Goal: Task Accomplishment & Management: Manage account settings

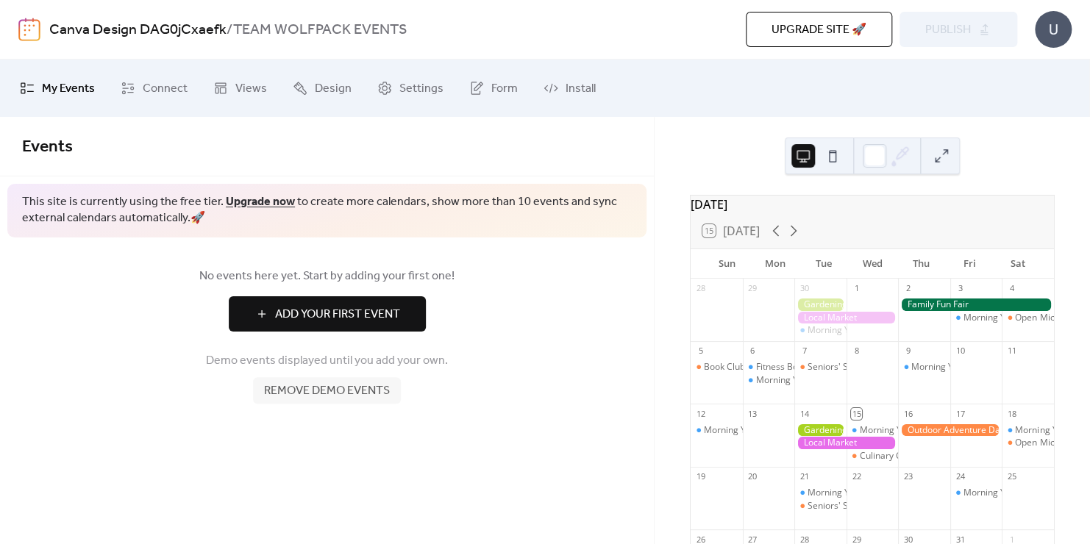
click at [365, 394] on span "Remove demo events" at bounding box center [327, 391] width 126 height 18
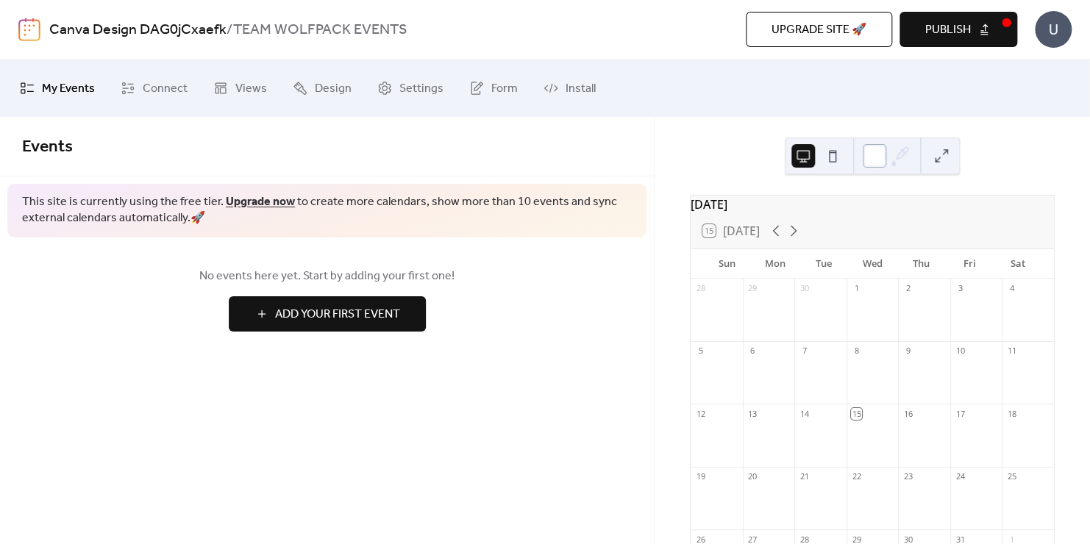
click at [884, 156] on div at bounding box center [874, 156] width 24 height 24
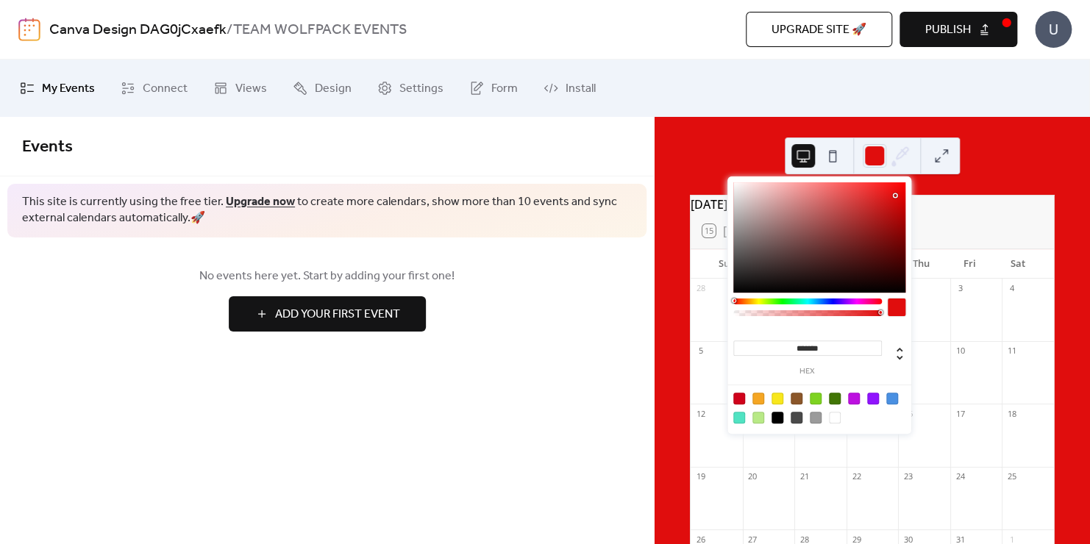
click at [895, 196] on div at bounding box center [819, 237] width 172 height 110
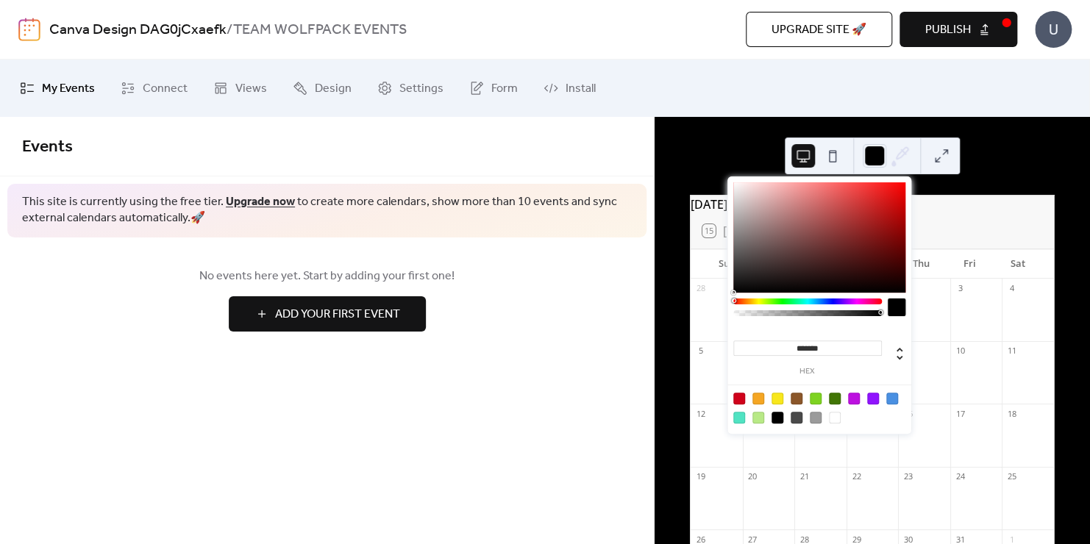
type input "*******"
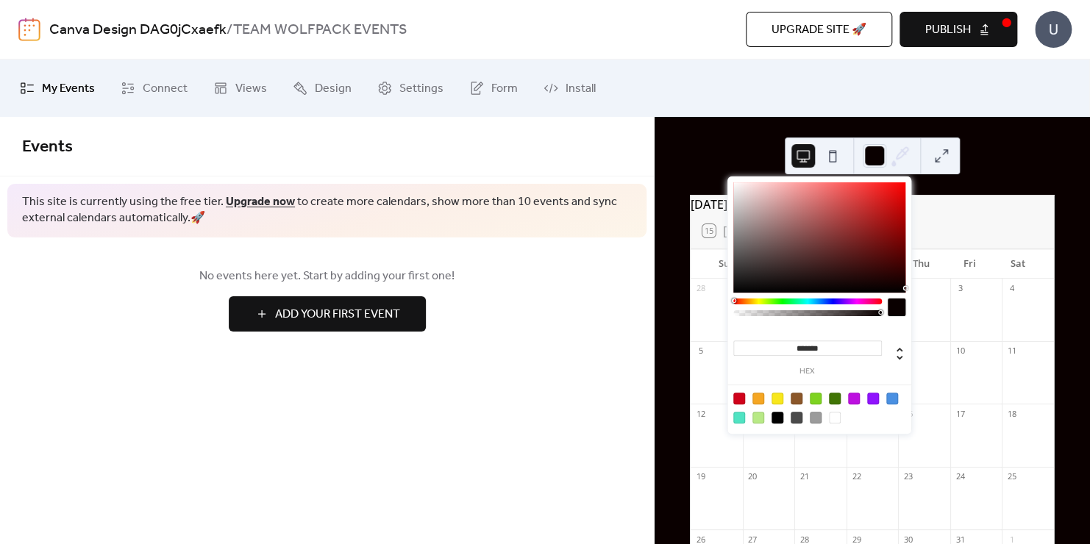
drag, startPoint x: 898, startPoint y: 191, endPoint x: 900, endPoint y: 288, distance: 97.1
click at [900, 288] on div at bounding box center [819, 237] width 172 height 110
click at [898, 151] on icon at bounding box center [900, 156] width 22 height 22
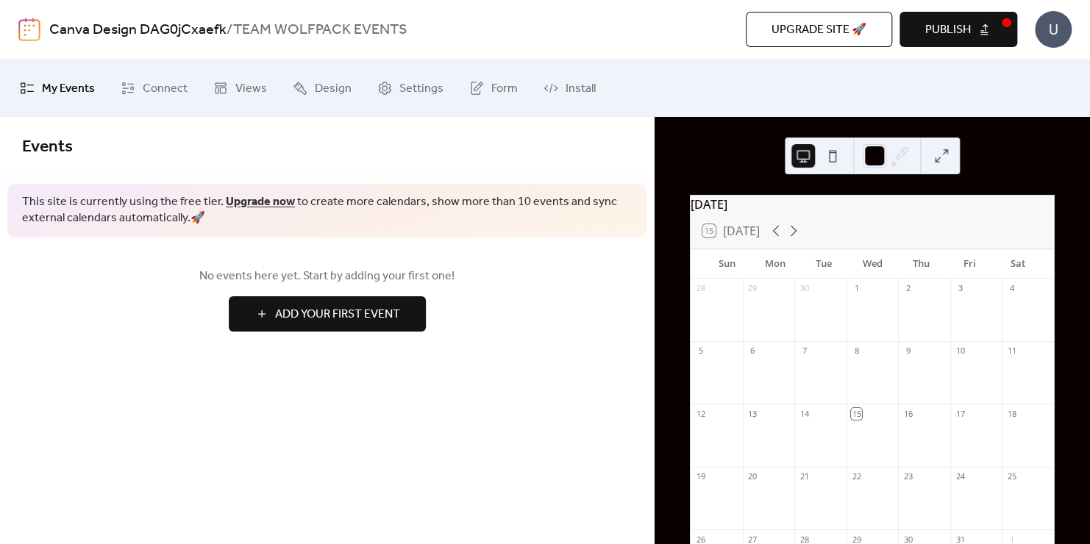
click at [1026, 153] on div "[DATE] 15 [DATE] Sun Mon Tue Wed Thu Fri Sat 28 29 30 1 2 3 4 5 6 7 8 9 10 11 1…" at bounding box center [871, 330] width 435 height 427
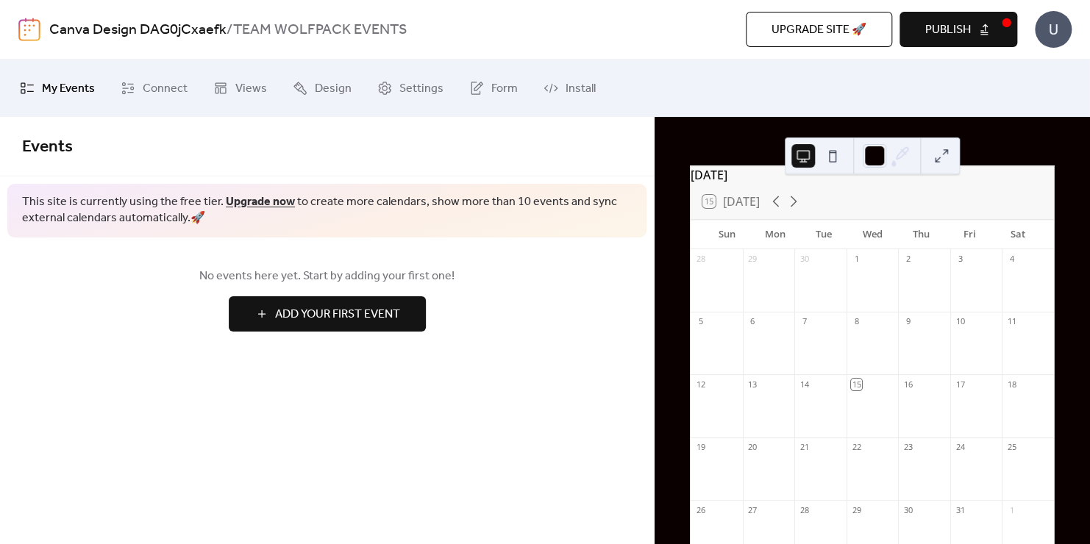
scroll to position [24, 0]
click at [834, 160] on button at bounding box center [832, 156] width 24 height 24
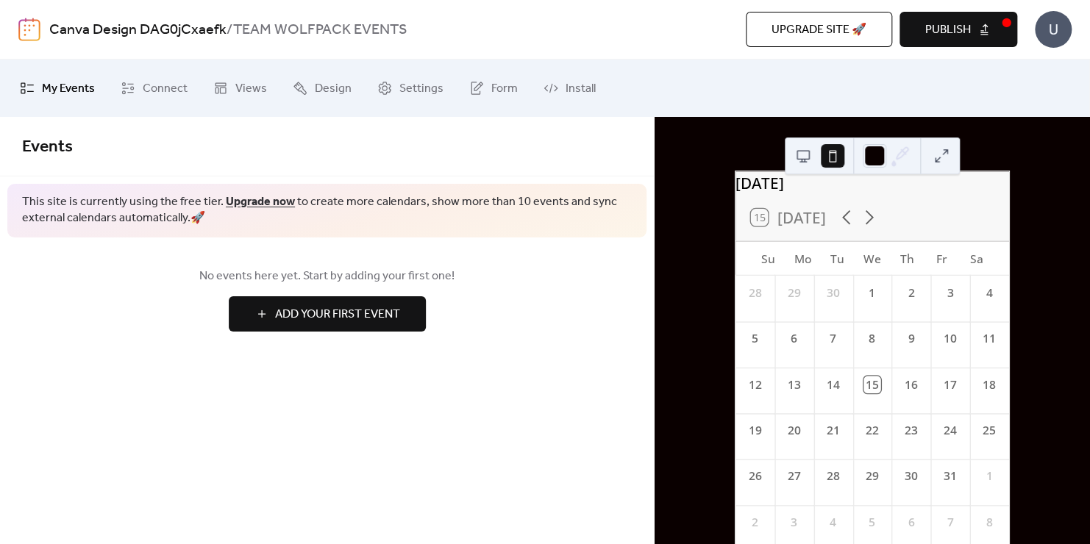
click at [808, 156] on button at bounding box center [803, 156] width 24 height 24
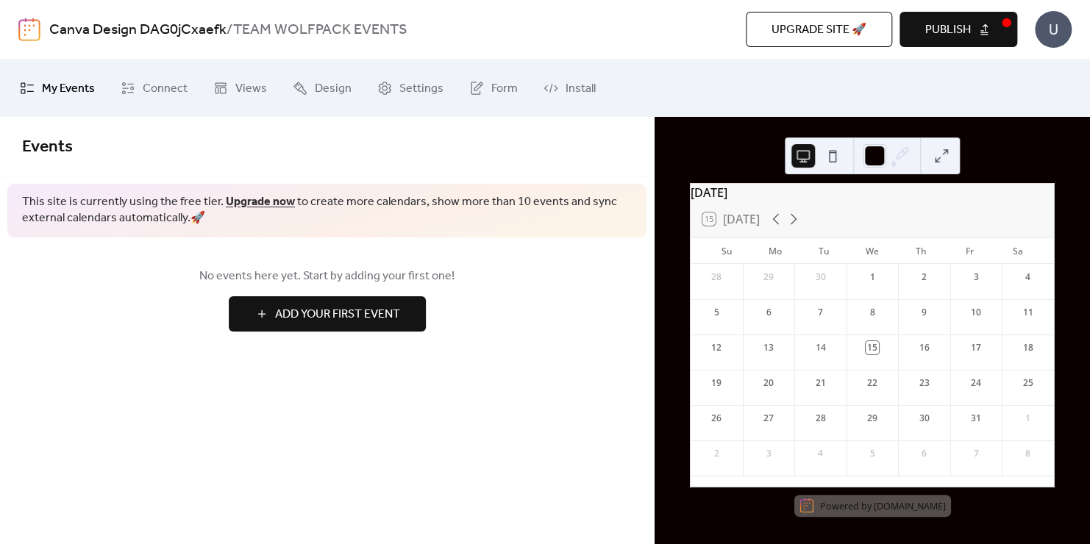
scroll to position [20, 0]
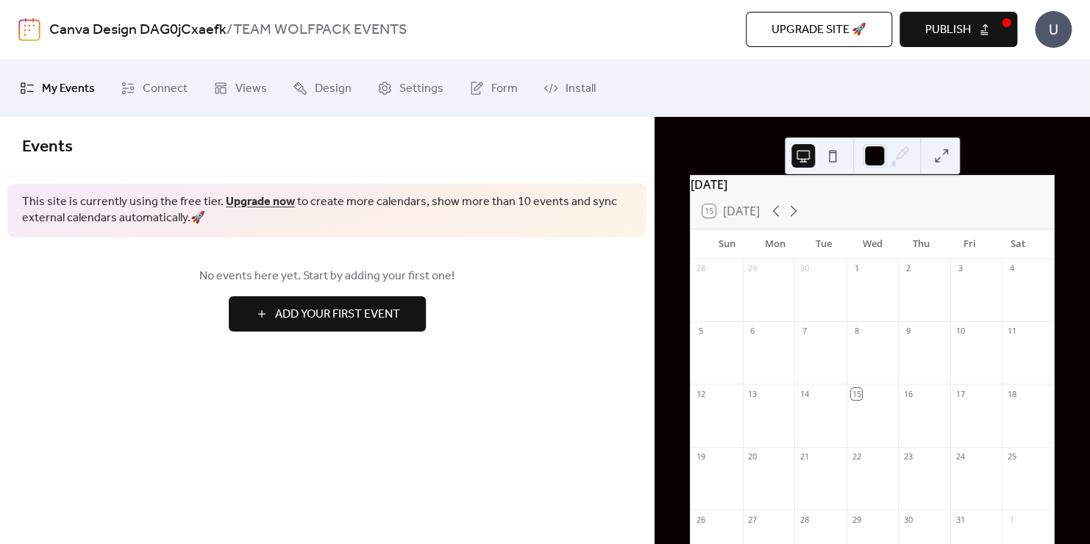
click at [898, 159] on icon at bounding box center [900, 156] width 22 height 22
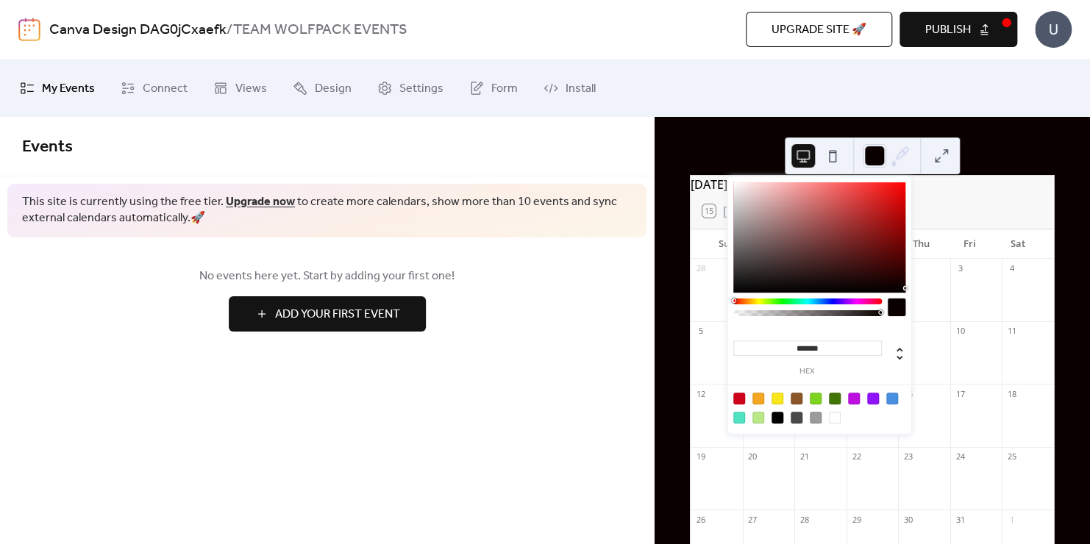
click at [898, 159] on icon at bounding box center [900, 156] width 22 height 22
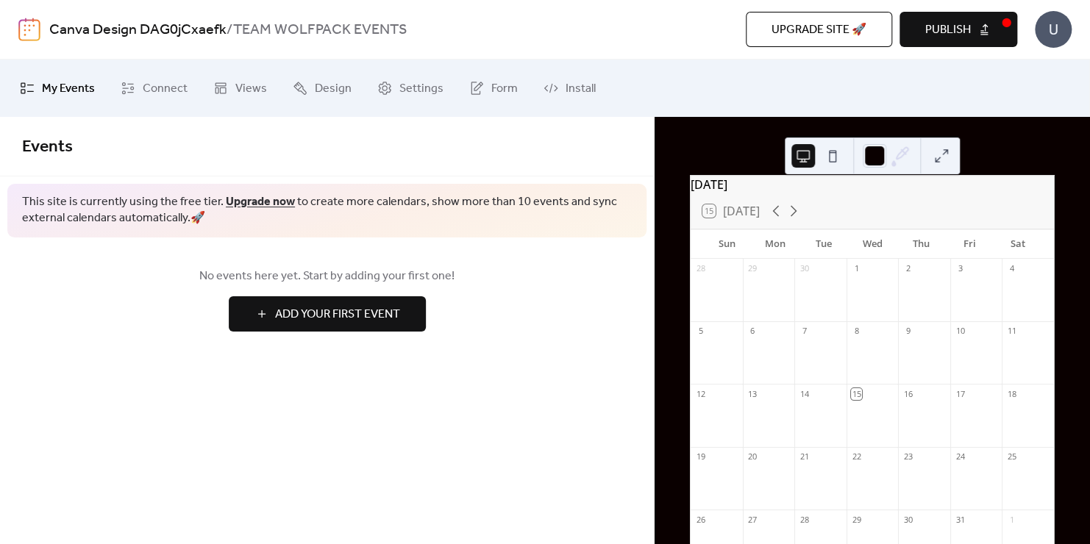
click at [898, 159] on icon at bounding box center [900, 156] width 22 height 22
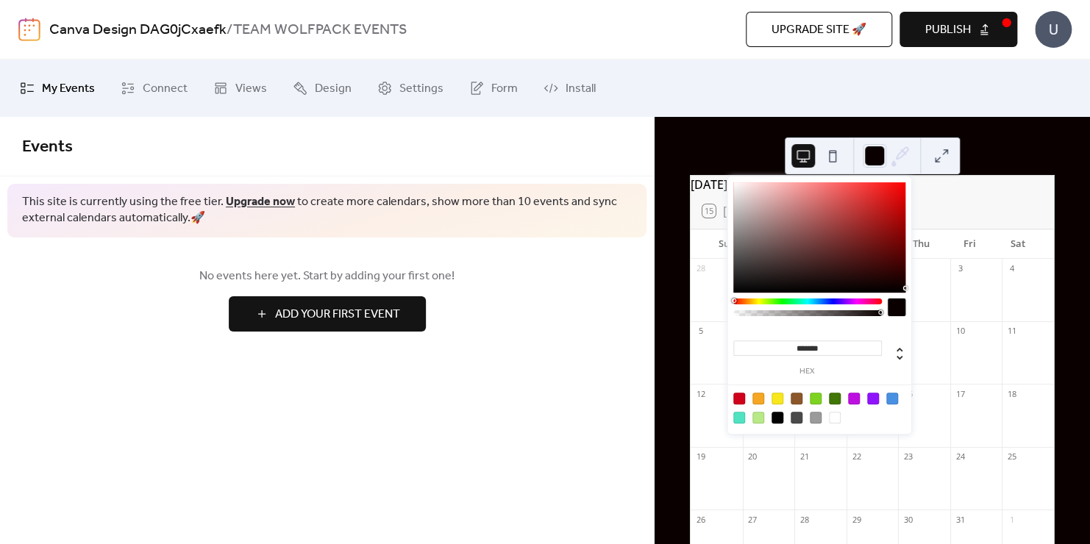
click at [898, 159] on icon at bounding box center [900, 156] width 22 height 22
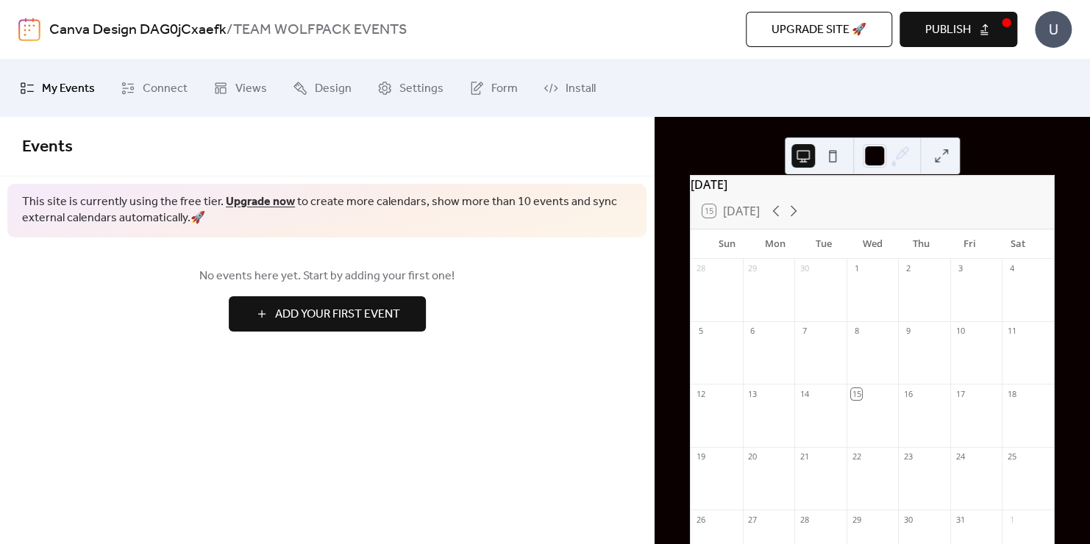
click at [375, 321] on span "Add Your First Event" at bounding box center [337, 315] width 125 height 18
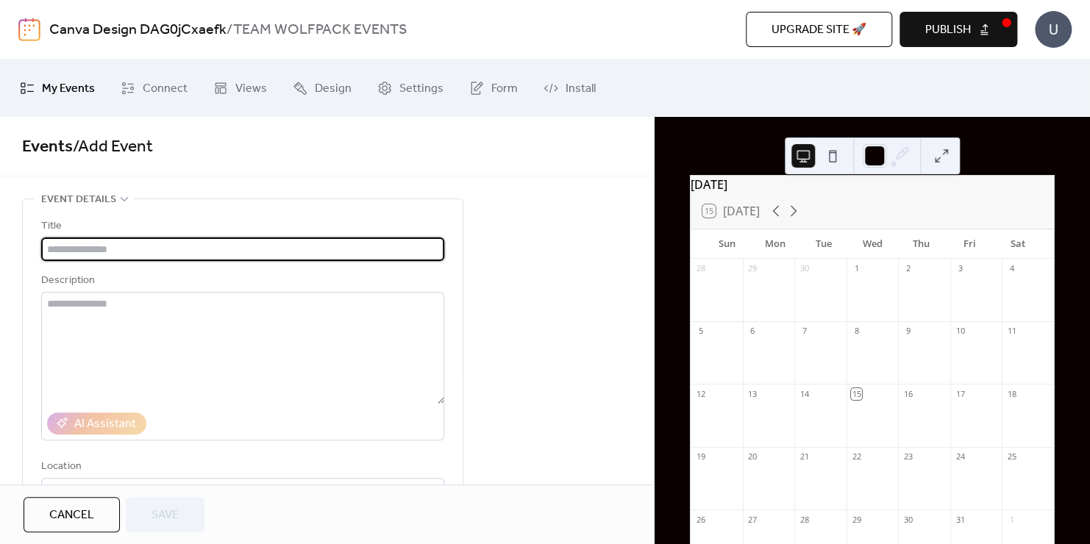
click at [348, 250] on input "text" at bounding box center [242, 249] width 403 height 24
click at [167, 81] on span "Connect" at bounding box center [165, 89] width 45 height 24
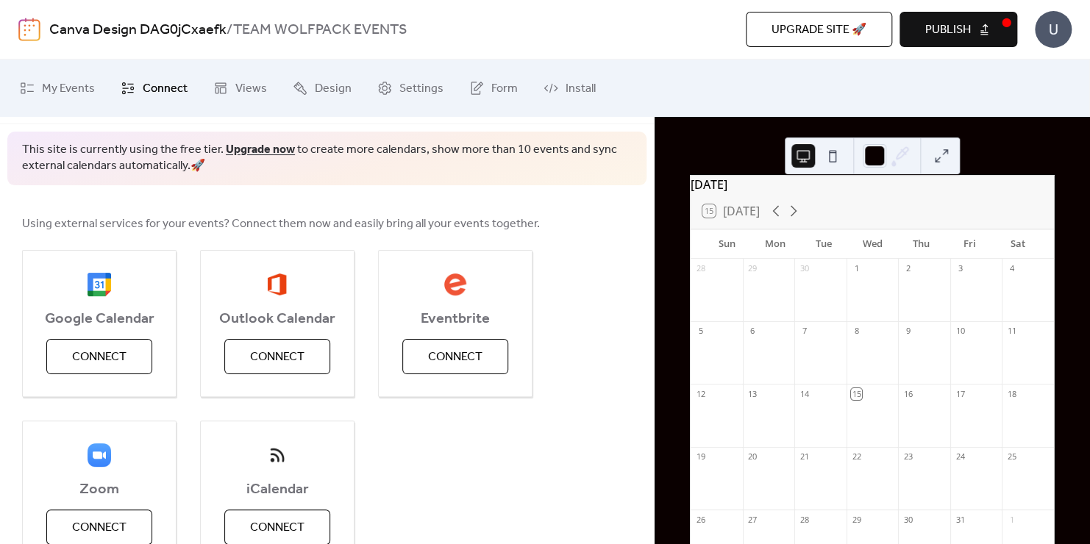
scroll to position [12, 0]
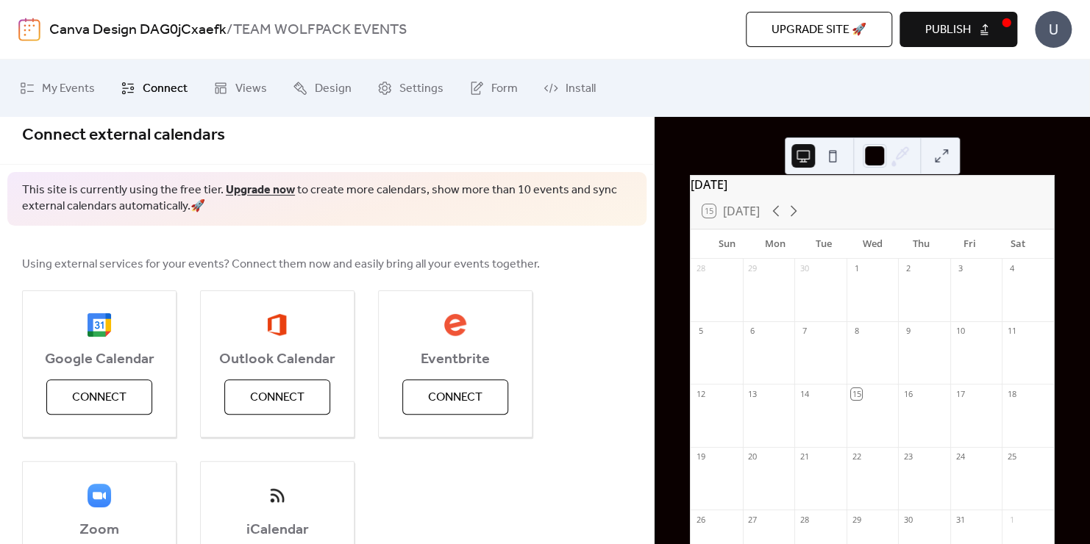
click at [247, 64] on div "My Events Connect Views Design Settings Form Install" at bounding box center [545, 88] width 1090 height 57
click at [246, 81] on span "Views" at bounding box center [251, 89] width 32 height 24
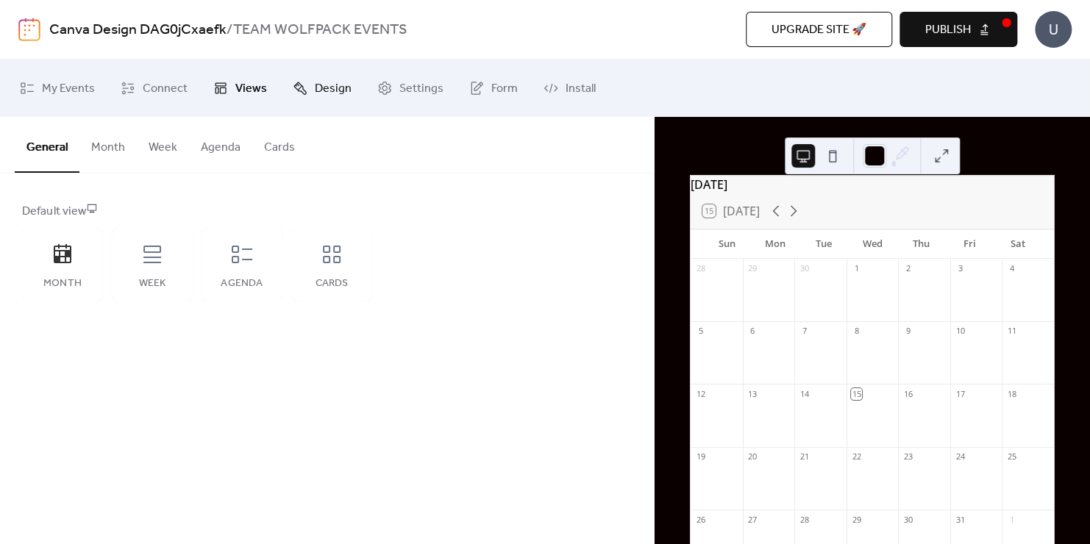
click at [323, 82] on span "Design" at bounding box center [333, 89] width 37 height 24
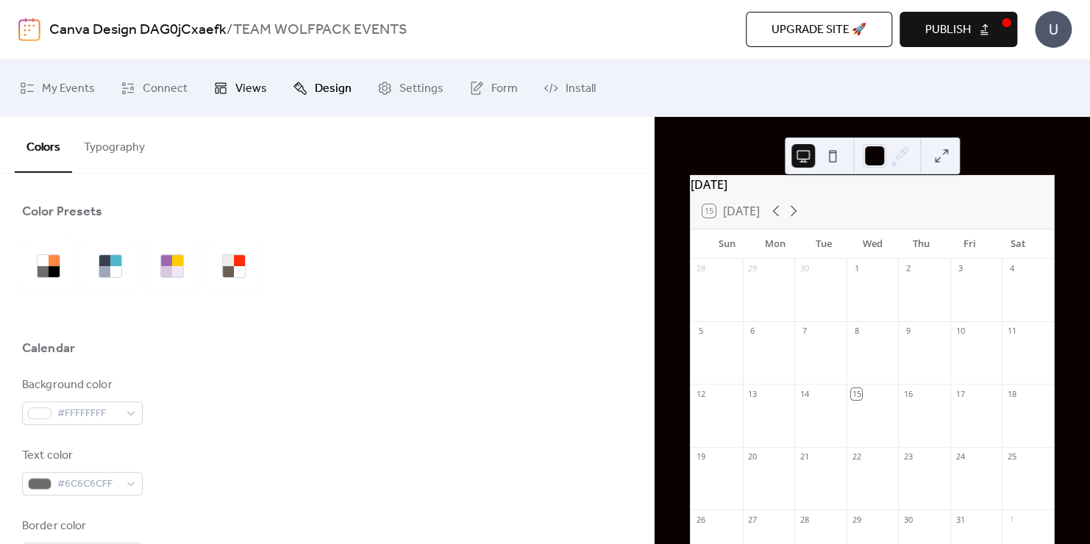
click at [237, 88] on span "Views" at bounding box center [251, 89] width 32 height 24
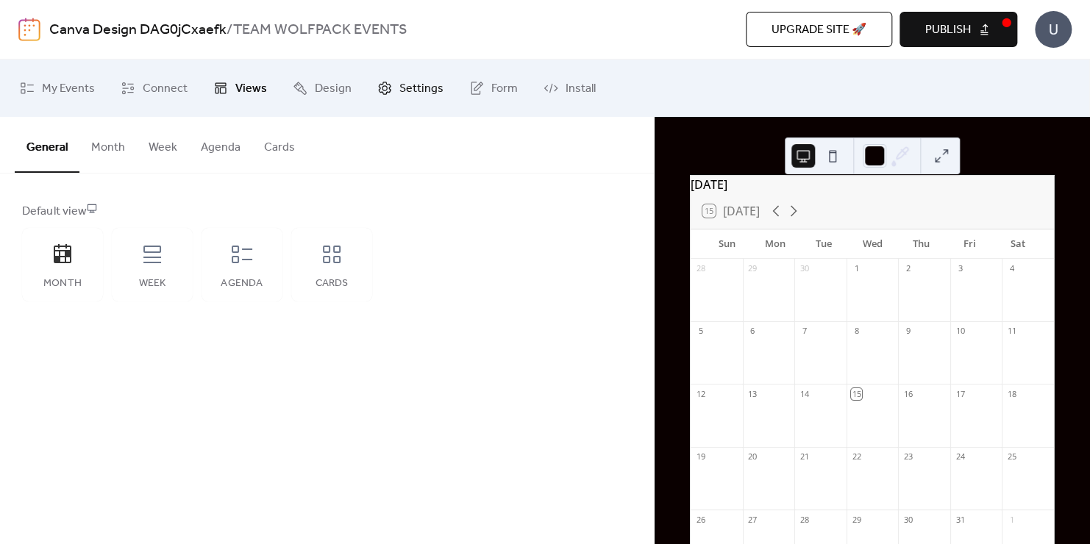
click at [399, 86] on span "Settings" at bounding box center [421, 89] width 44 height 24
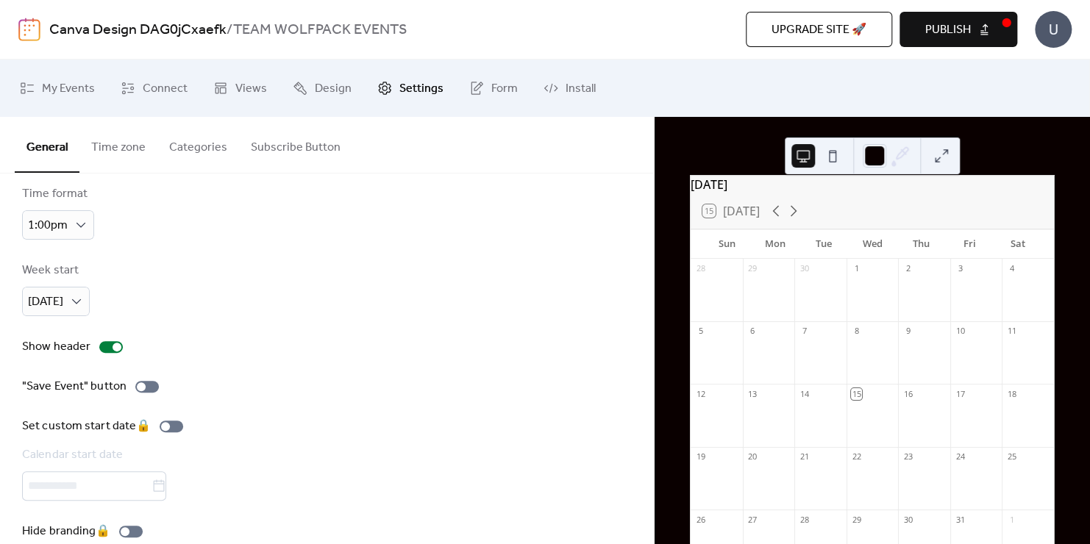
scroll to position [98, 0]
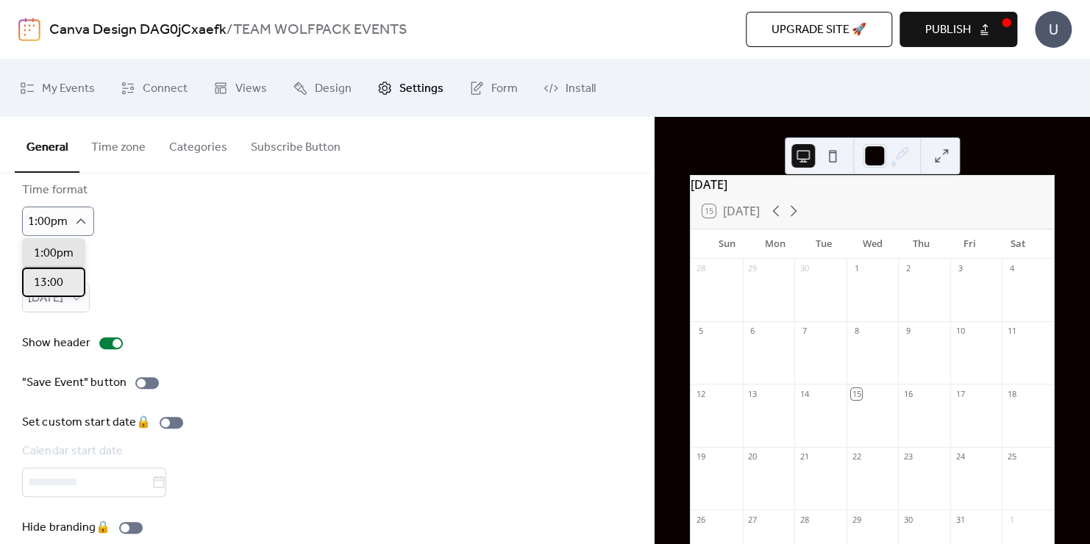
click at [65, 286] on div "13:00" at bounding box center [53, 282] width 63 height 29
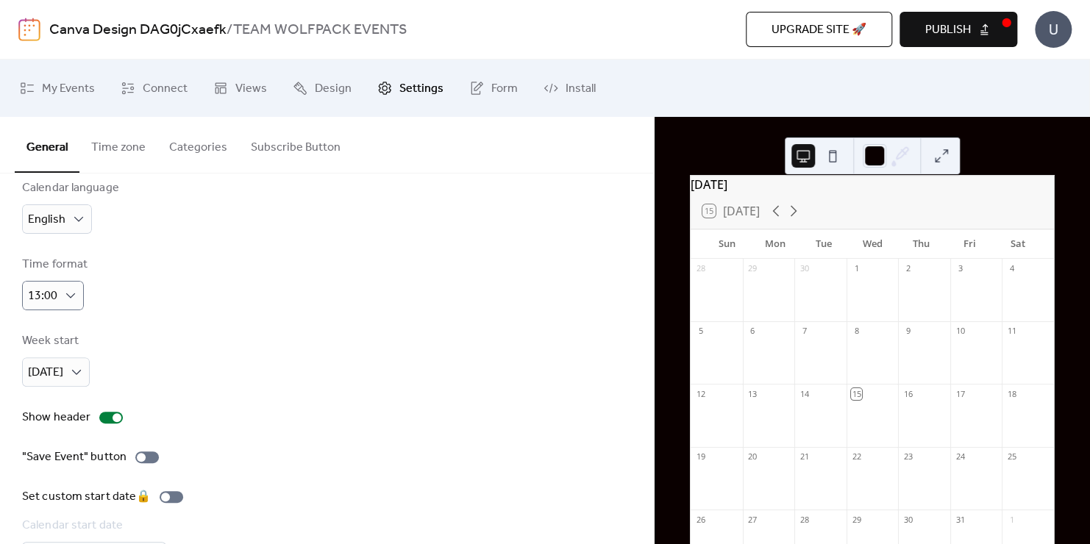
scroll to position [0, 0]
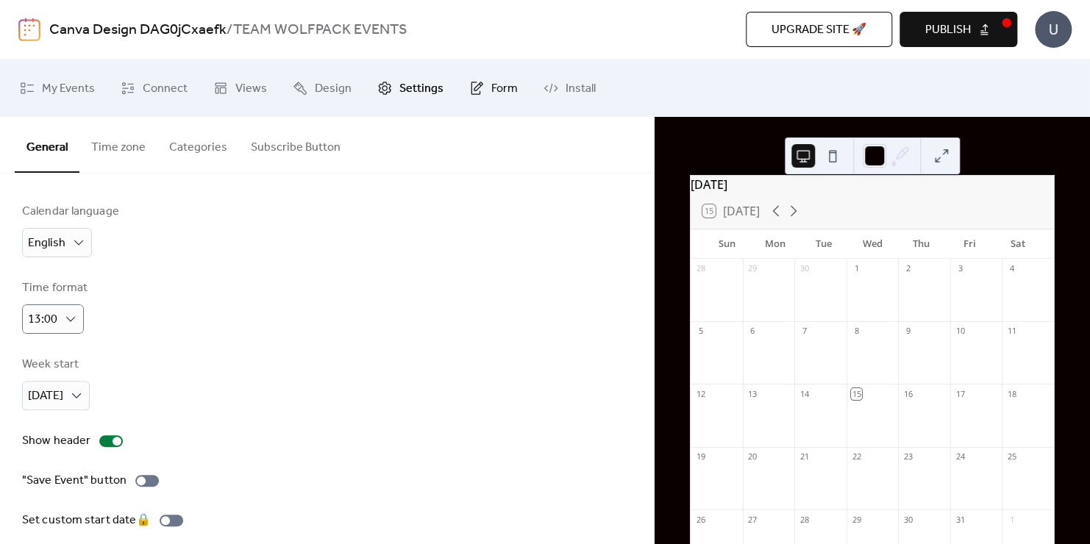
click at [495, 88] on span "Form" at bounding box center [504, 89] width 26 height 24
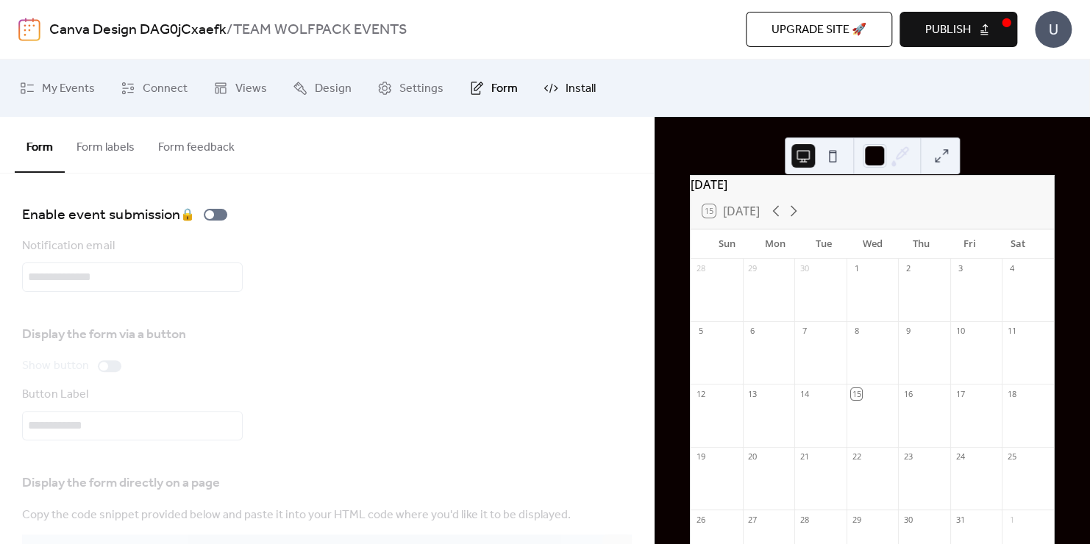
click at [565, 87] on span "Install" at bounding box center [580, 89] width 30 height 24
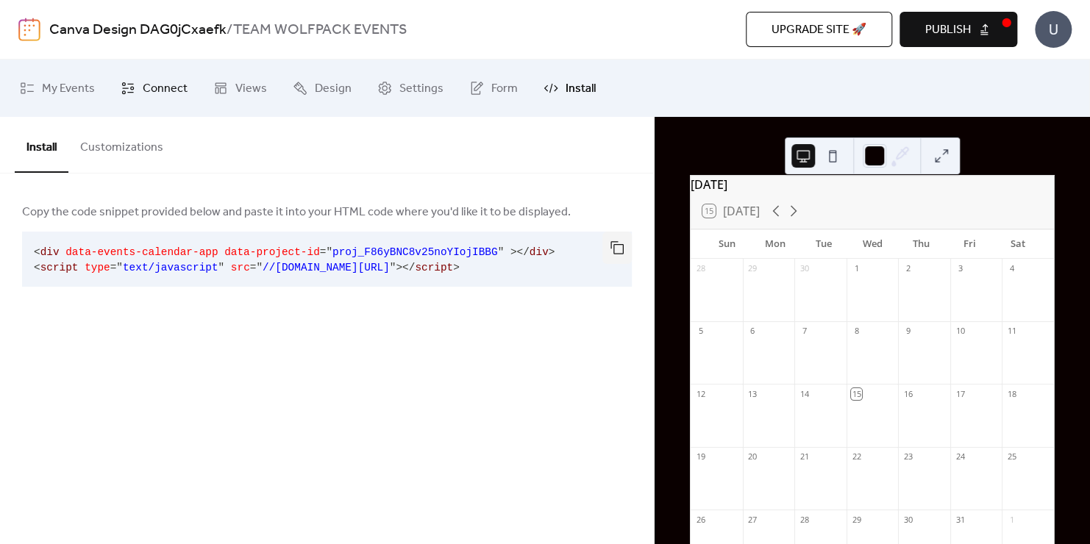
click at [160, 93] on span "Connect" at bounding box center [165, 89] width 45 height 24
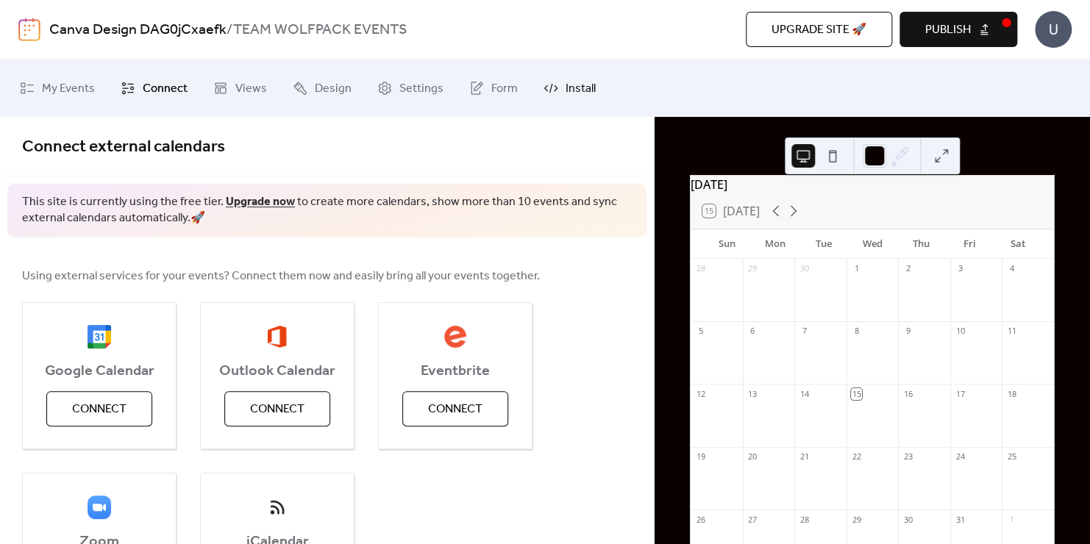
click at [565, 94] on span "Install" at bounding box center [580, 89] width 30 height 24
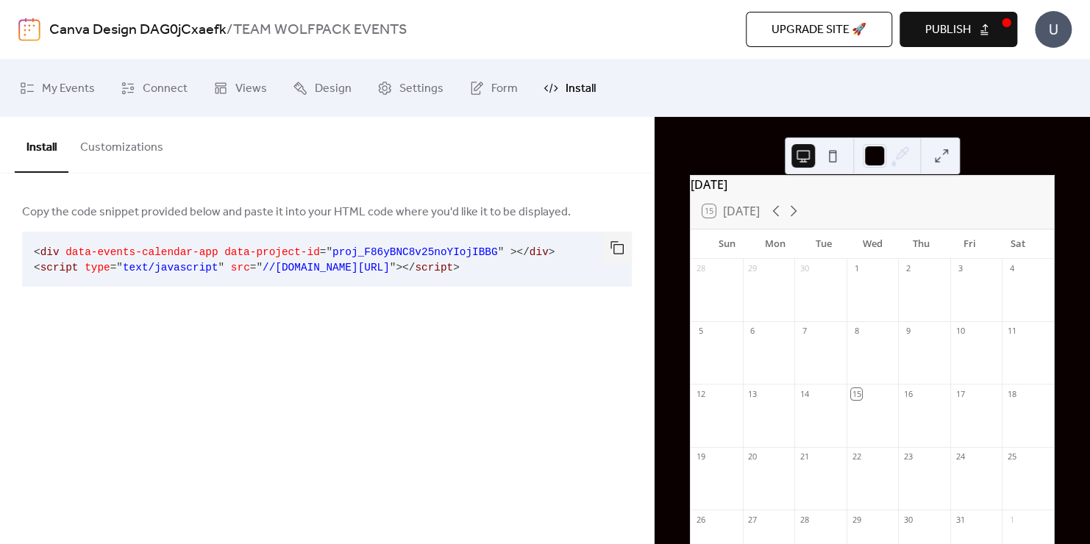
click at [134, 135] on button "Customizations" at bounding box center [121, 144] width 107 height 54
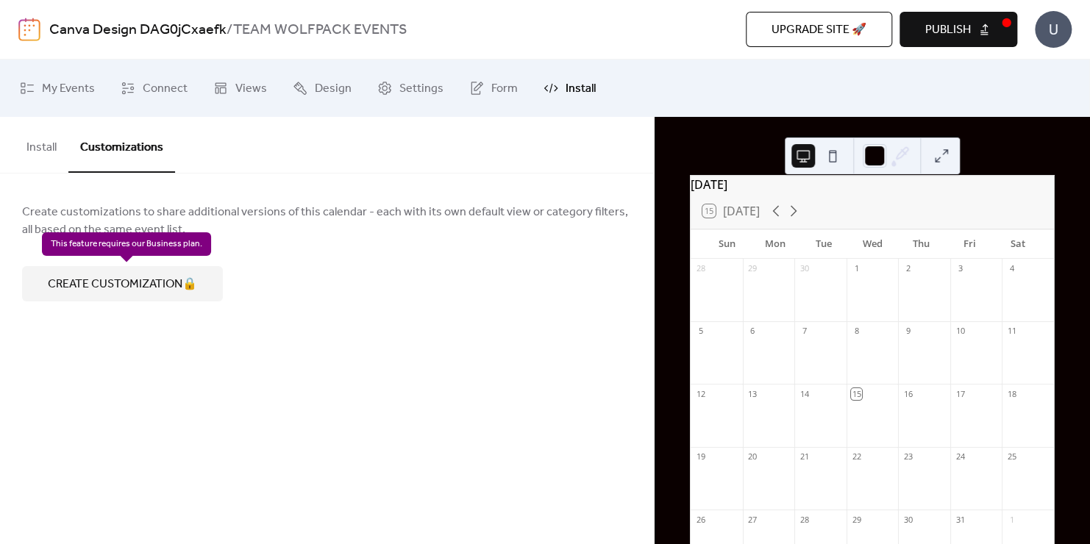
click at [154, 275] on div "Create customization 🔒" at bounding box center [122, 283] width 201 height 35
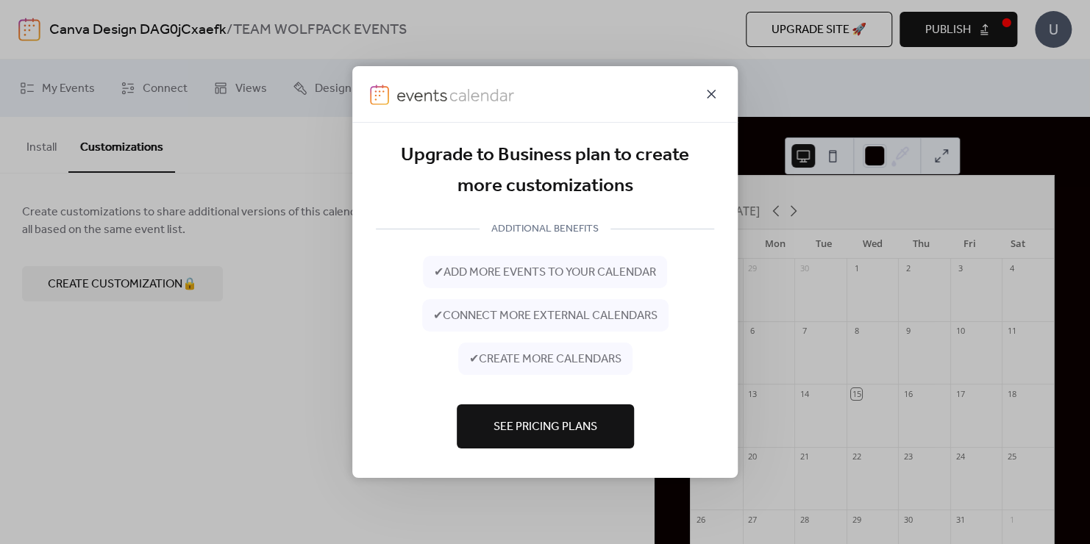
click at [710, 97] on icon at bounding box center [711, 94] width 18 height 18
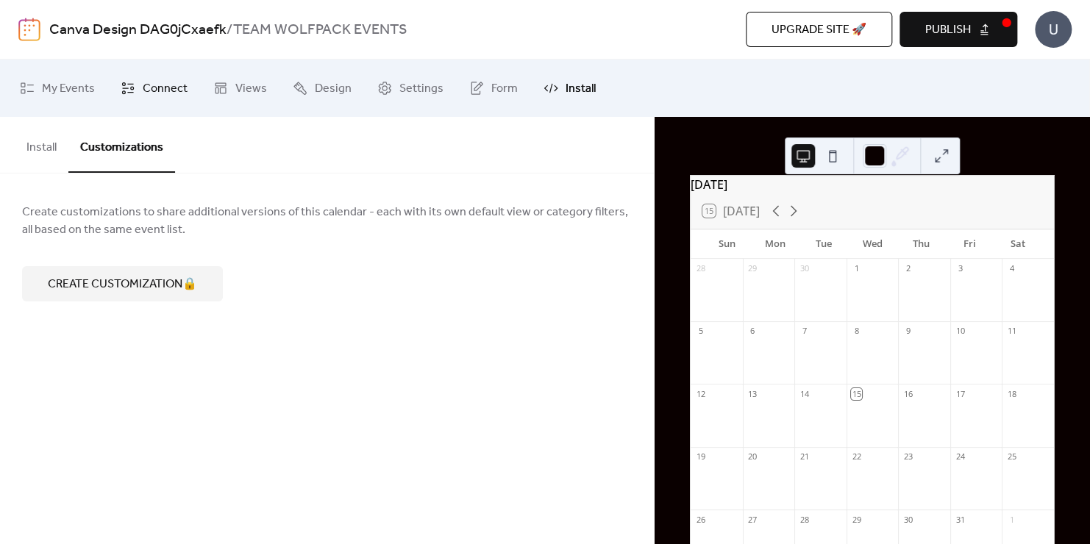
click at [157, 87] on span "Connect" at bounding box center [165, 89] width 45 height 24
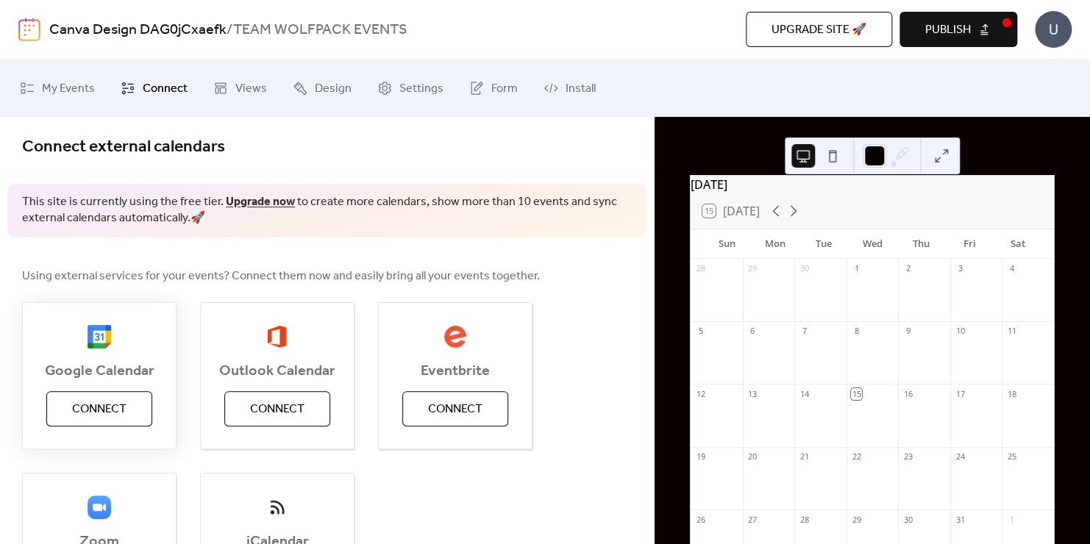
click at [99, 402] on span "Connect" at bounding box center [99, 410] width 54 height 18
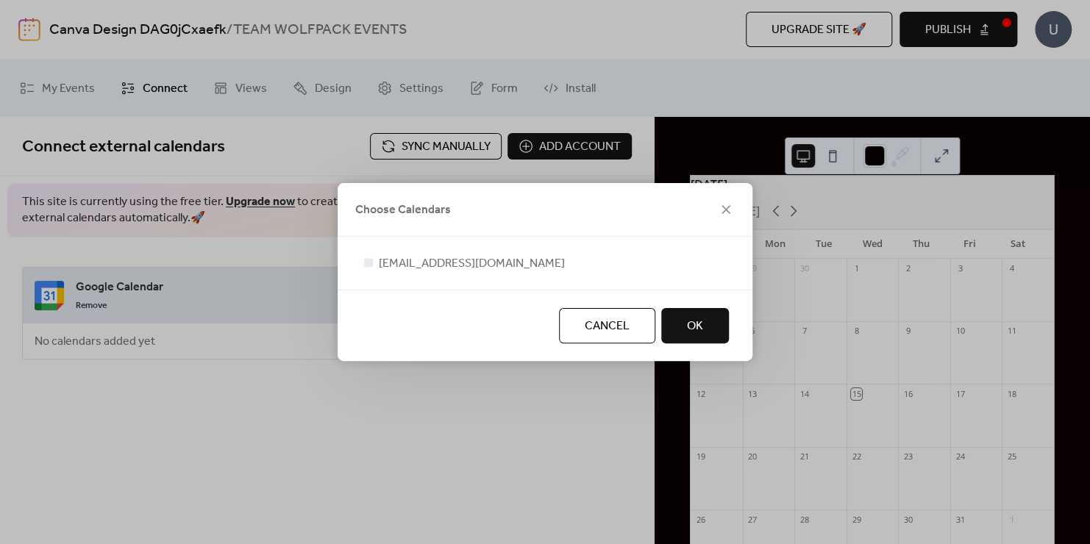
click at [702, 328] on span "OK" at bounding box center [695, 327] width 16 height 18
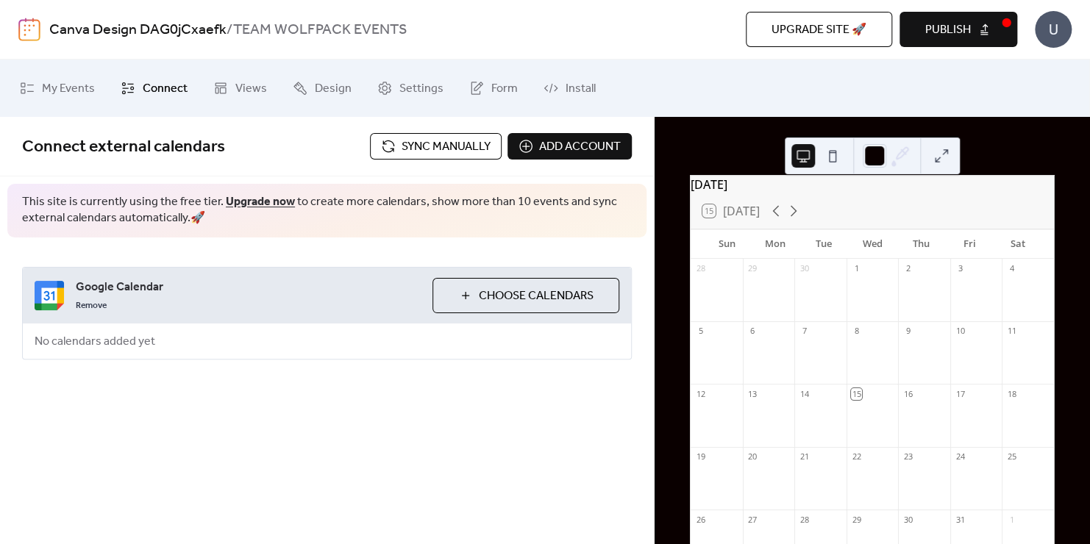
click at [504, 291] on span "Choose Calendars" at bounding box center [536, 296] width 115 height 18
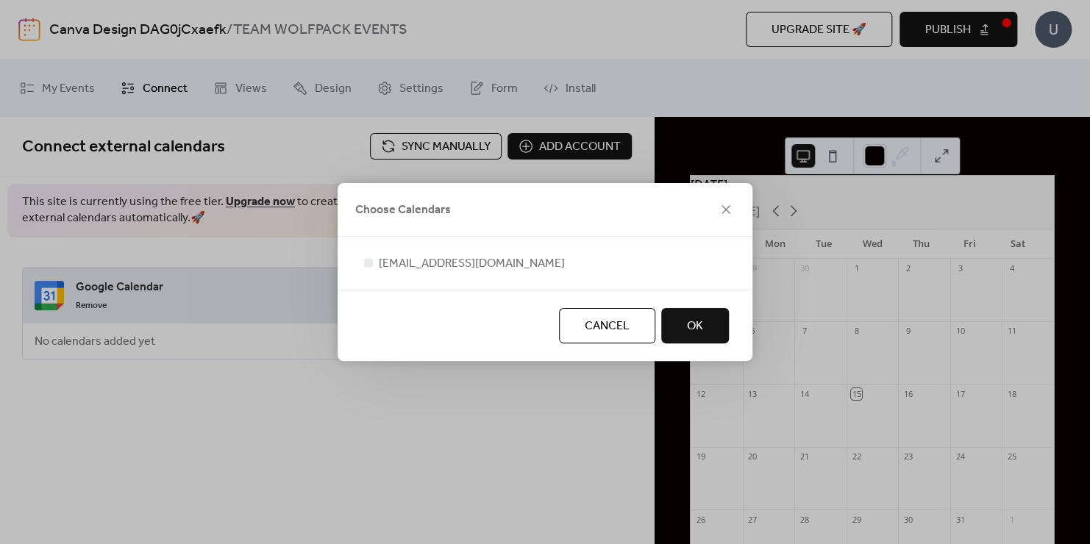
click at [695, 324] on span "OK" at bounding box center [695, 327] width 16 height 18
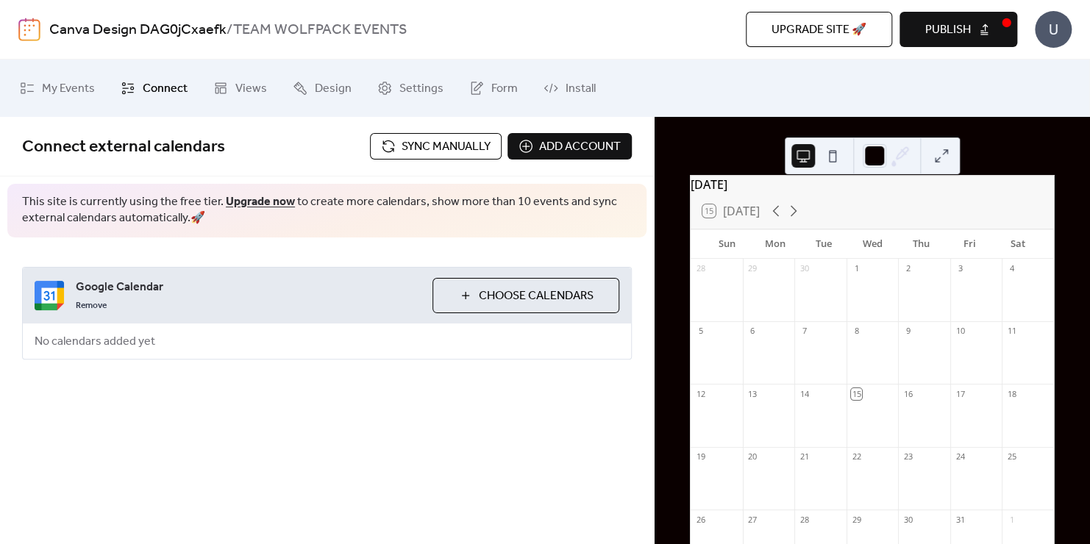
click at [575, 144] on span "Add account" at bounding box center [580, 147] width 82 height 18
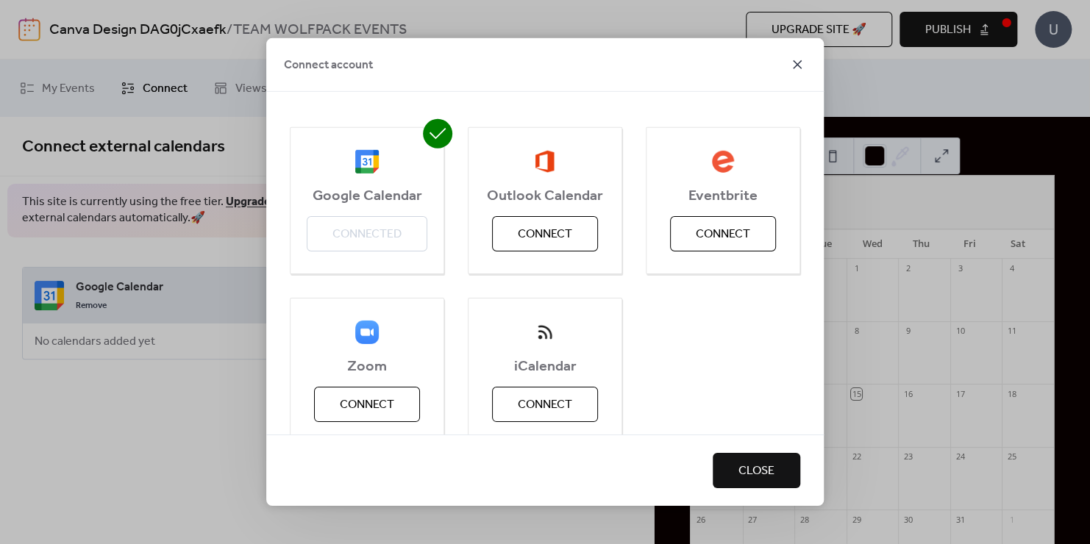
click at [804, 65] on icon at bounding box center [797, 65] width 18 height 18
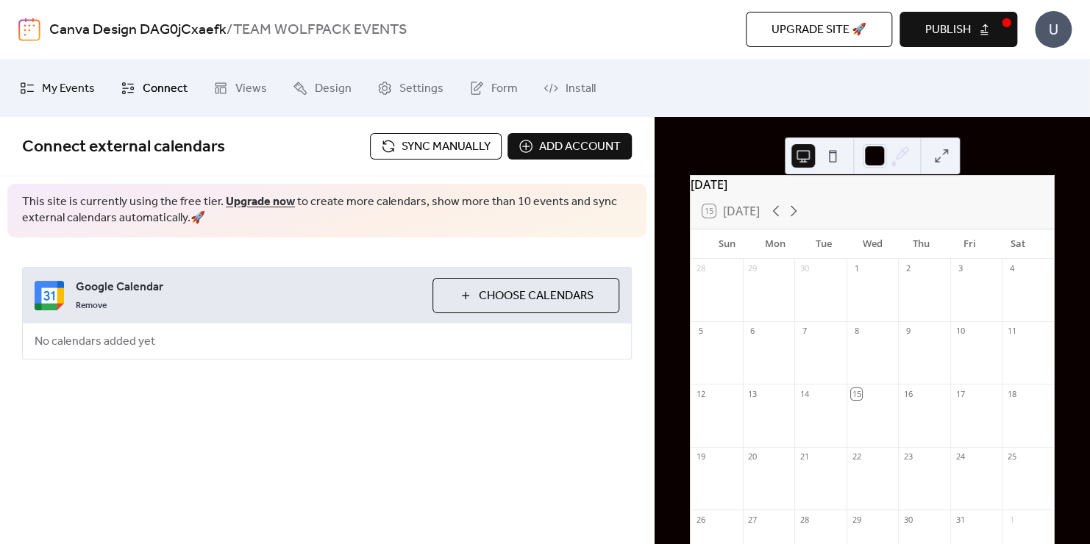
click at [66, 86] on span "My Events" at bounding box center [68, 89] width 53 height 24
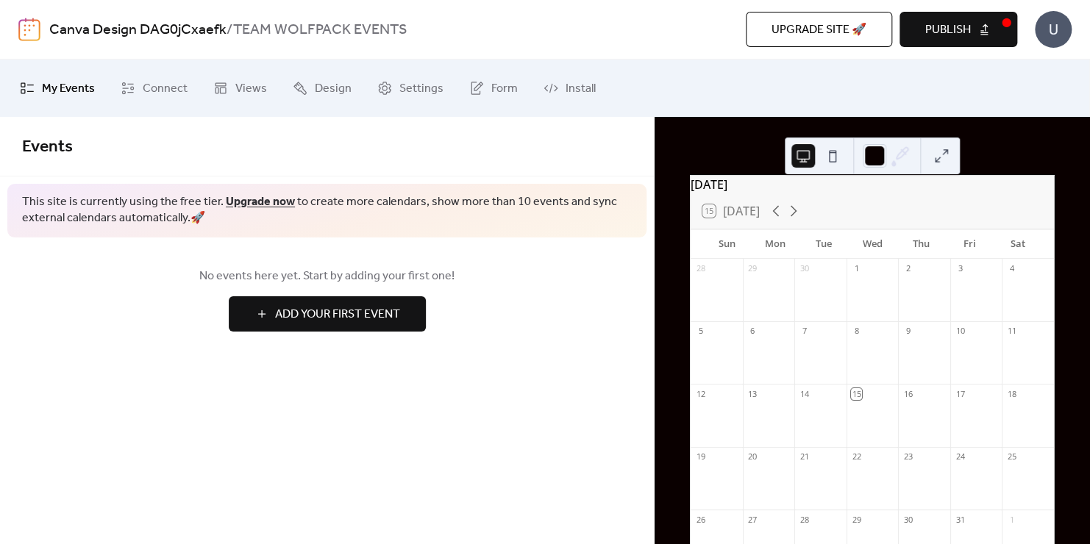
click at [376, 312] on span "Add Your First Event" at bounding box center [337, 315] width 125 height 18
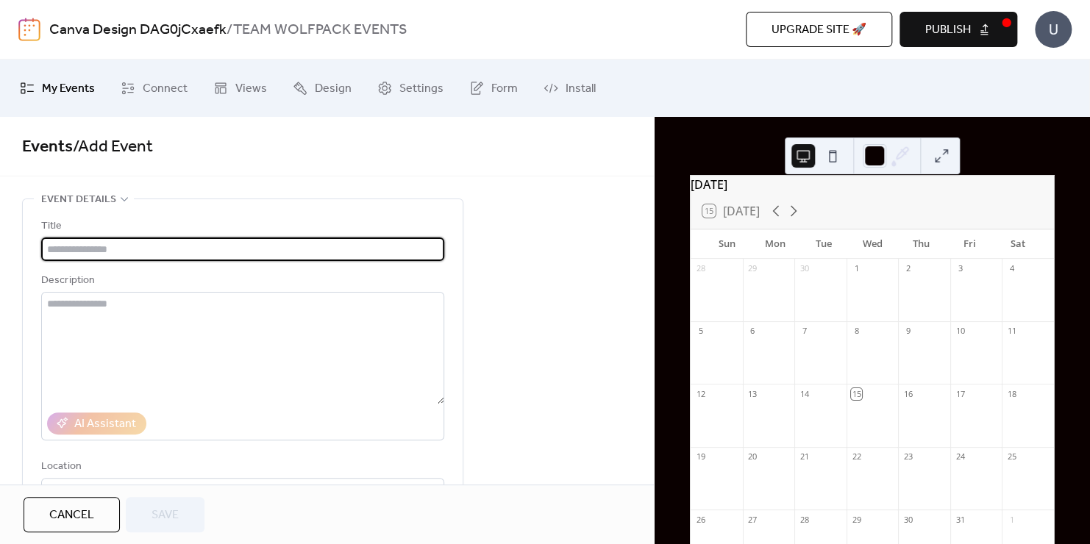
click at [209, 250] on input "text" at bounding box center [242, 249] width 403 height 24
type input "**********"
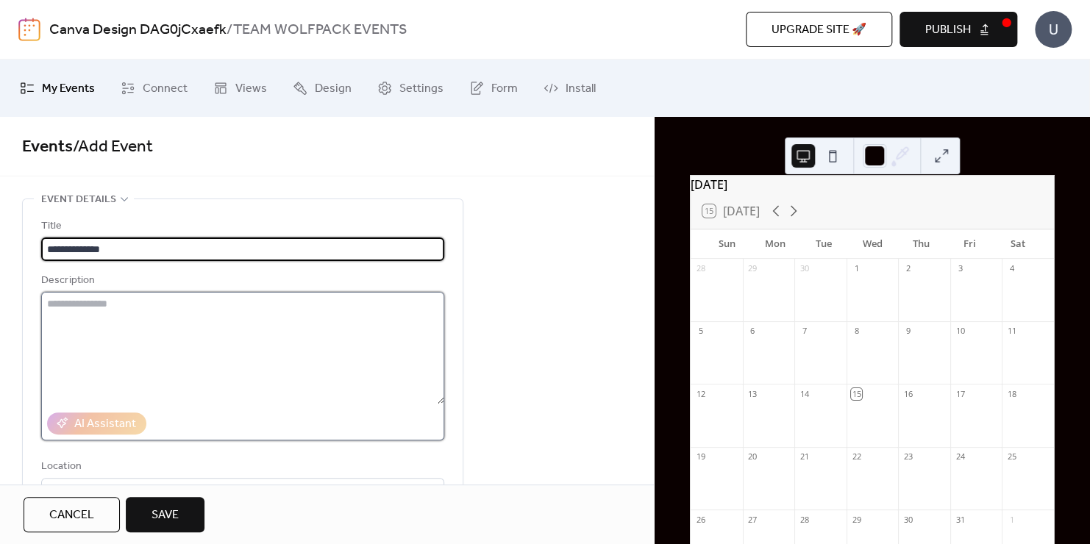
click at [185, 318] on textarea at bounding box center [242, 348] width 403 height 112
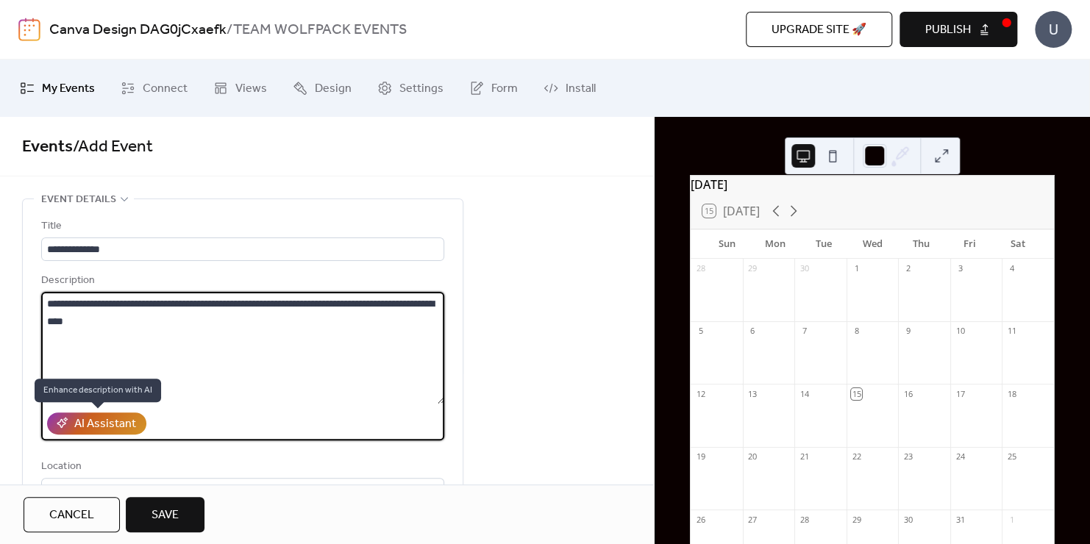
type textarea "**********"
click at [104, 426] on div "AI Assistant" at bounding box center [105, 424] width 62 height 18
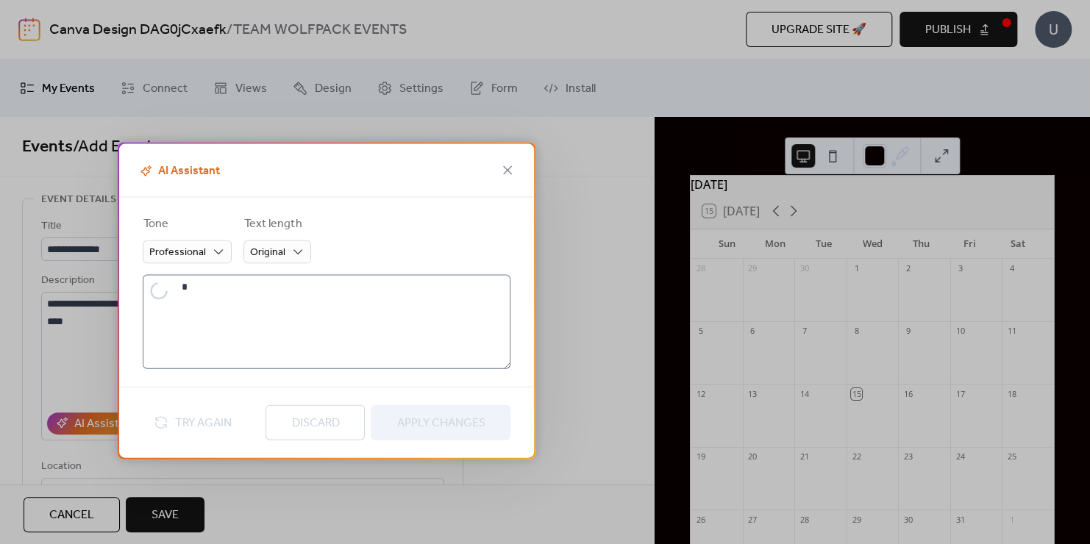
type textarea "**********"
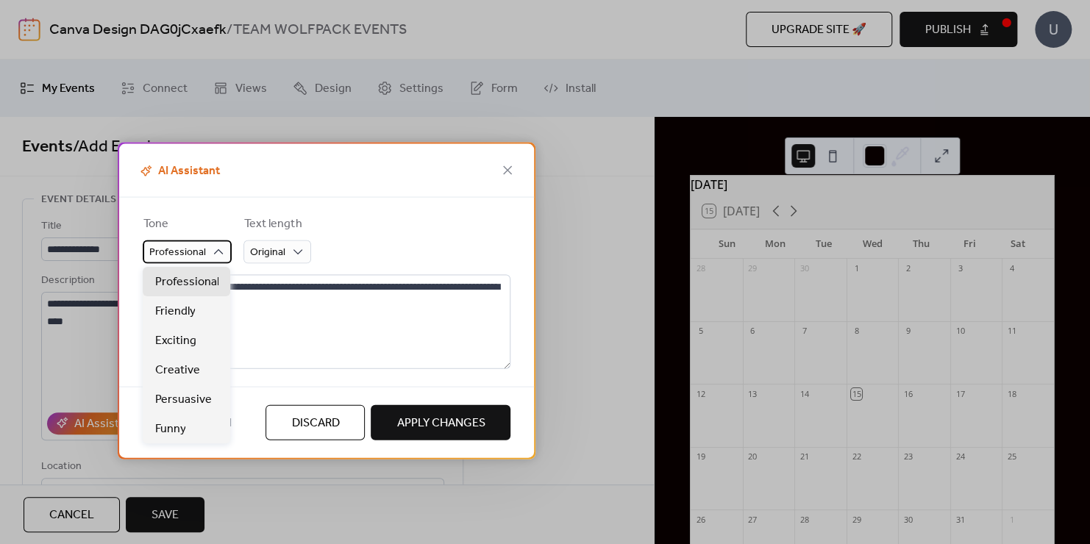
click at [214, 253] on icon at bounding box center [219, 251] width 10 height 5
click at [331, 418] on span "Discard" at bounding box center [315, 424] width 48 height 18
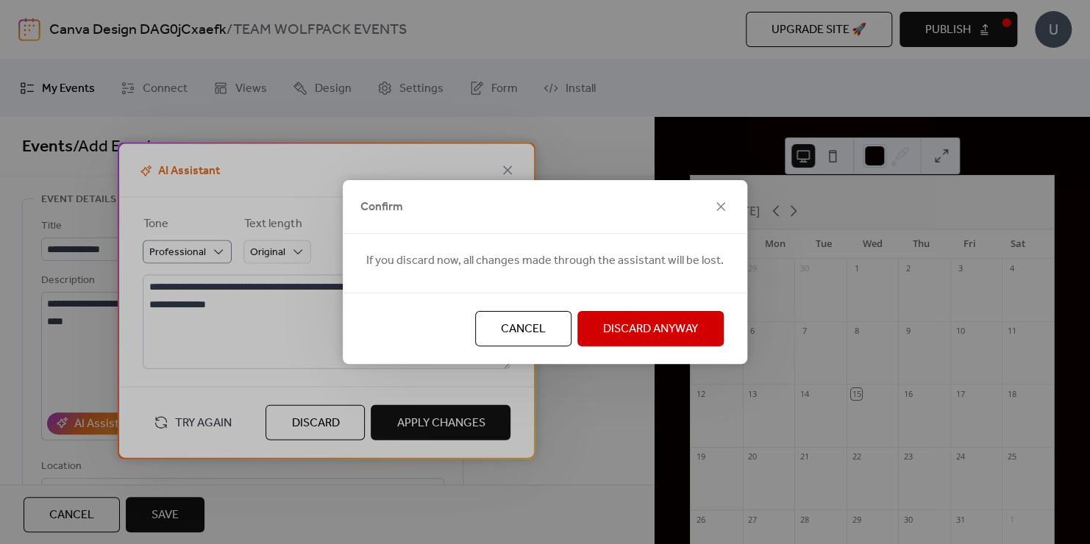
click at [536, 324] on span "Cancel" at bounding box center [523, 330] width 45 height 18
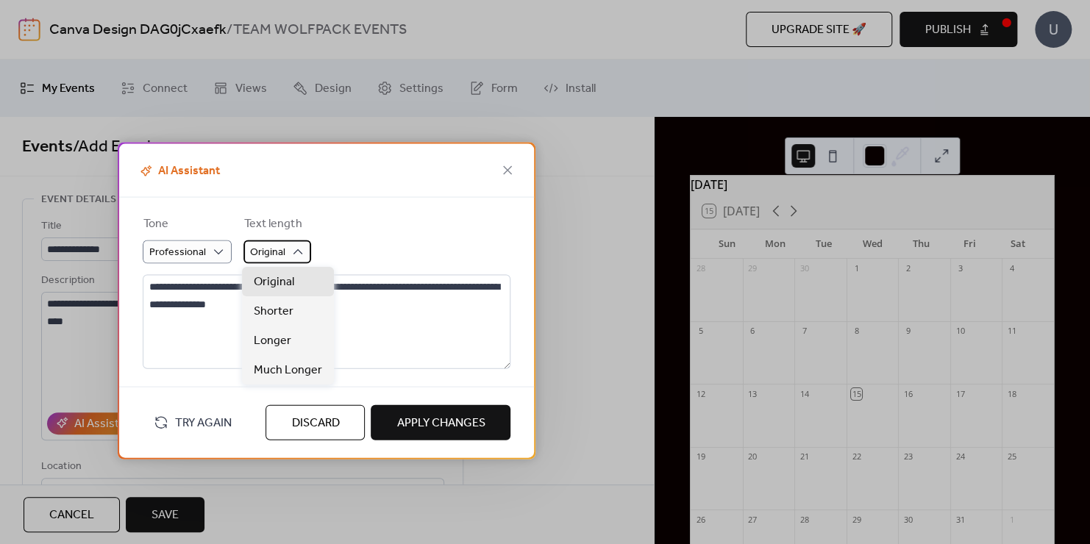
click at [279, 248] on span "Original" at bounding box center [266, 253] width 35 height 20
click at [278, 312] on span "Shorter" at bounding box center [274, 312] width 40 height 18
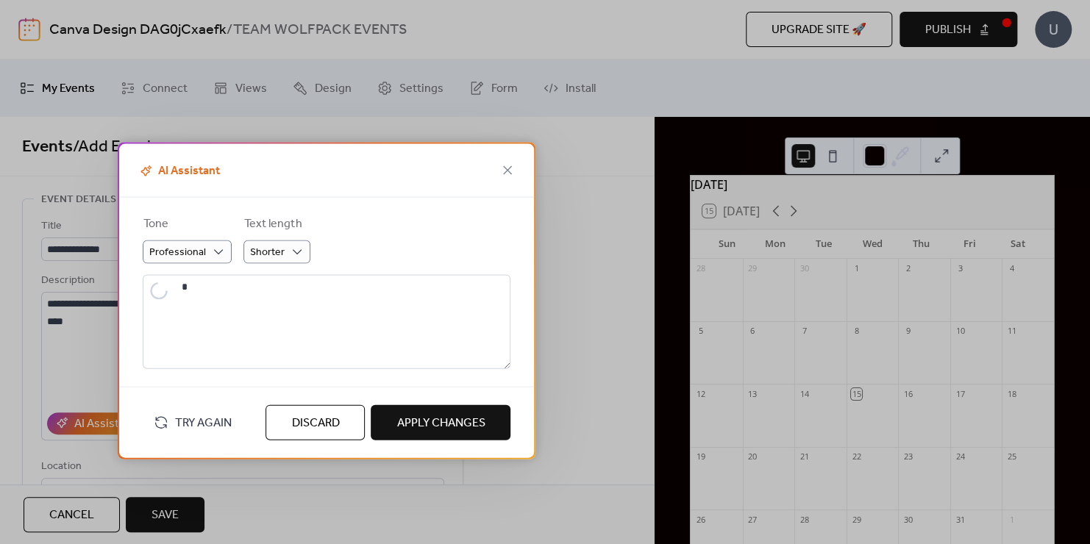
type textarea "**********"
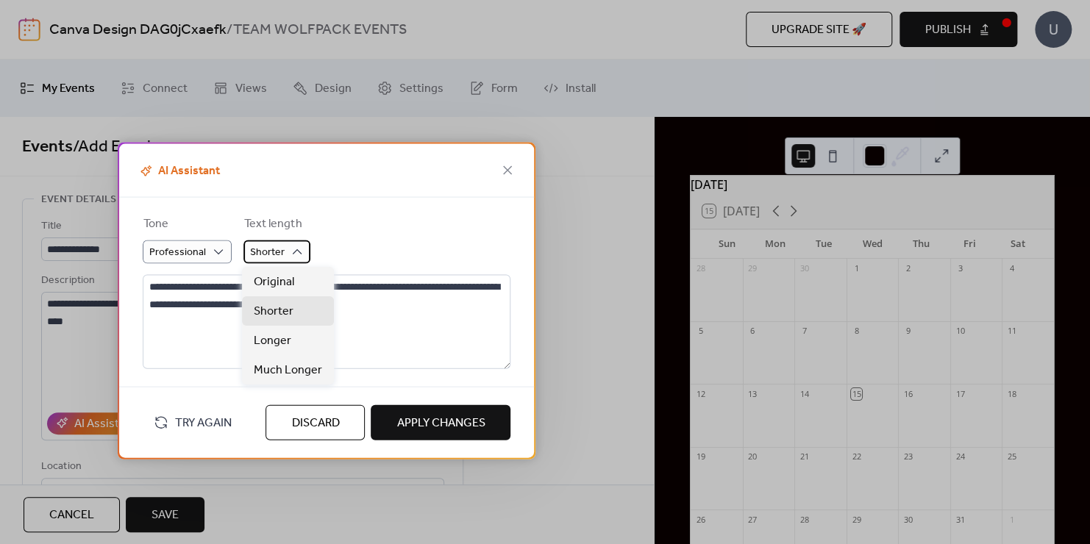
click at [273, 256] on span "Shorter" at bounding box center [266, 253] width 35 height 20
click at [391, 222] on form "Tone Professional Text length Shorter" at bounding box center [327, 239] width 368 height 49
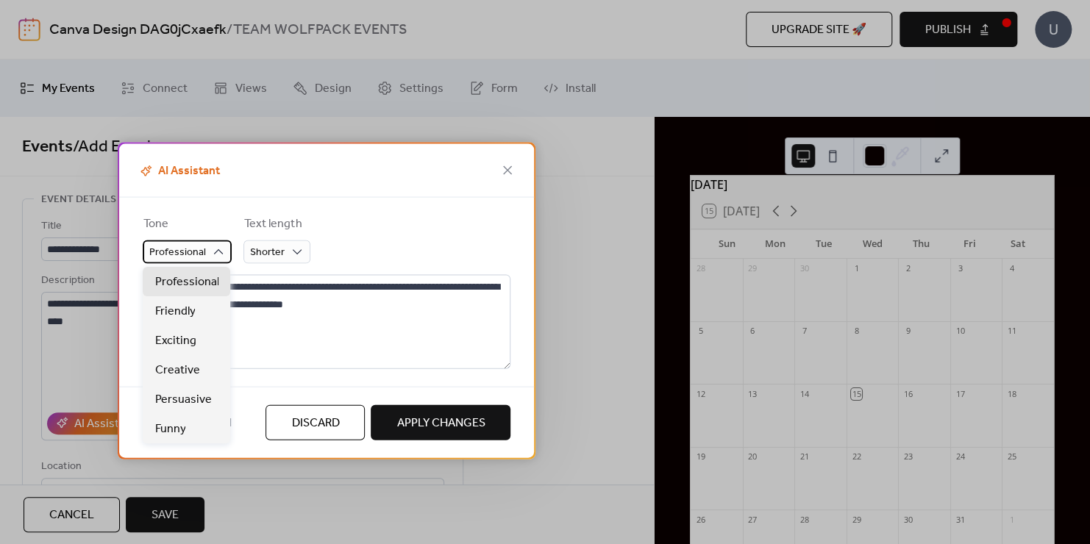
click at [207, 248] on div "Professional" at bounding box center [187, 252] width 89 height 24
click at [191, 335] on span "Exciting" at bounding box center [174, 341] width 41 height 18
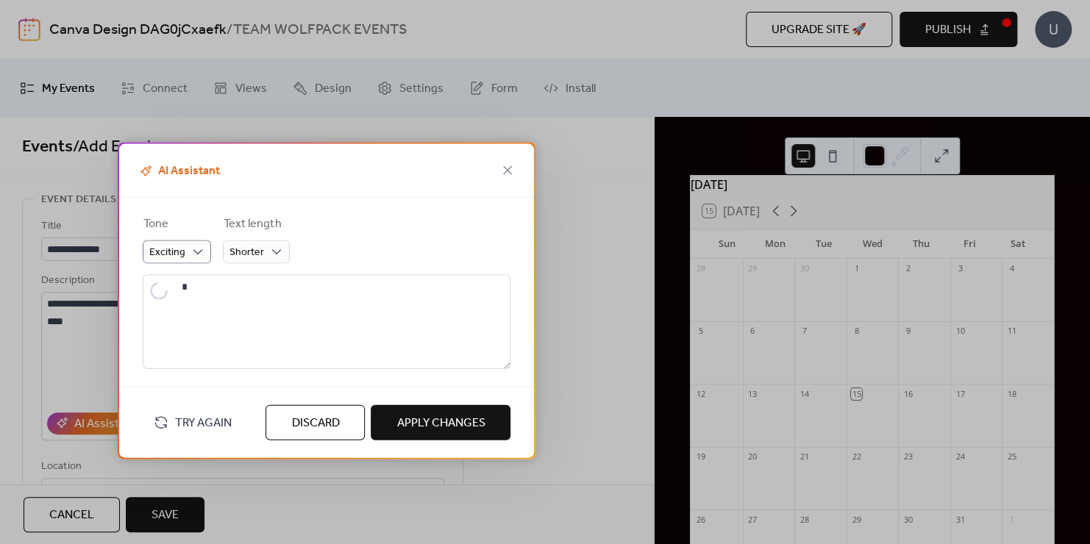
type textarea "**********"
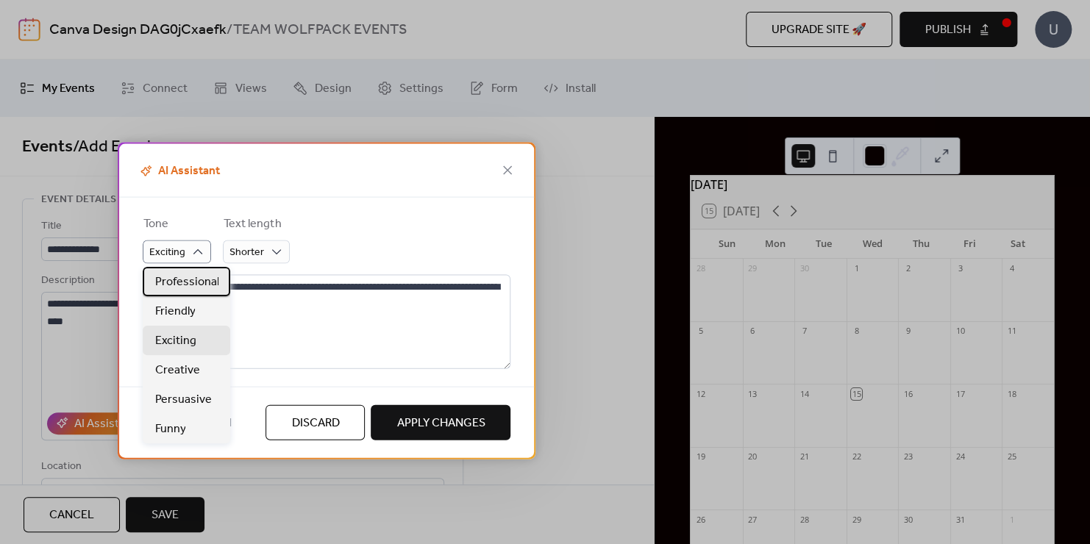
click at [193, 272] on div "Professional" at bounding box center [186, 281] width 87 height 29
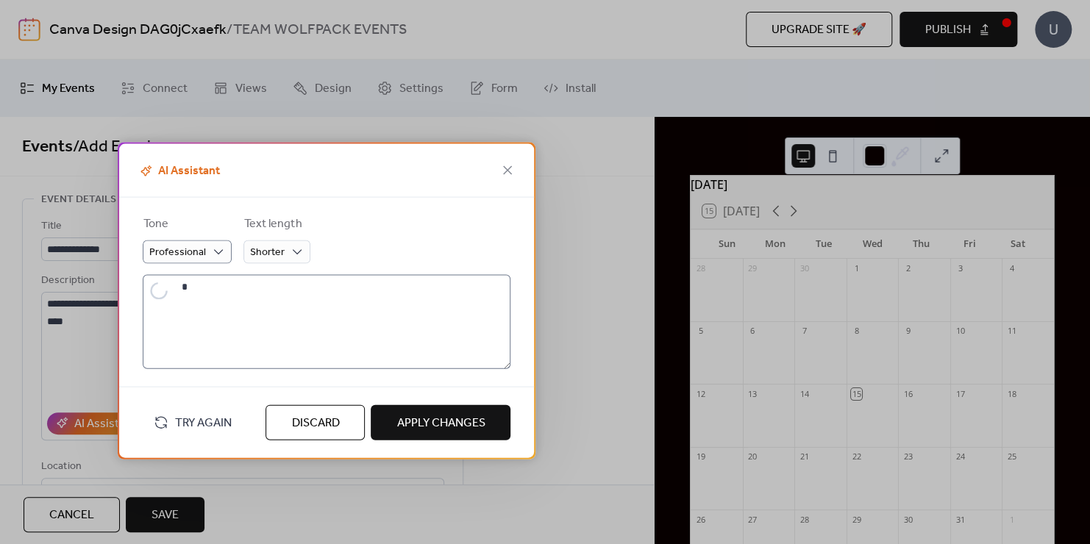
type textarea "**********"
click at [168, 421] on button "Try Again" at bounding box center [192, 422] width 99 height 26
type textarea "**********"
click at [461, 426] on span "Apply Changes" at bounding box center [440, 424] width 88 height 18
type textarea "**********"
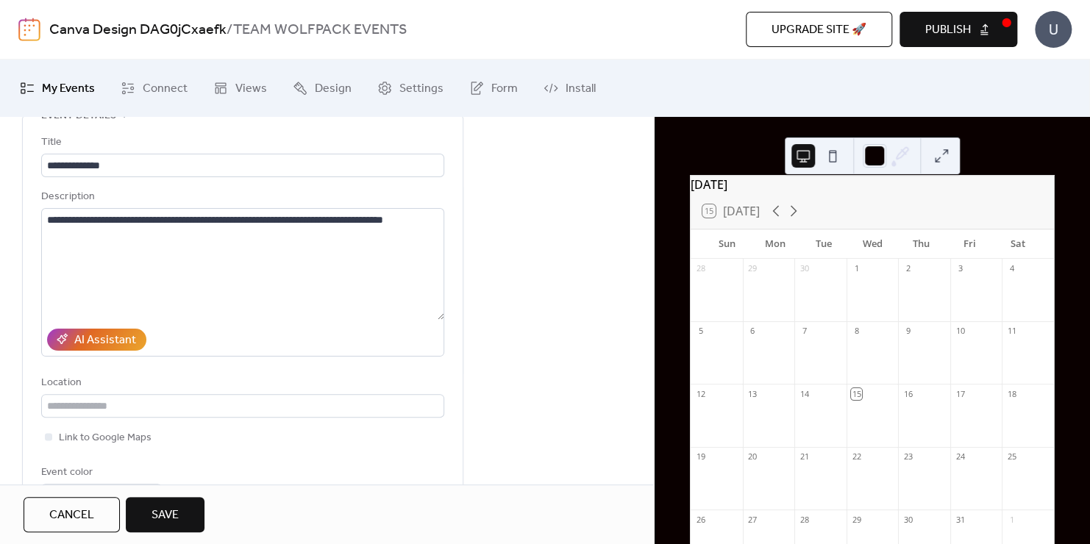
scroll to position [147, 0]
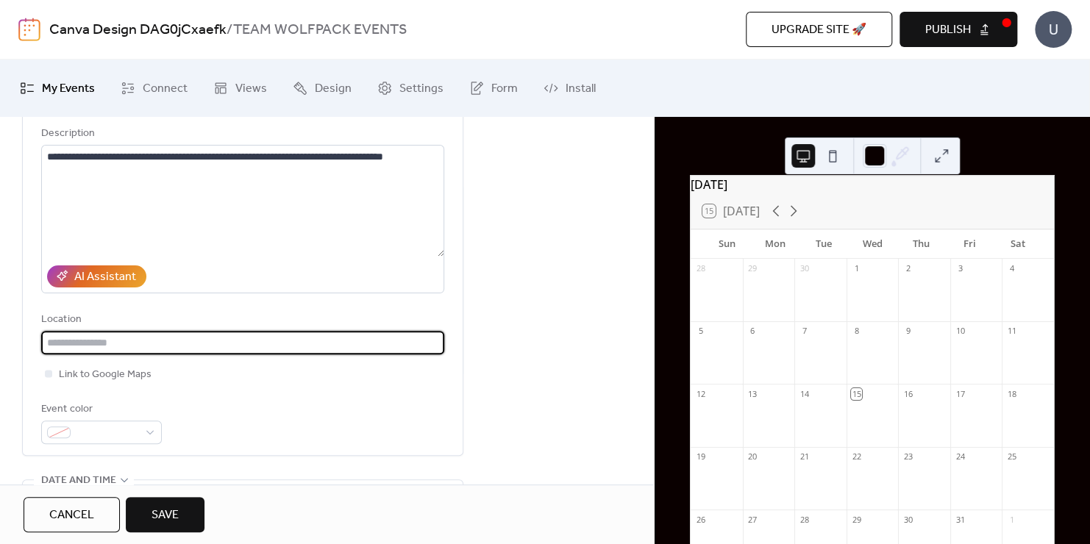
click at [144, 337] on input "text" at bounding box center [242, 343] width 403 height 24
type input "**********"
click at [62, 372] on span "Link to Google Maps" at bounding box center [105, 375] width 93 height 18
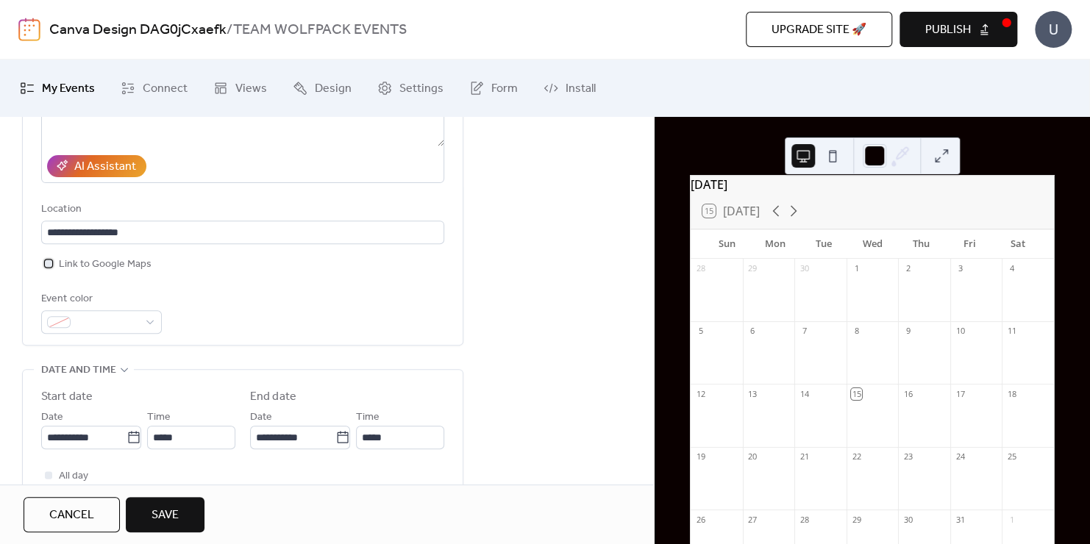
scroll to position [269, 0]
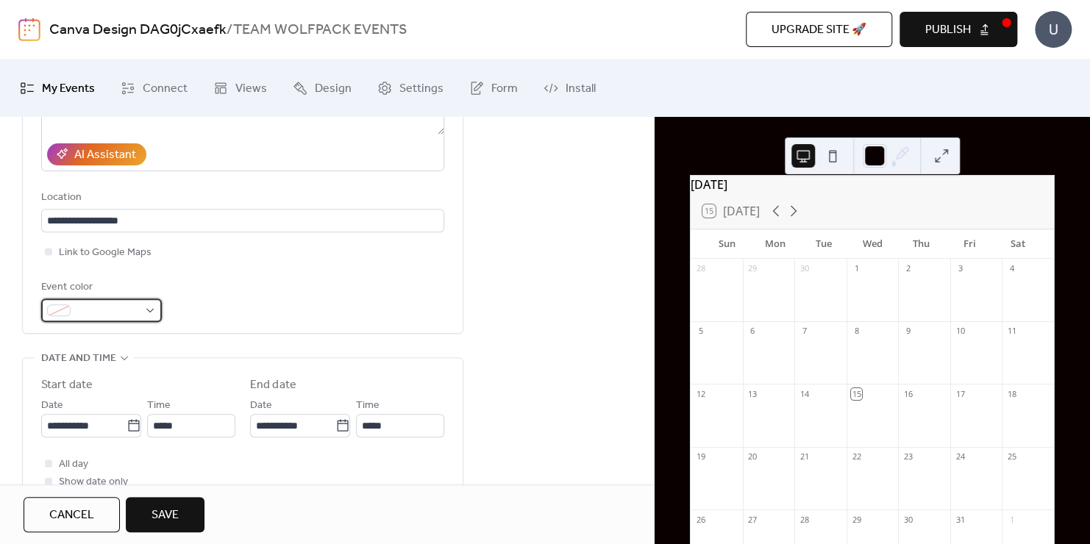
click at [101, 309] on span at bounding box center [107, 311] width 62 height 18
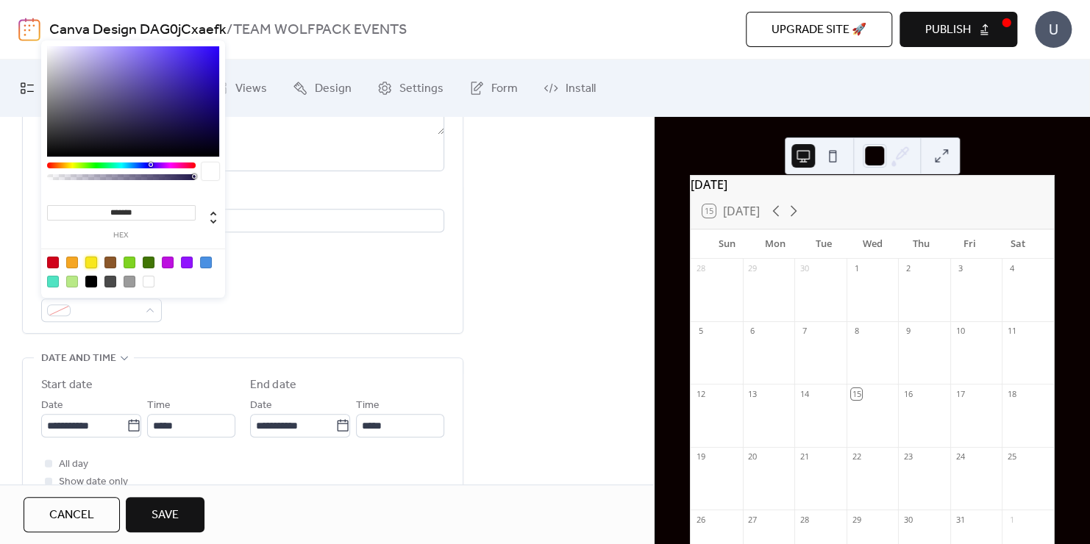
click at [88, 262] on div at bounding box center [91, 263] width 12 height 12
type input "*******"
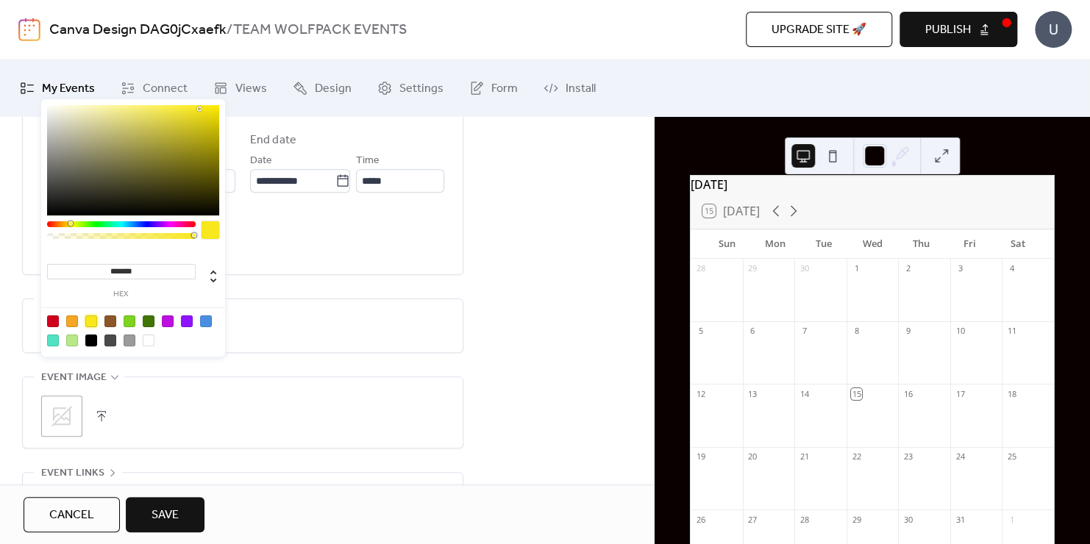
scroll to position [515, 0]
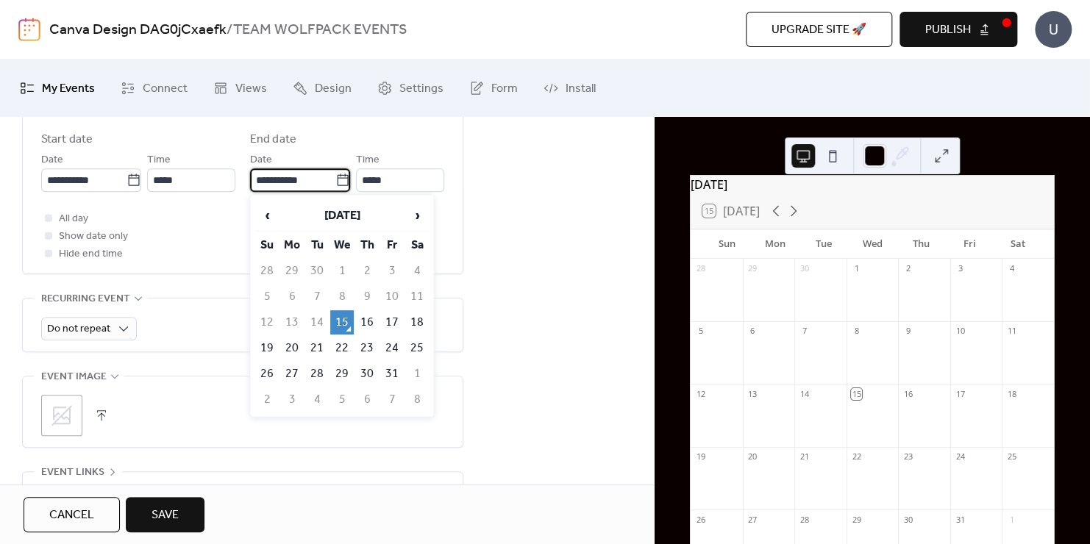
click at [264, 180] on input "**********" at bounding box center [292, 180] width 85 height 24
click at [415, 211] on span "›" at bounding box center [417, 215] width 22 height 29
click at [420, 362] on td "29" at bounding box center [417, 374] width 24 height 24
type input "**********"
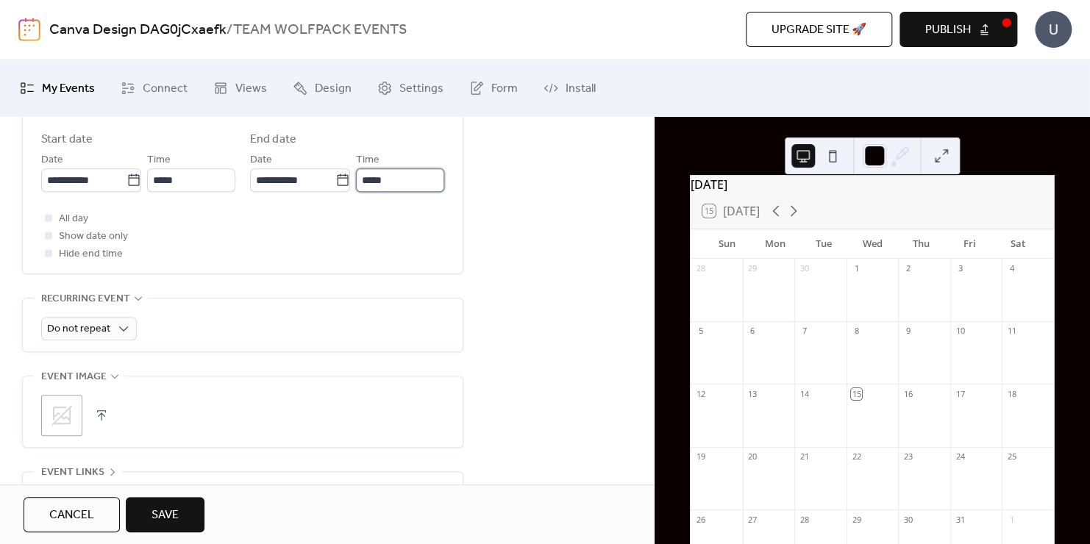
click at [381, 175] on input "*****" at bounding box center [400, 180] width 88 height 24
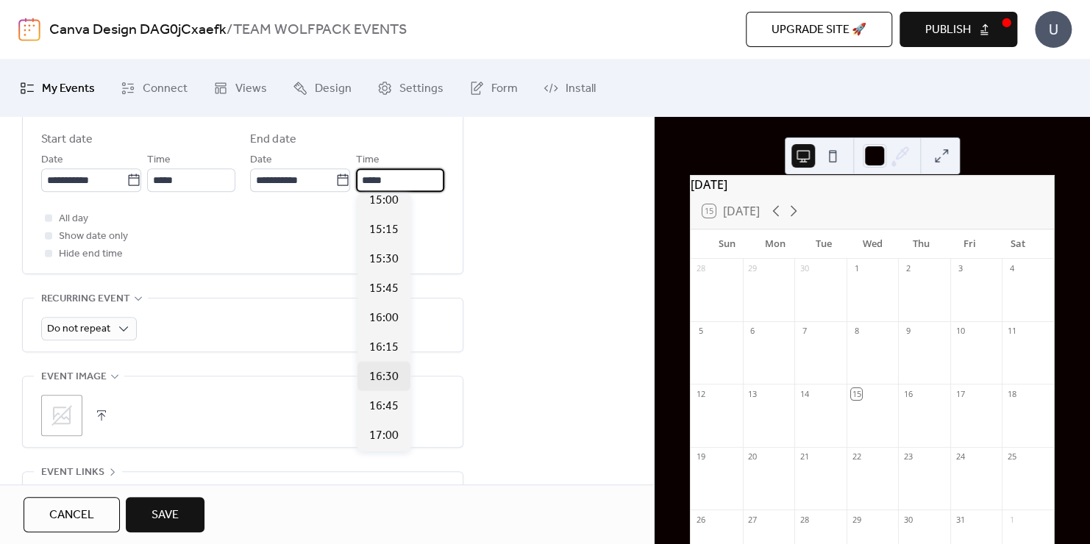
scroll to position [1774, 0]
click at [389, 429] on span "17:00" at bounding box center [383, 435] width 29 height 18
type input "*****"
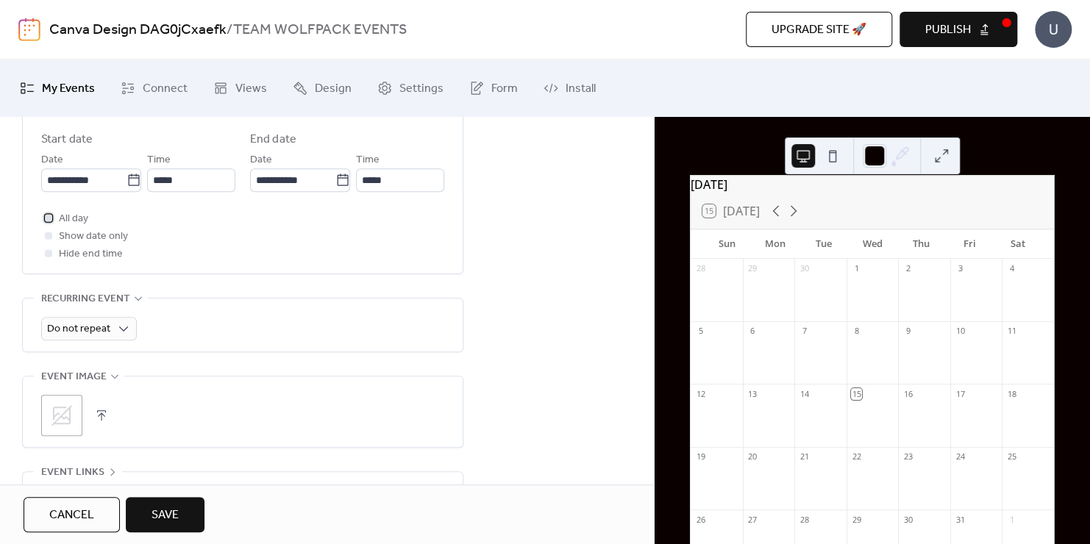
click at [49, 215] on div at bounding box center [48, 217] width 7 height 7
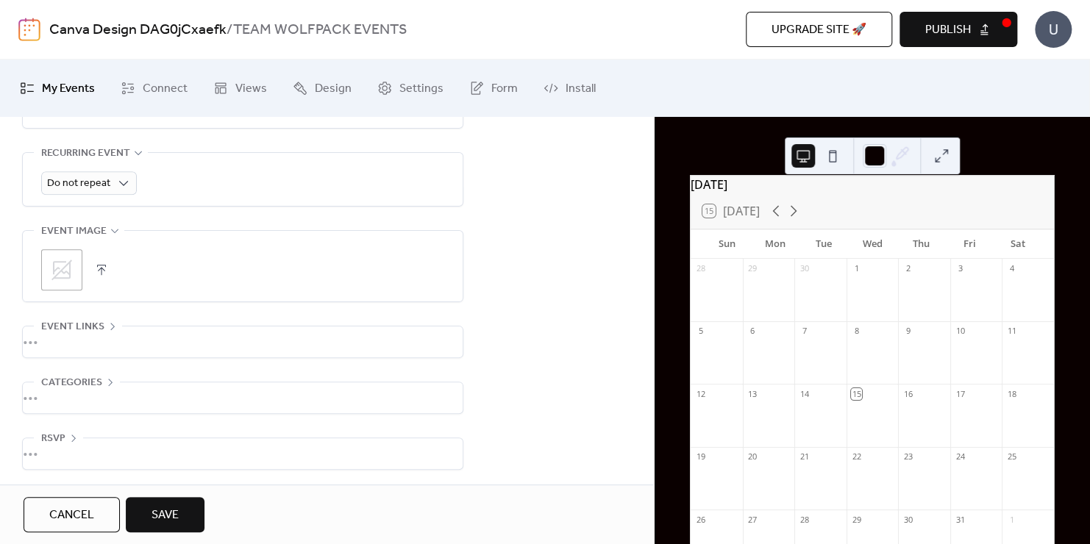
scroll to position [661, 0]
click at [75, 377] on span "Categories" at bounding box center [71, 382] width 61 height 18
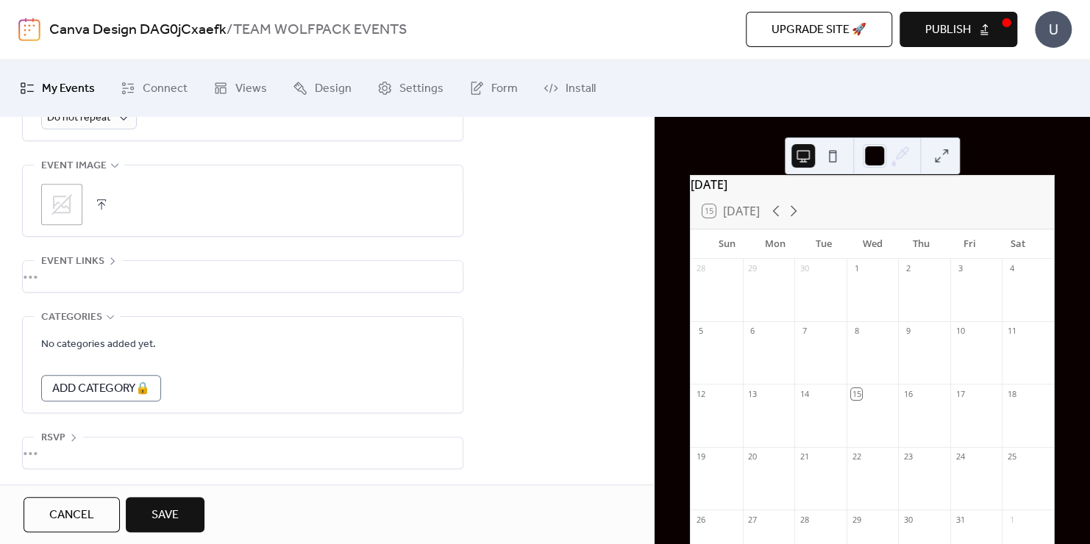
click at [89, 318] on span "Categories" at bounding box center [71, 318] width 61 height 18
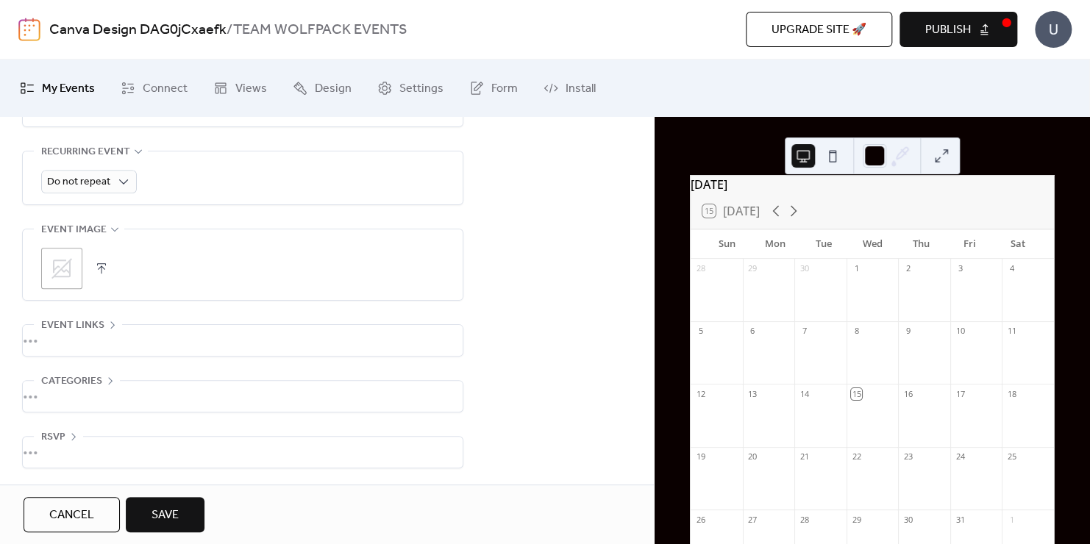
scroll to position [661, 0]
click at [168, 483] on div "**********" at bounding box center [327, 12] width 654 height 948
click at [168, 501] on button "Save" at bounding box center [165, 514] width 79 height 35
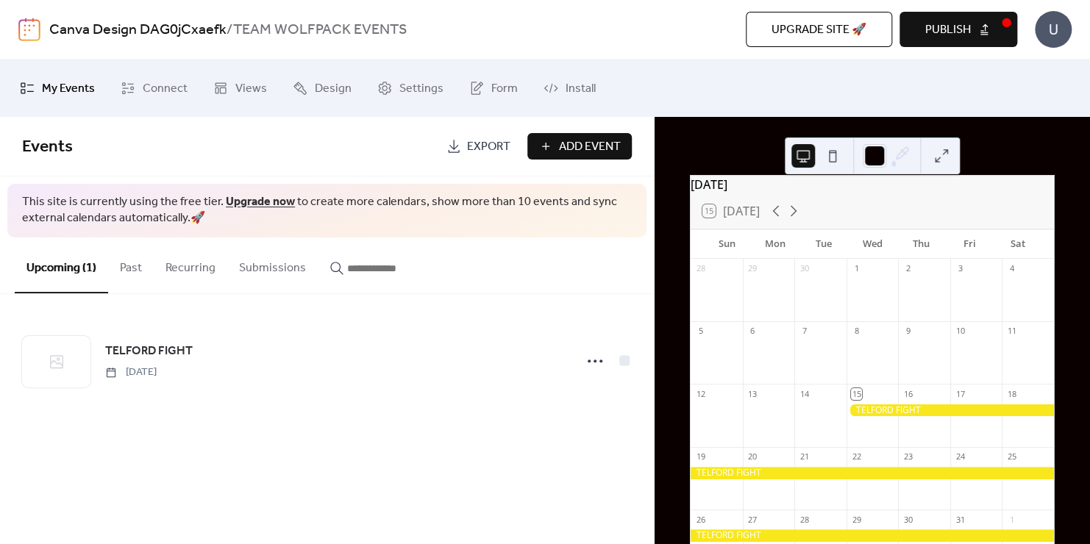
click at [76, 262] on button "Upcoming (1)" at bounding box center [61, 265] width 93 height 56
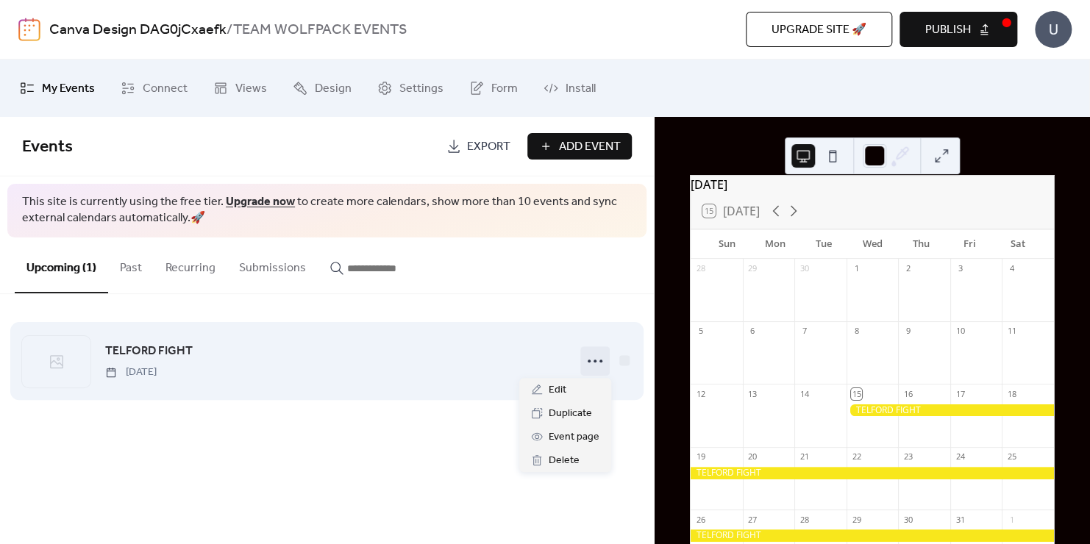
click at [593, 357] on icon at bounding box center [595, 361] width 24 height 24
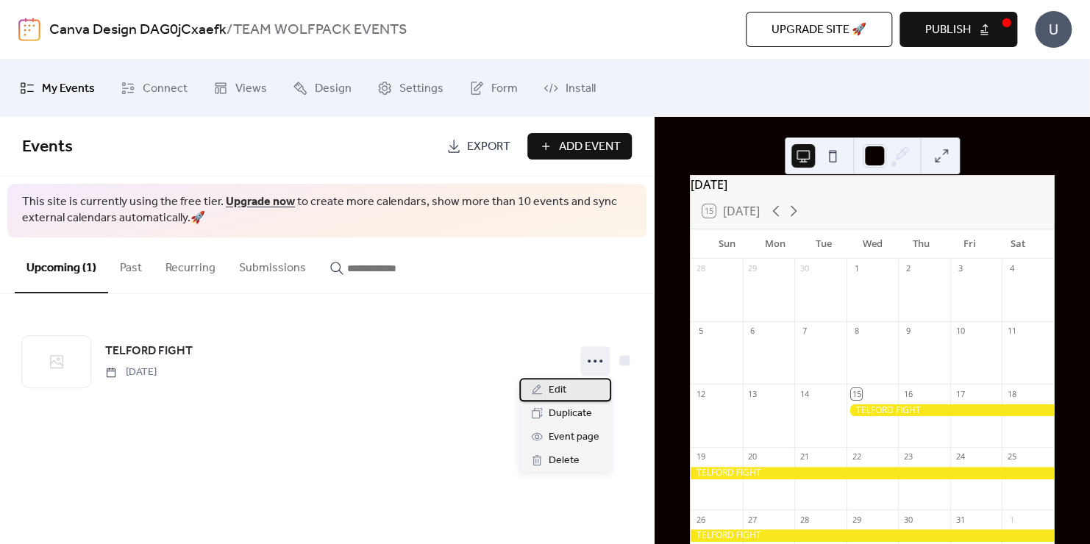
click at [570, 391] on div "Edit" at bounding box center [565, 390] width 92 height 24
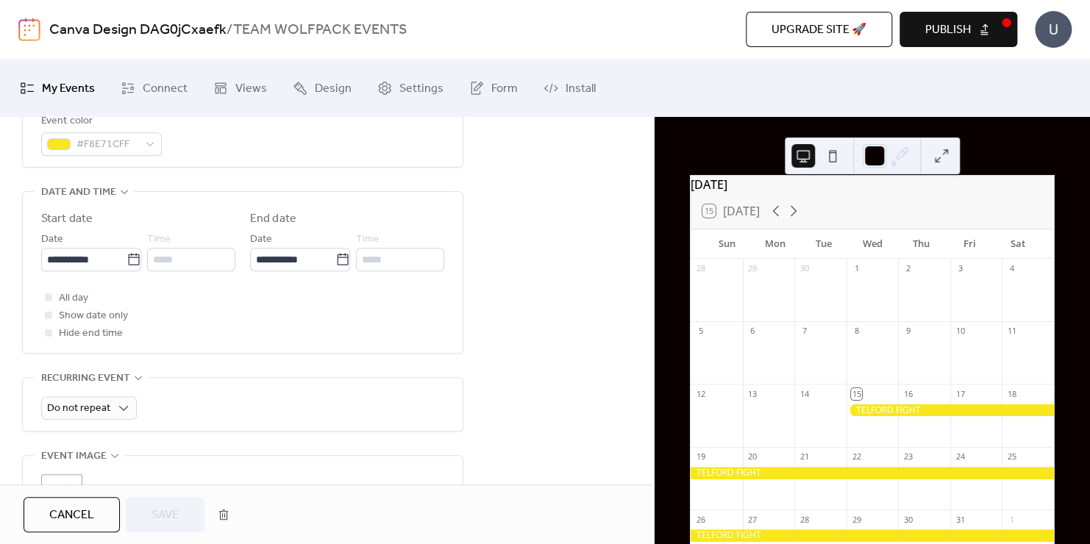
scroll to position [441, 0]
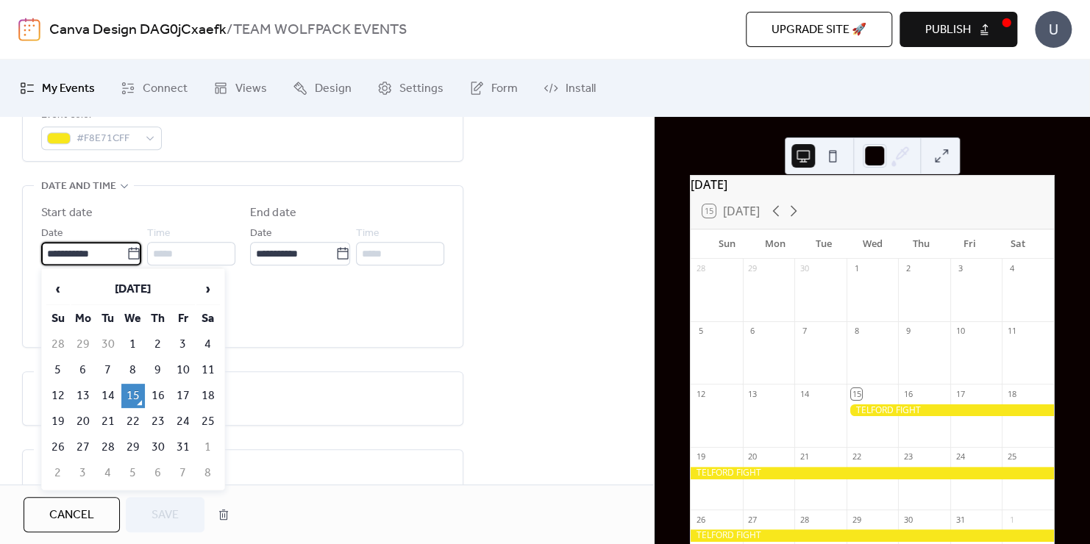
click at [62, 255] on input "**********" at bounding box center [83, 254] width 85 height 24
click at [207, 285] on span "›" at bounding box center [208, 288] width 22 height 29
click at [211, 439] on td "29" at bounding box center [208, 447] width 24 height 24
type input "**********"
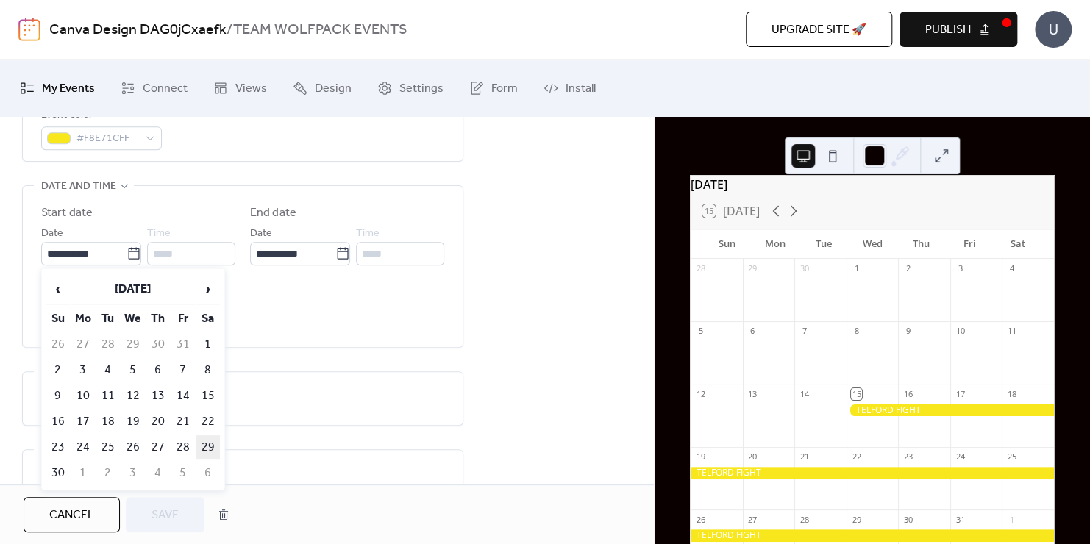
type input "*****"
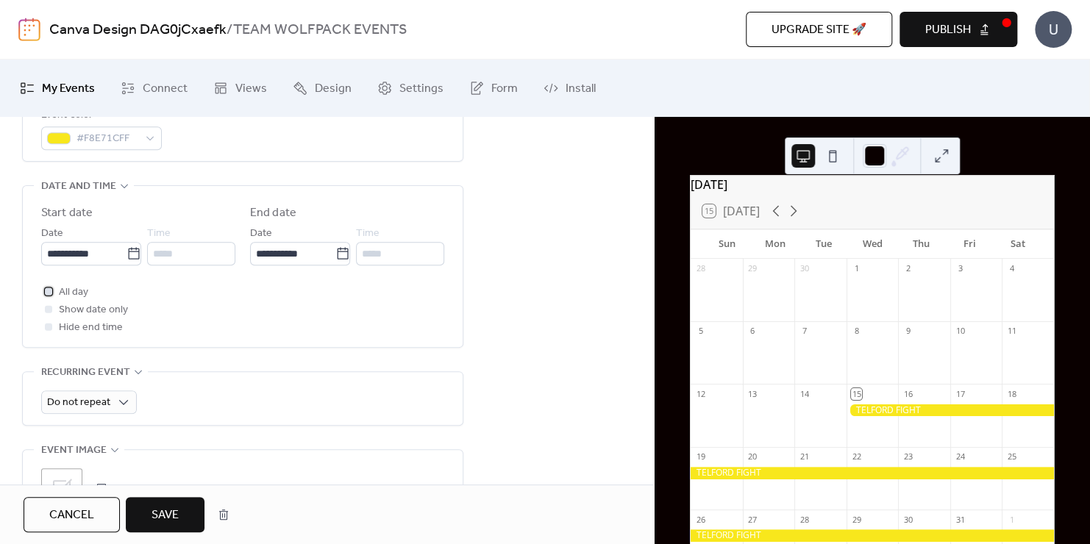
click at [46, 287] on div at bounding box center [48, 290] width 7 height 7
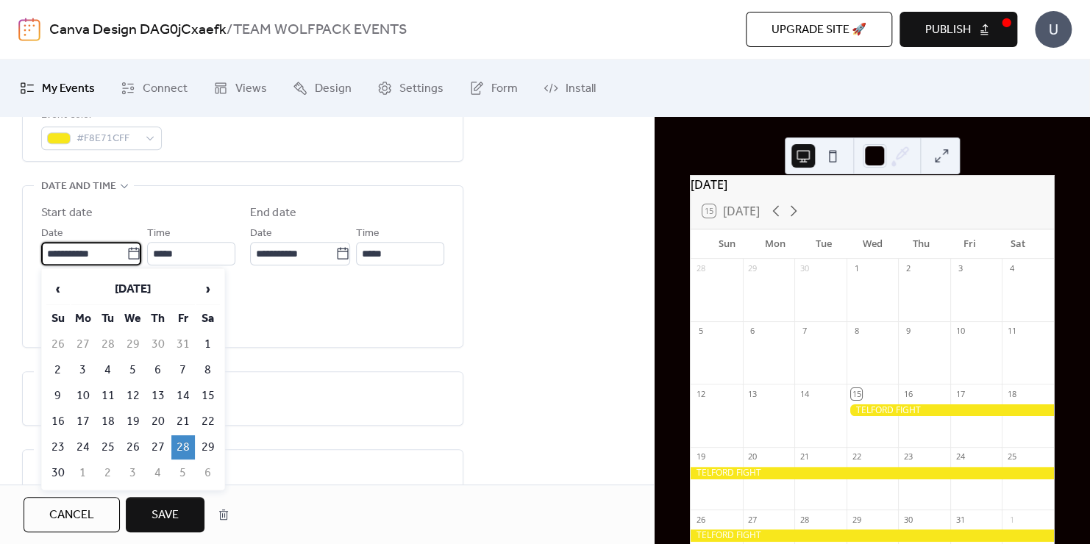
click at [80, 254] on input "**********" at bounding box center [83, 254] width 85 height 24
click at [214, 441] on td "29" at bounding box center [208, 447] width 24 height 24
type input "**********"
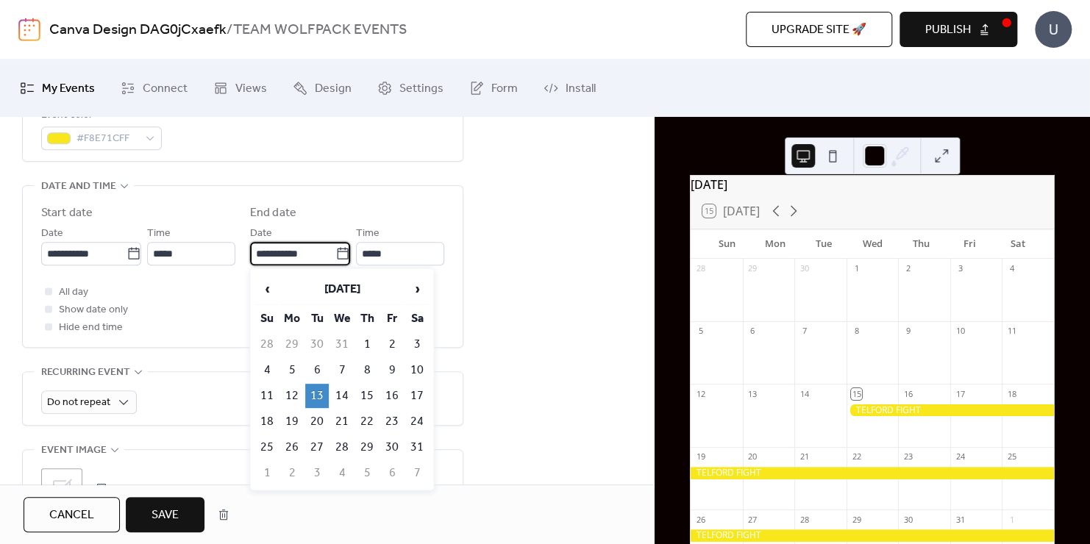
click at [265, 255] on input "**********" at bounding box center [292, 254] width 85 height 24
click at [269, 290] on span "‹" at bounding box center [267, 288] width 22 height 29
click at [421, 438] on td "29" at bounding box center [417, 447] width 24 height 24
type input "**********"
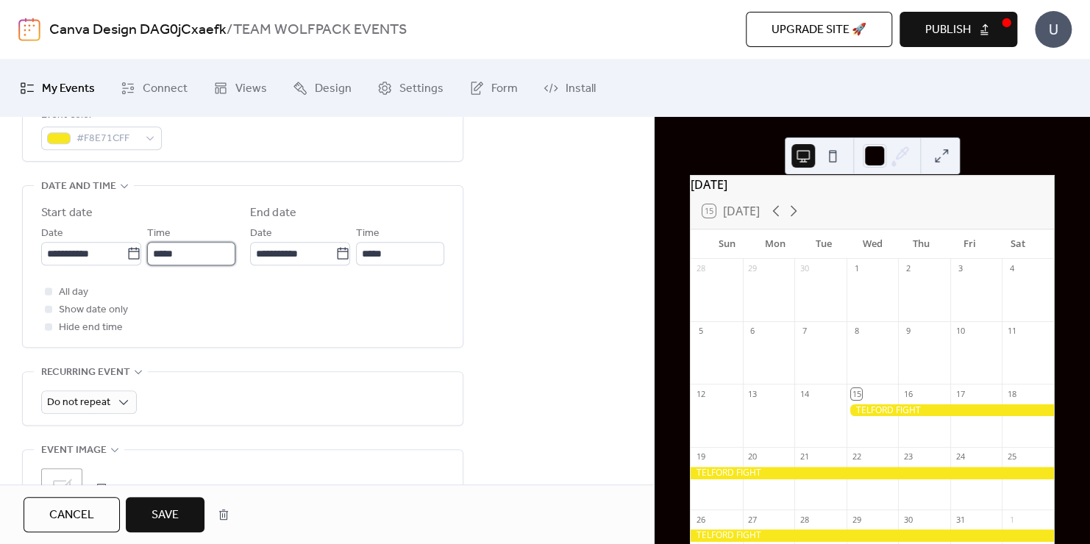
click at [167, 256] on input "*****" at bounding box center [191, 254] width 88 height 24
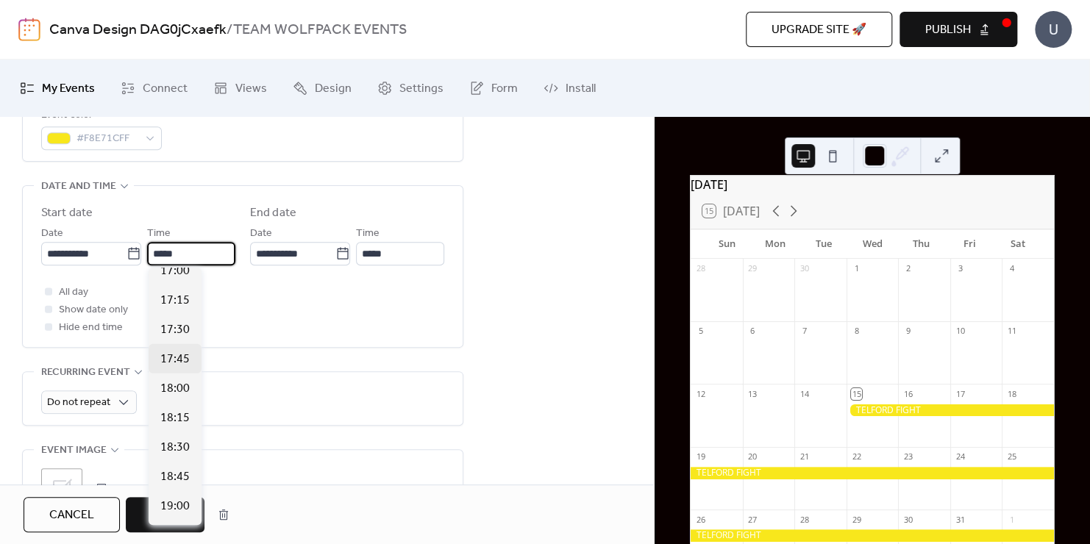
scroll to position [2009, 0]
click at [176, 273] on span "17:00" at bounding box center [174, 274] width 29 height 18
type input "*****"
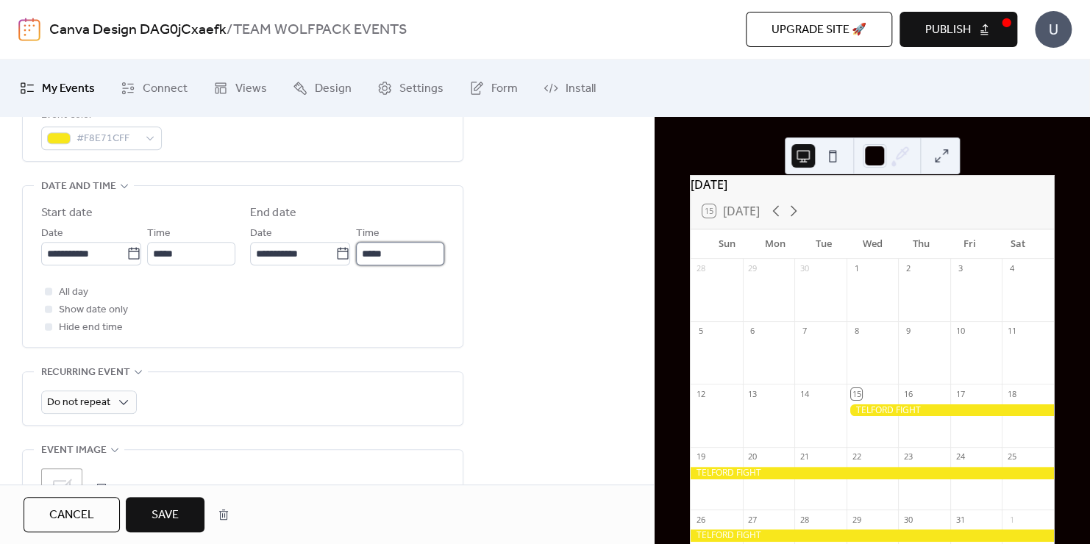
click at [376, 251] on input "*****" at bounding box center [400, 254] width 88 height 24
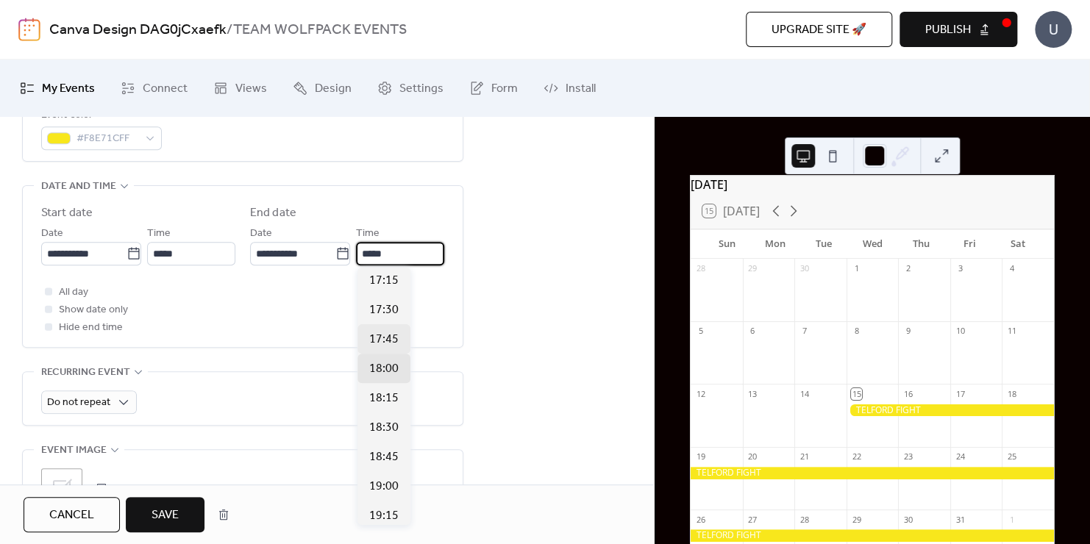
scroll to position [0, 0]
click at [267, 254] on input "**********" at bounding box center [292, 254] width 85 height 24
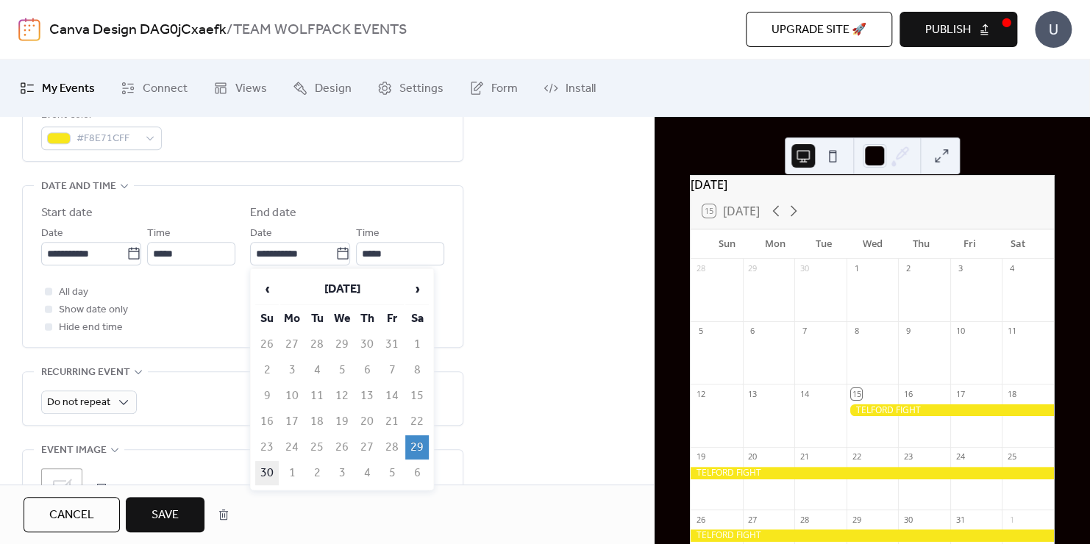
click at [270, 467] on td "30" at bounding box center [267, 473] width 24 height 24
type input "**********"
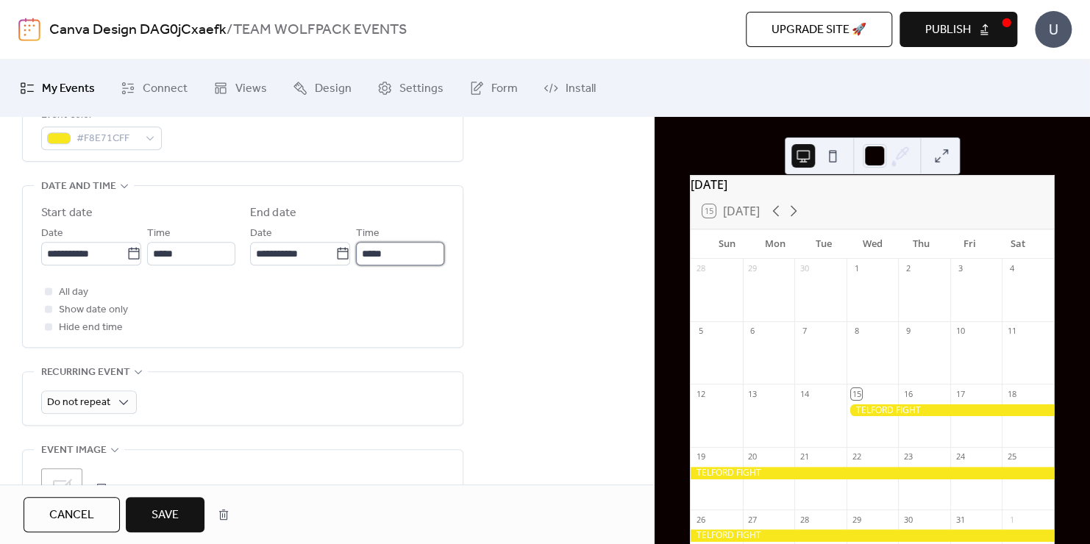
click at [383, 254] on input "*****" at bounding box center [400, 254] width 88 height 24
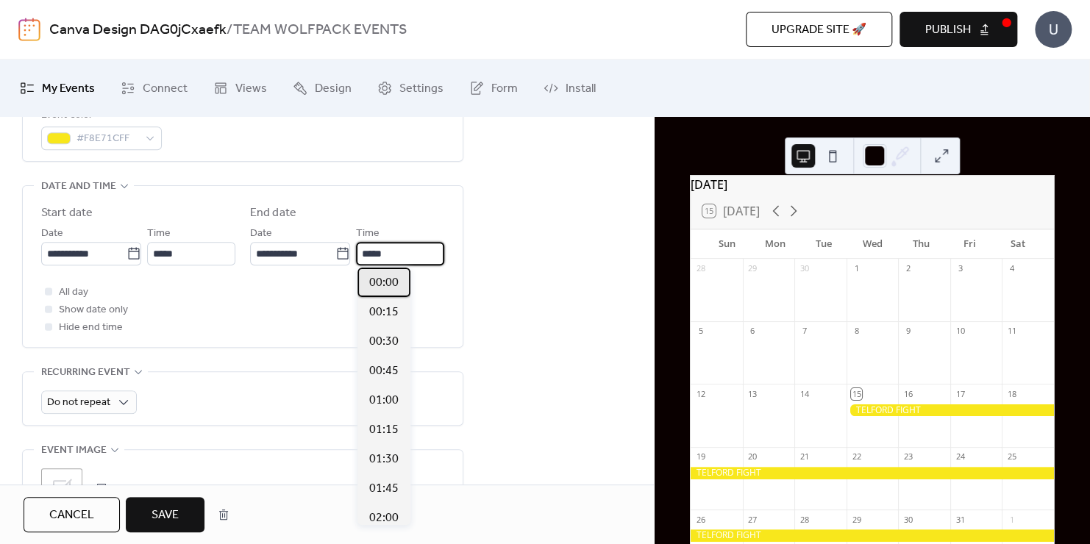
click at [384, 285] on span "00:00" at bounding box center [383, 283] width 29 height 18
type input "*****"
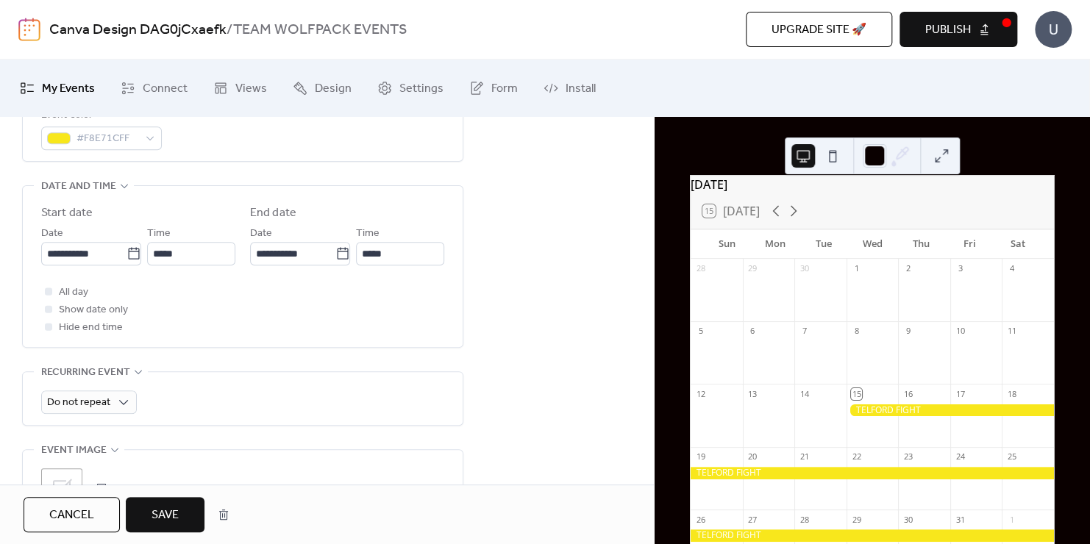
click at [191, 514] on button "Save" at bounding box center [165, 514] width 79 height 35
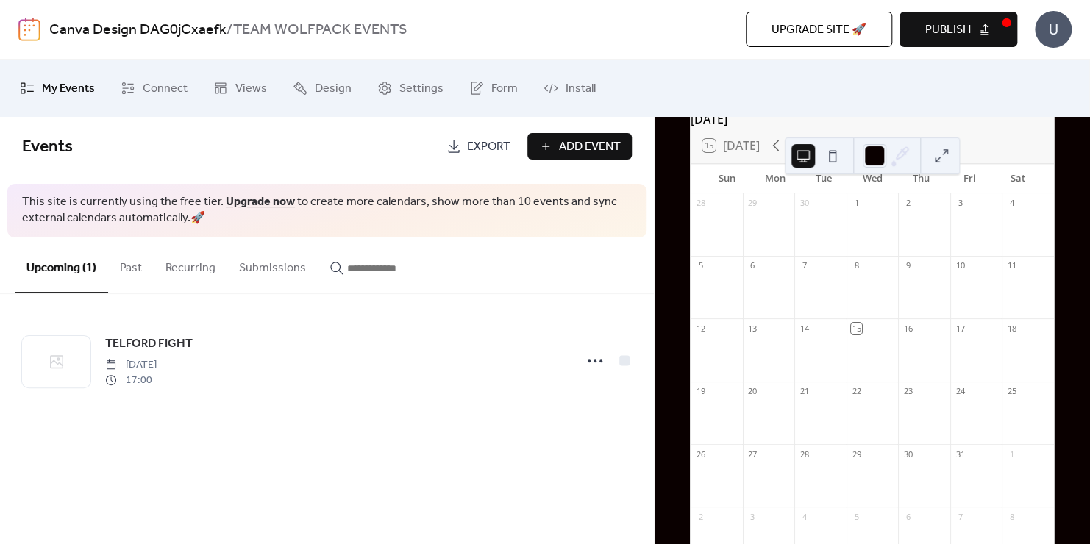
scroll to position [20, 0]
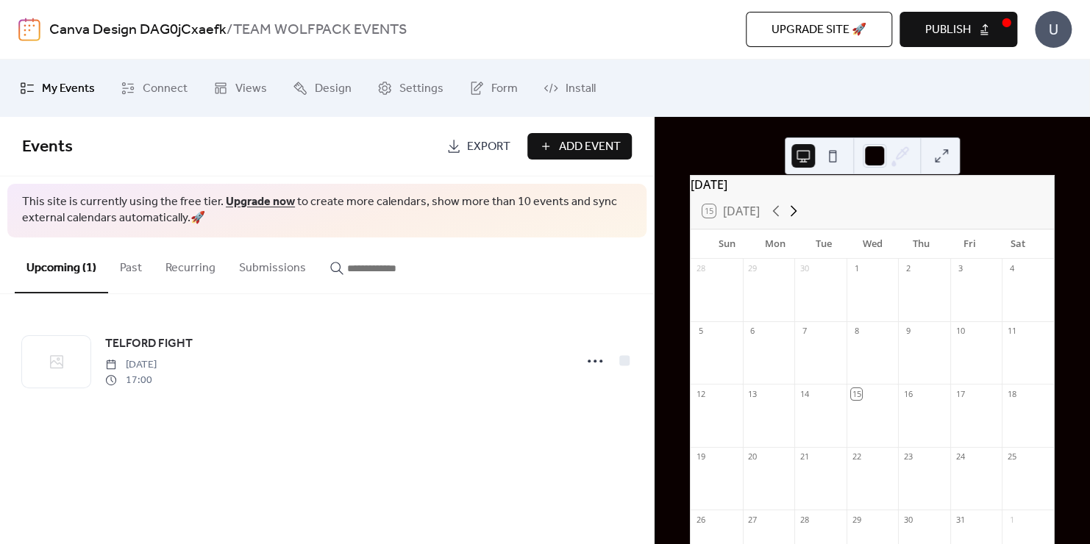
click at [793, 218] on icon at bounding box center [793, 211] width 18 height 18
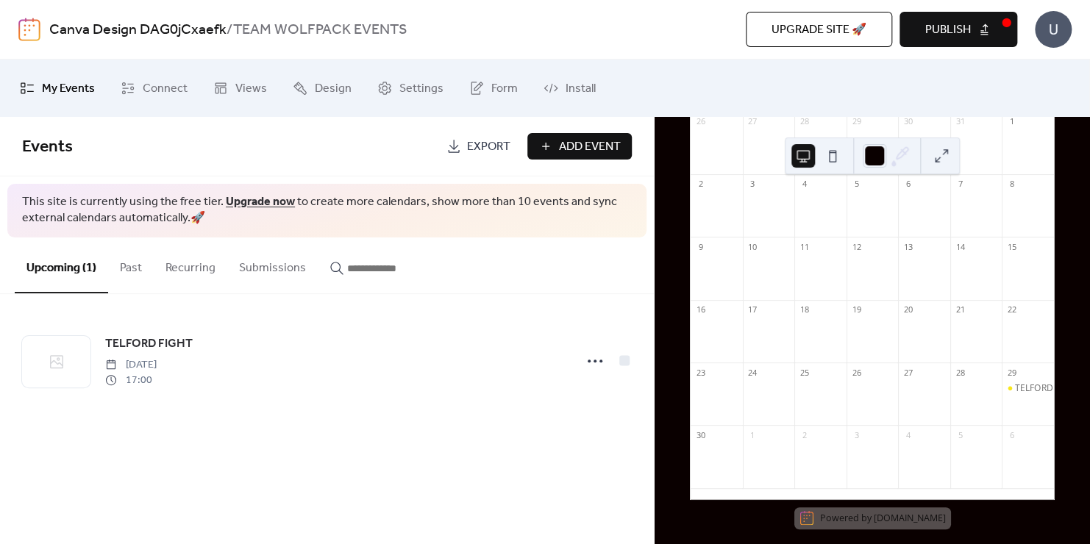
scroll to position [187, 0]
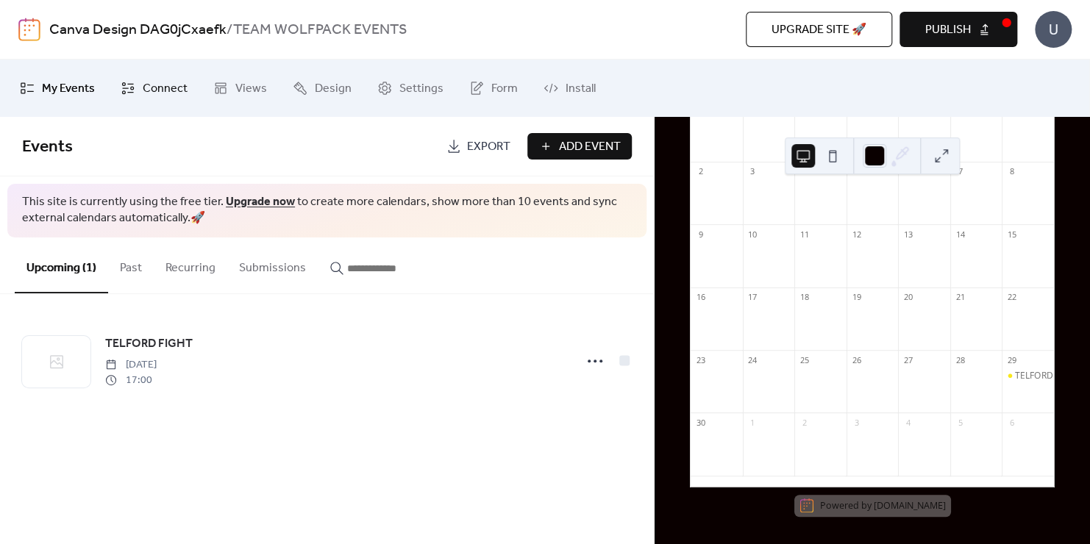
click at [165, 88] on span "Connect" at bounding box center [165, 89] width 45 height 24
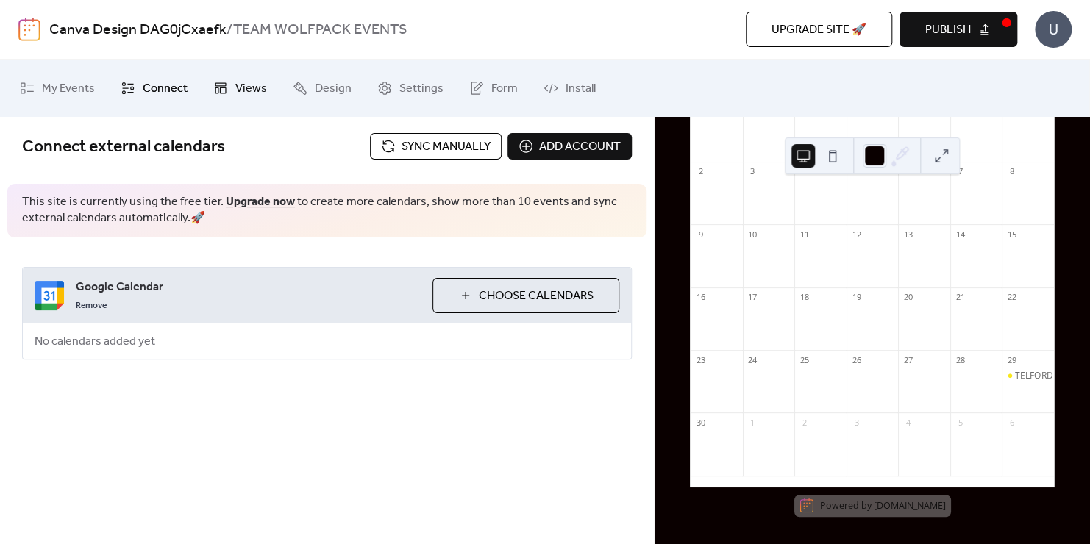
click at [240, 93] on span "Views" at bounding box center [251, 89] width 32 height 24
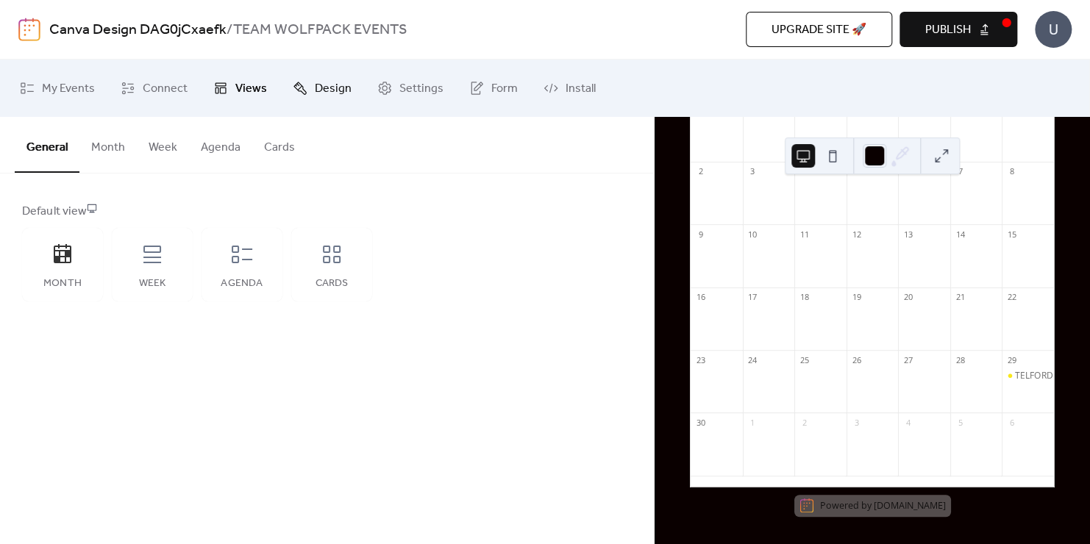
click at [324, 92] on span "Design" at bounding box center [333, 89] width 37 height 24
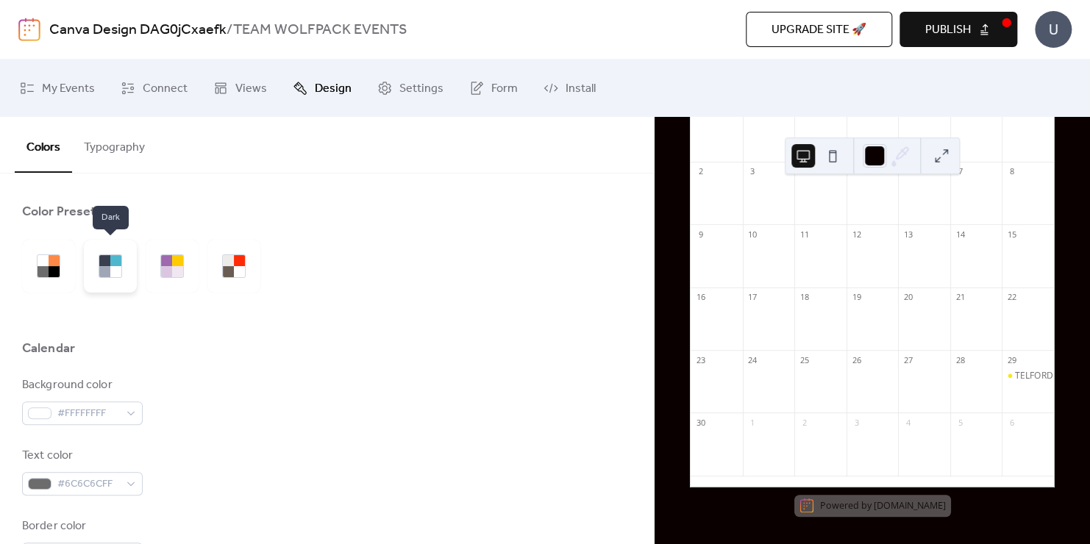
click at [115, 266] on div at bounding box center [115, 271] width 11 height 11
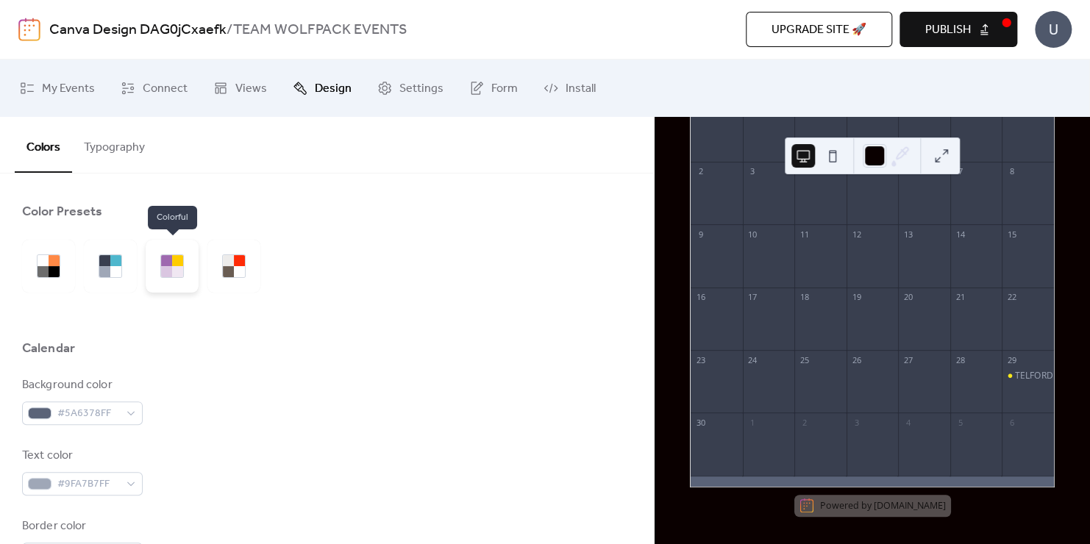
click at [186, 279] on div at bounding box center [172, 266] width 53 height 53
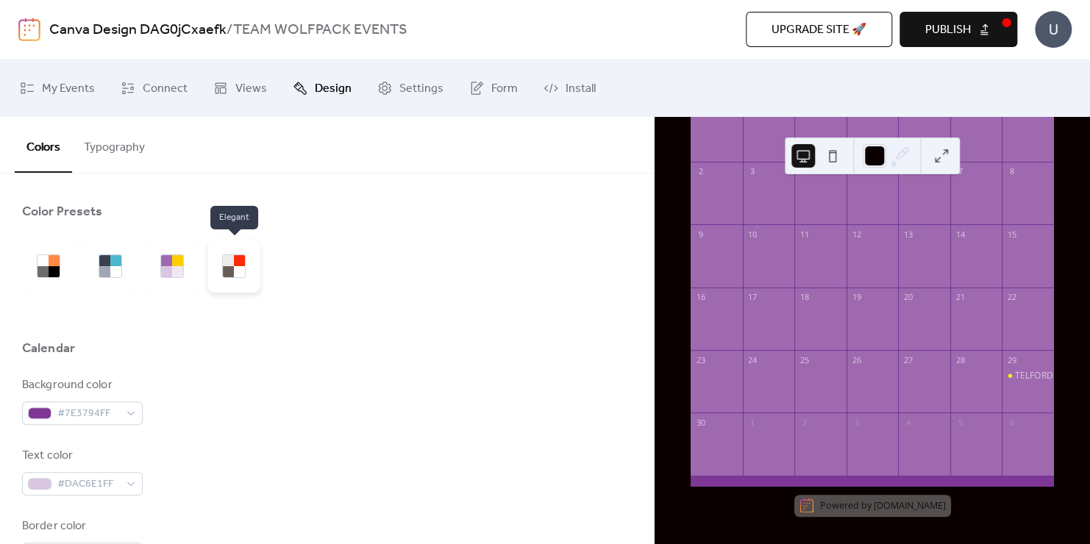
click at [230, 276] on div at bounding box center [228, 271] width 11 height 11
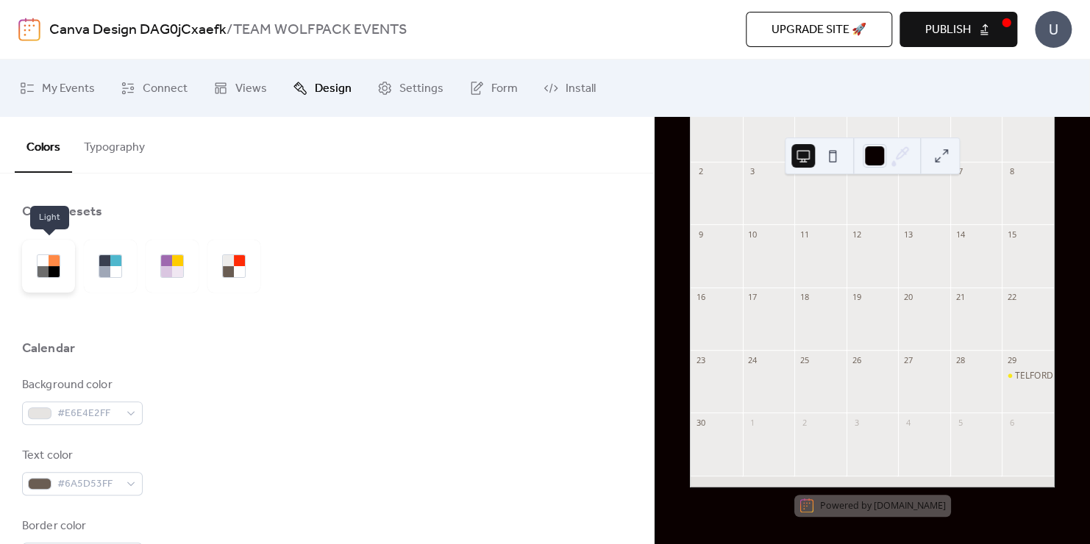
click at [29, 273] on div at bounding box center [48, 266] width 53 height 53
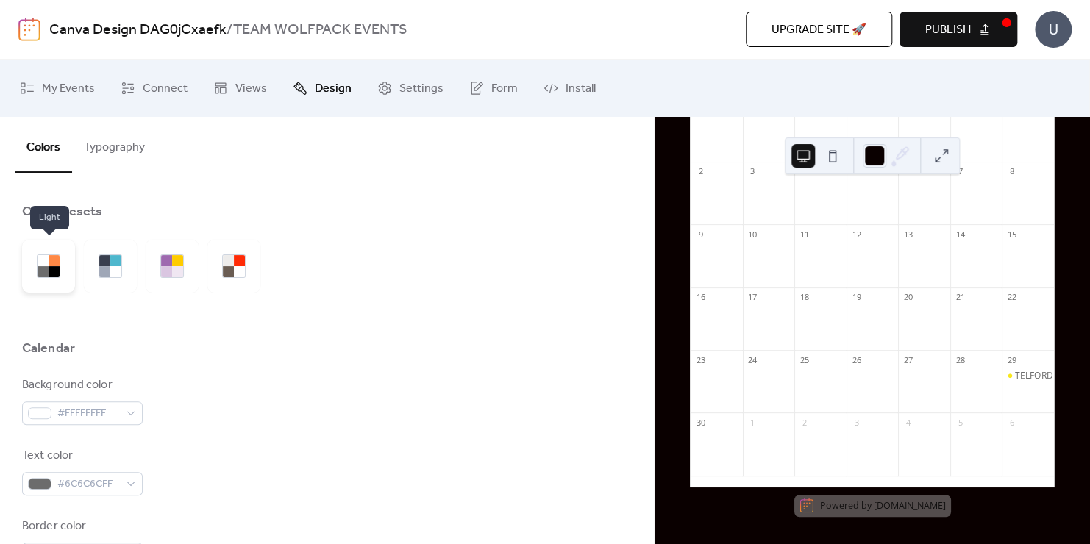
click at [52, 273] on div at bounding box center [54, 271] width 11 height 11
click at [110, 264] on div at bounding box center [104, 260] width 11 height 11
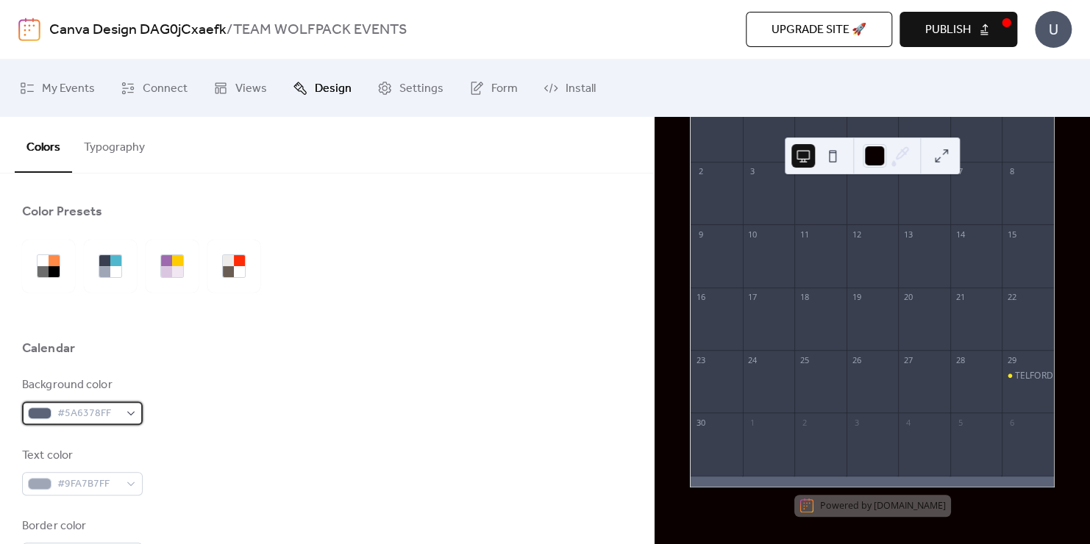
click at [135, 415] on div "#5A6378FF" at bounding box center [82, 413] width 121 height 24
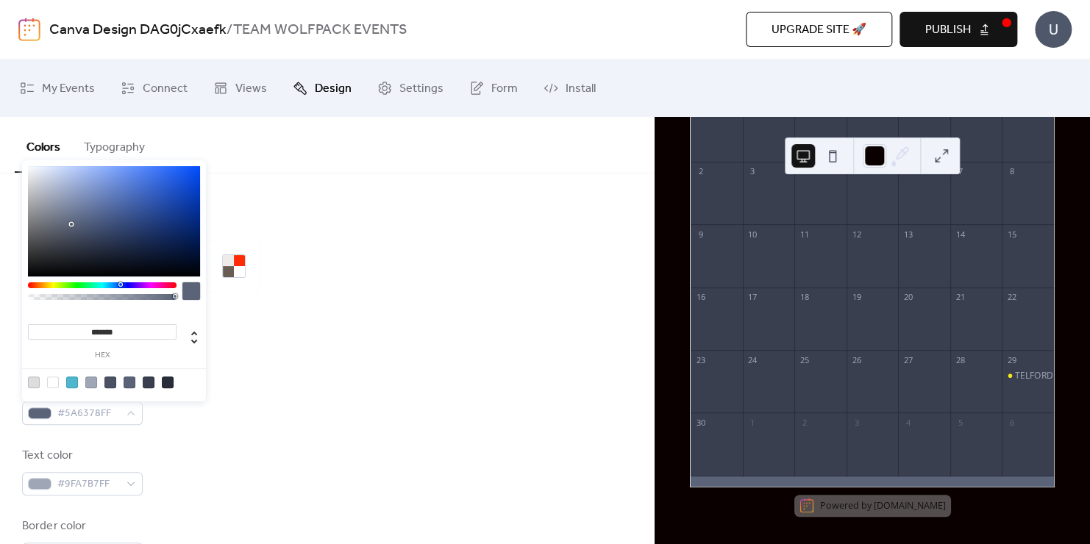
click at [167, 384] on div at bounding box center [168, 382] width 12 height 12
click at [149, 384] on div at bounding box center [149, 382] width 12 height 12
click at [121, 382] on div at bounding box center [114, 381] width 187 height 27
click at [57, 382] on div at bounding box center [53, 382] width 12 height 12
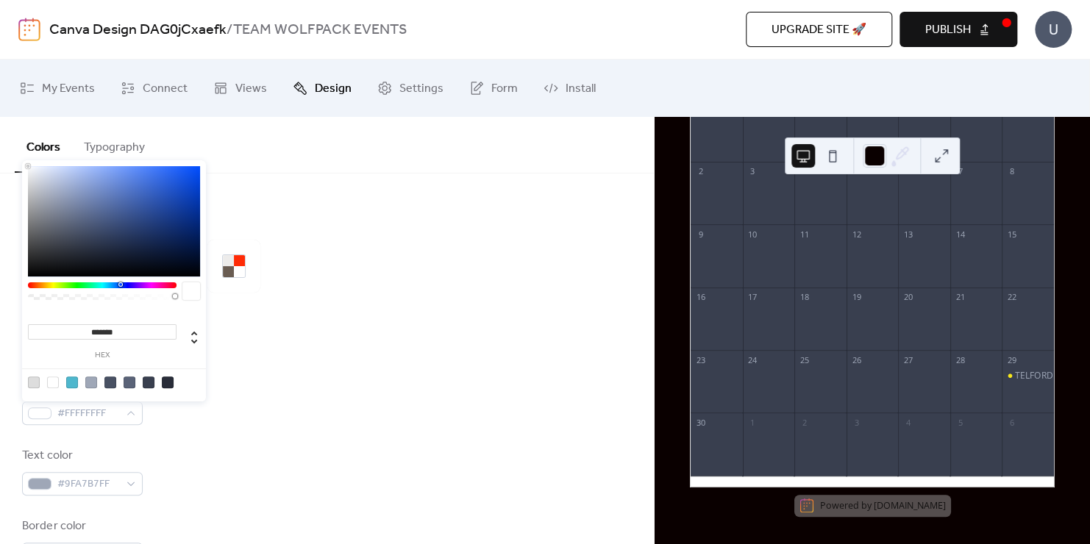
click at [34, 382] on div at bounding box center [34, 382] width 12 height 12
click at [54, 382] on div at bounding box center [53, 382] width 12 height 12
type input "*******"
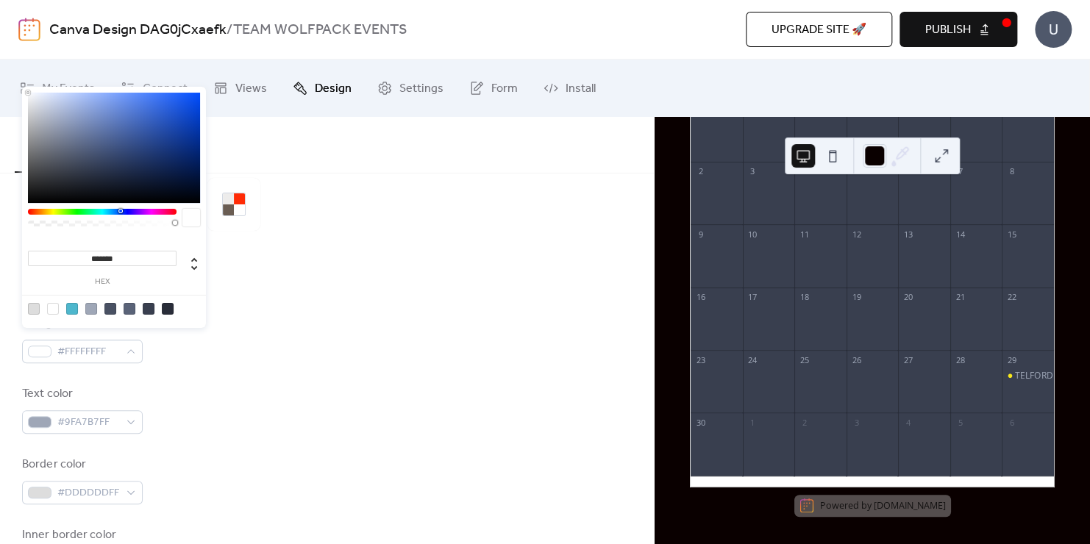
scroll to position [74, 0]
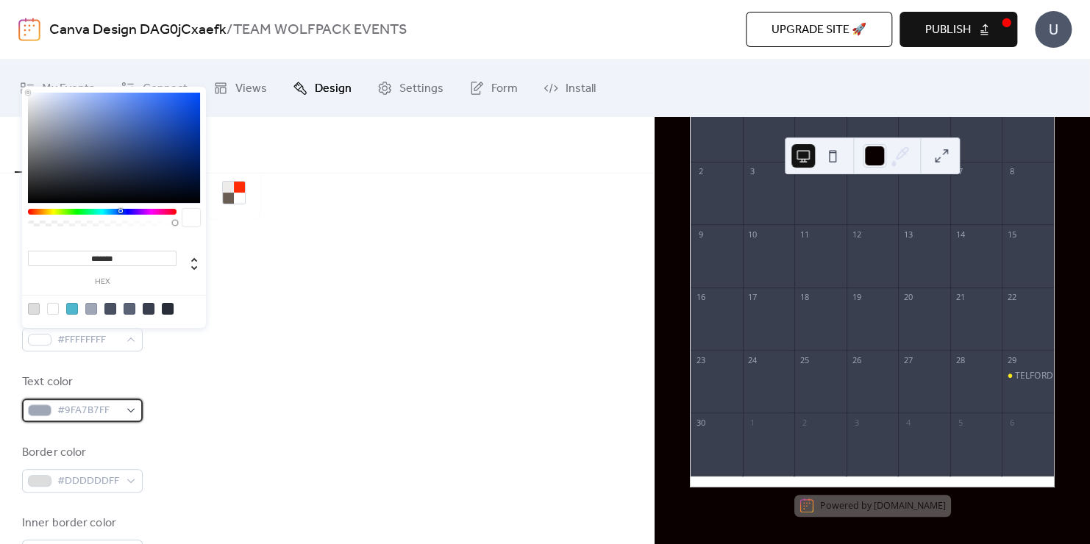
click at [134, 408] on div "#9FA7B7FF" at bounding box center [82, 410] width 121 height 24
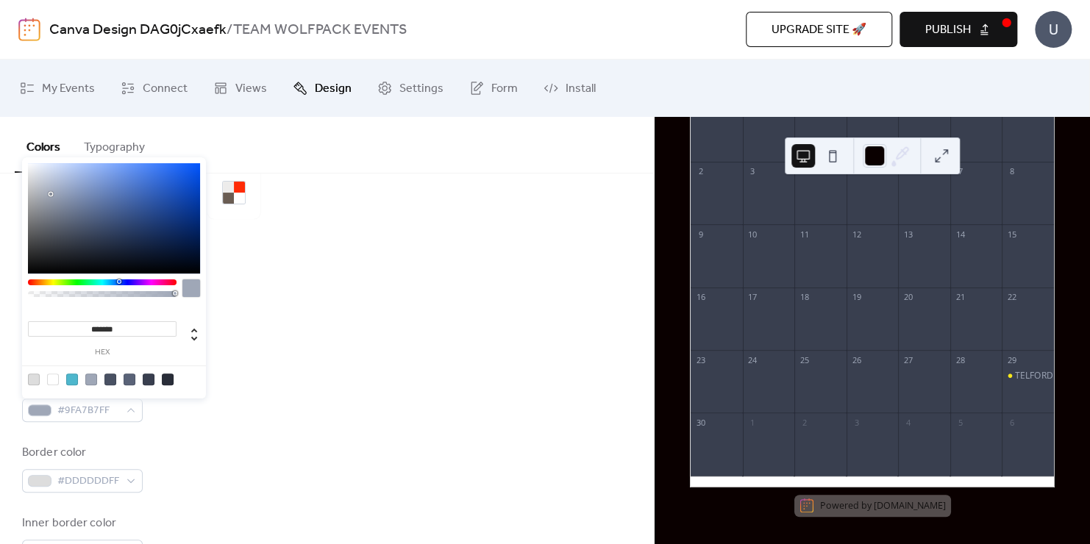
click at [165, 373] on div at bounding box center [168, 379] width 12 height 12
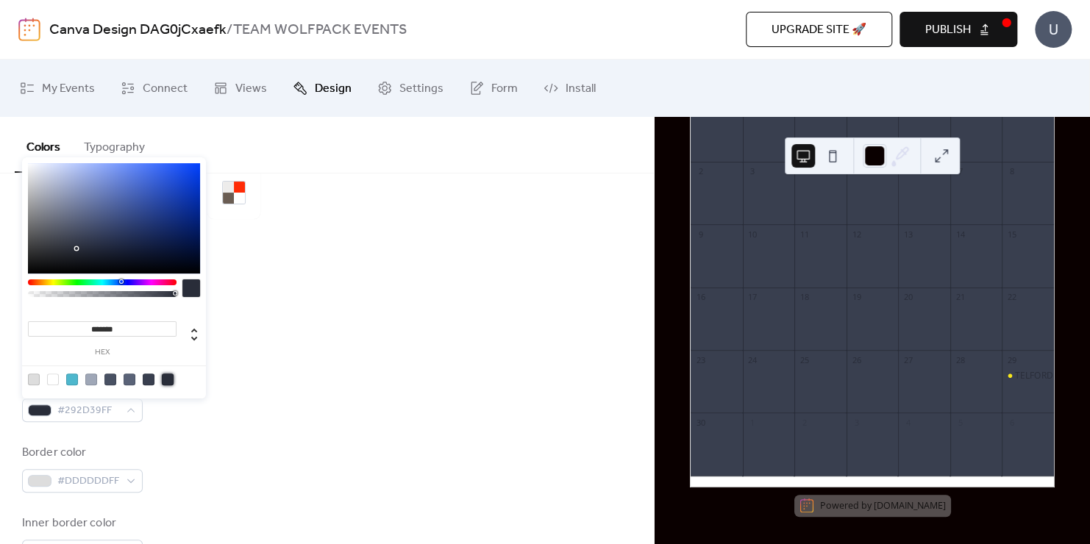
click at [53, 282] on div at bounding box center [102, 282] width 149 height 6
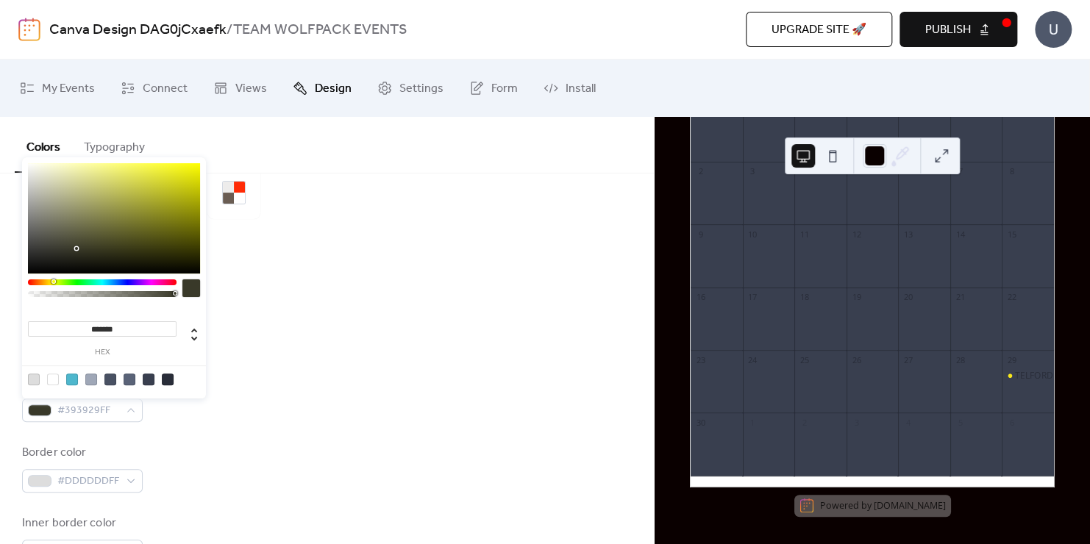
click at [185, 163] on div at bounding box center [114, 218] width 172 height 110
click at [190, 174] on div at bounding box center [114, 218] width 172 height 110
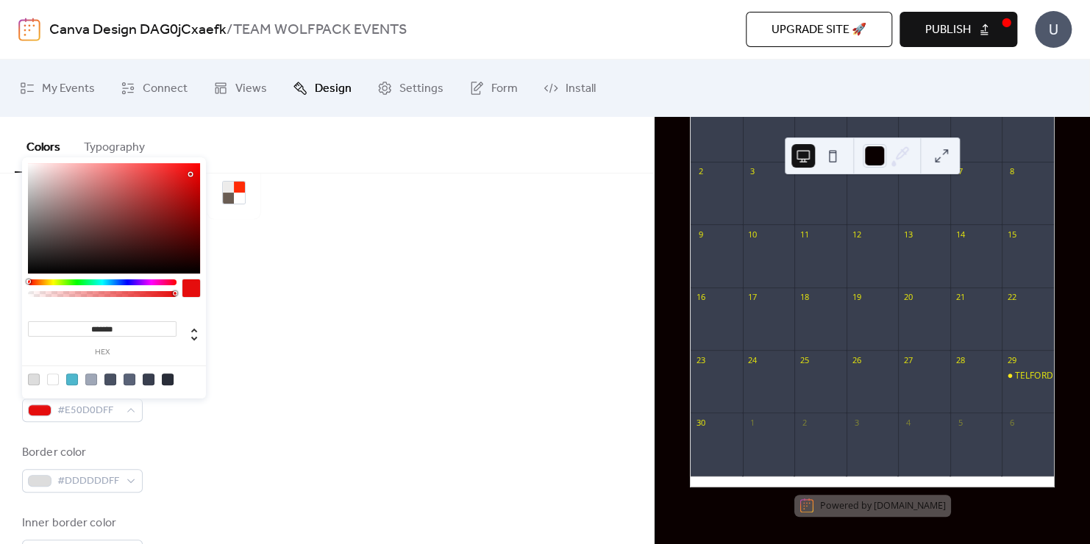
drag, startPoint x: 52, startPoint y: 282, endPoint x: 24, endPoint y: 282, distance: 27.9
click at [24, 282] on div "******* hex" at bounding box center [114, 277] width 184 height 241
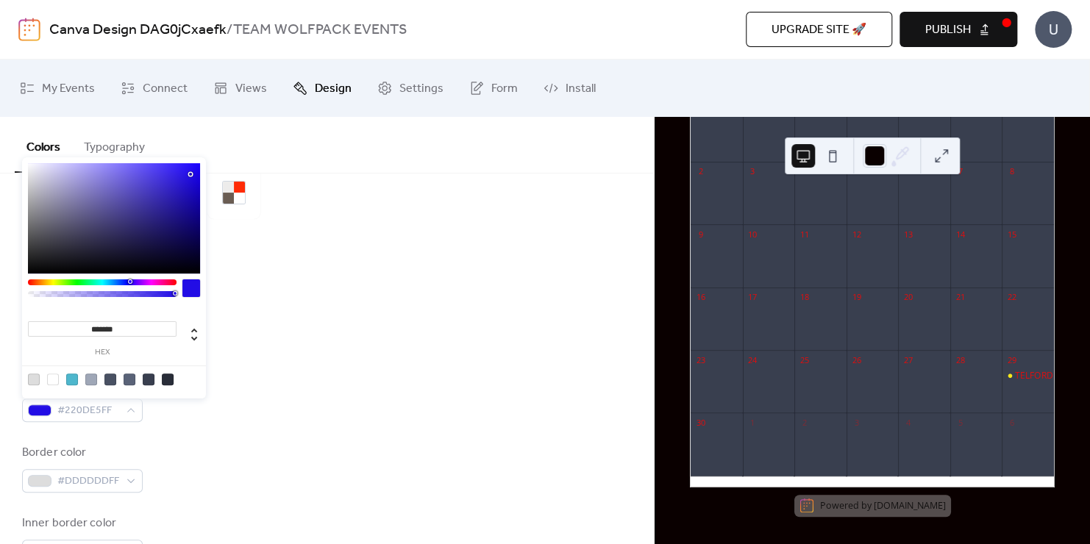
drag, startPoint x: 30, startPoint y: 281, endPoint x: 129, endPoint y: 282, distance: 99.3
click at [129, 282] on div at bounding box center [130, 281] width 4 height 4
type input "*******"
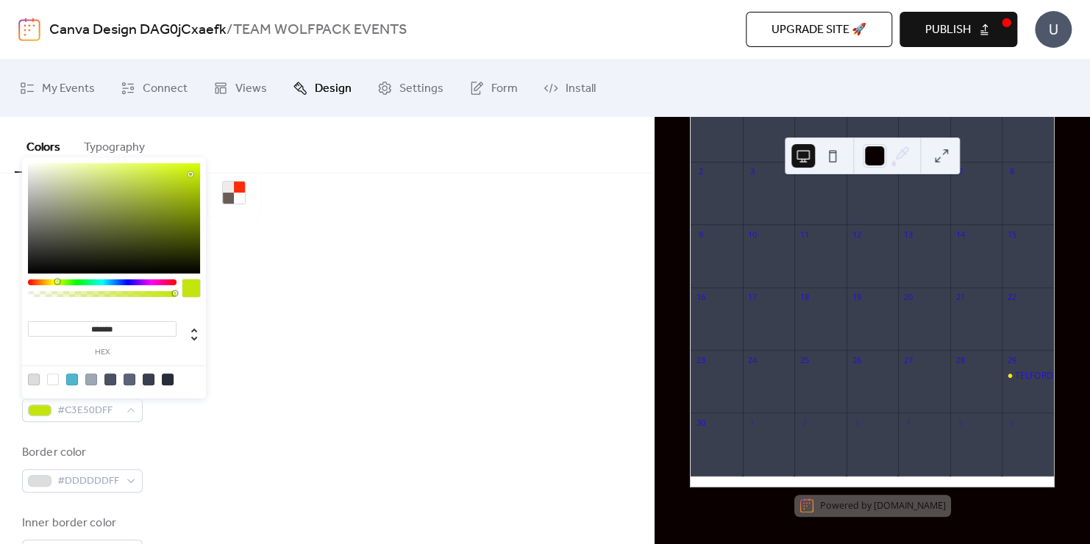
click at [57, 282] on div at bounding box center [102, 282] width 149 height 6
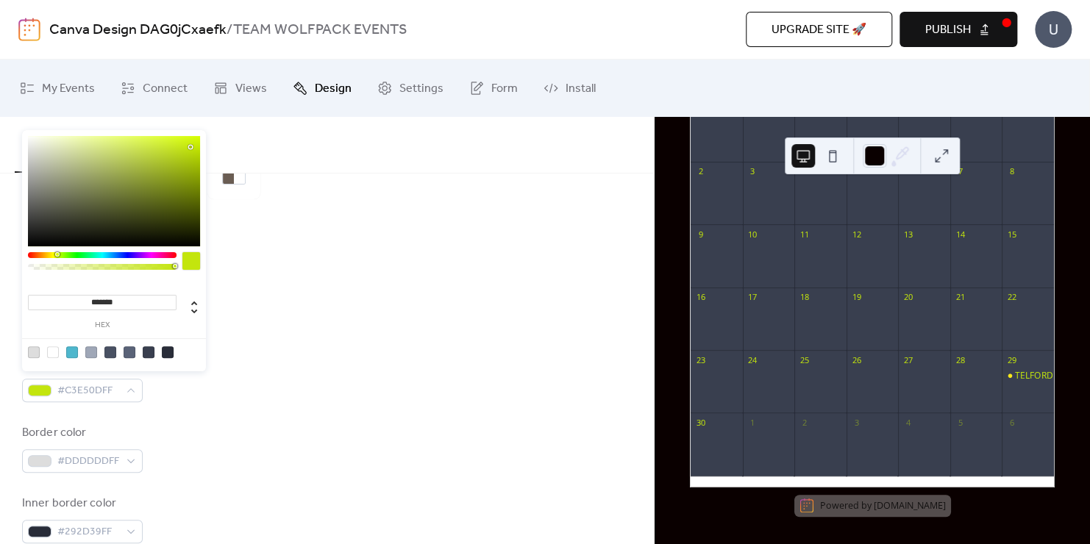
scroll to position [122, 0]
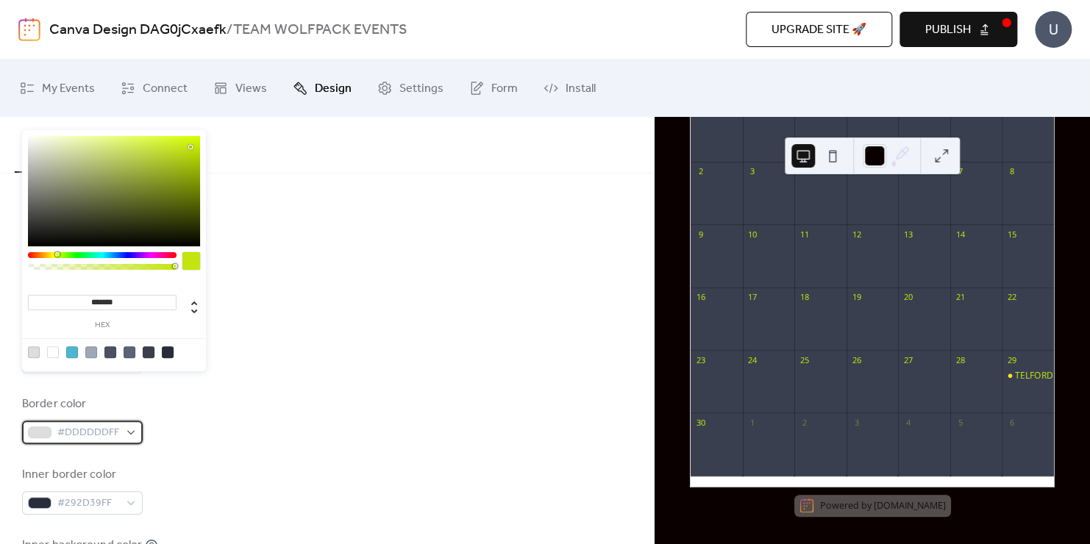
click at [136, 439] on div "#DDDDDDFF" at bounding box center [82, 433] width 121 height 24
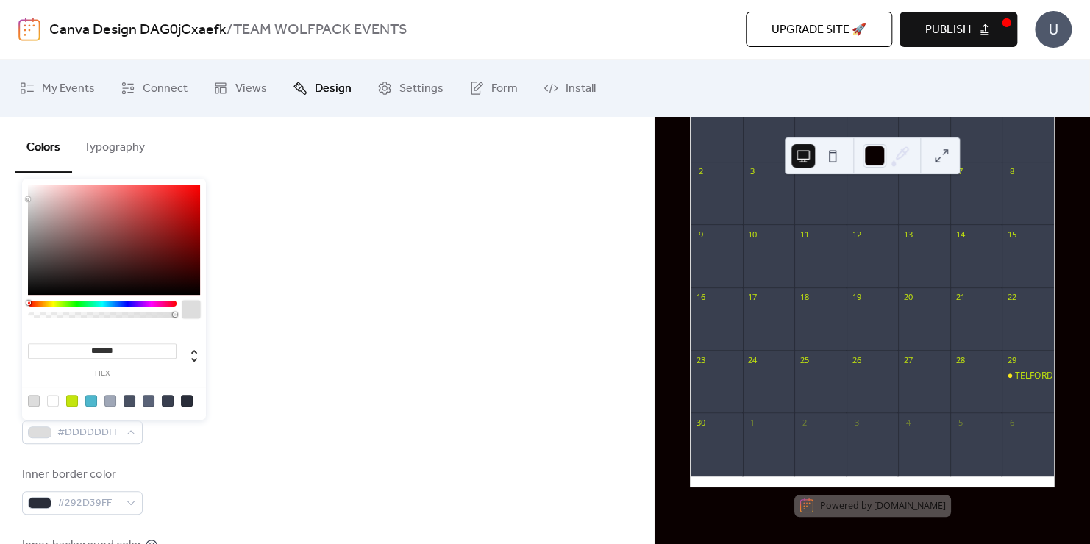
type input "*******"
click at [193, 193] on div at bounding box center [114, 240] width 172 height 110
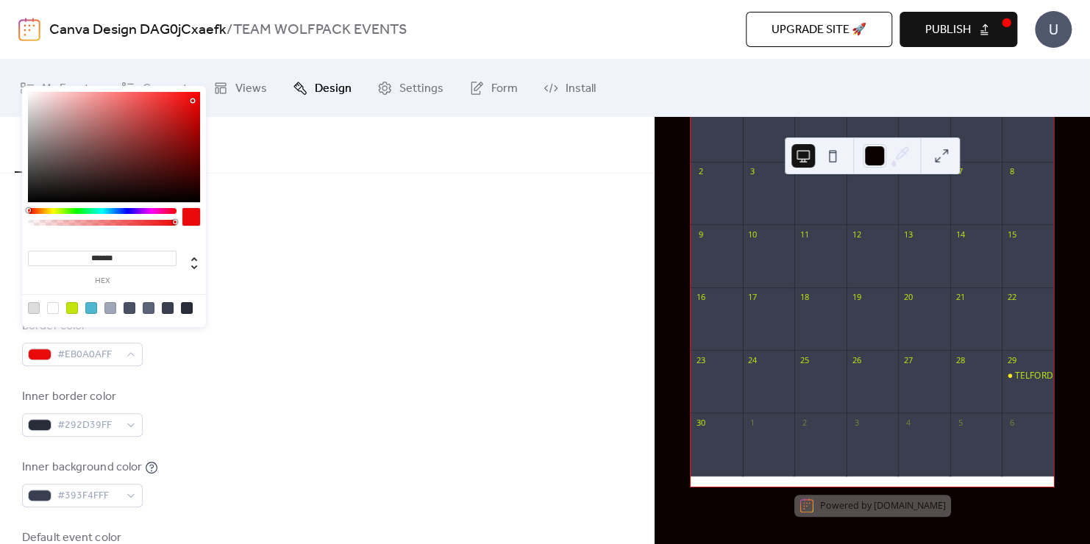
scroll to position [245, 0]
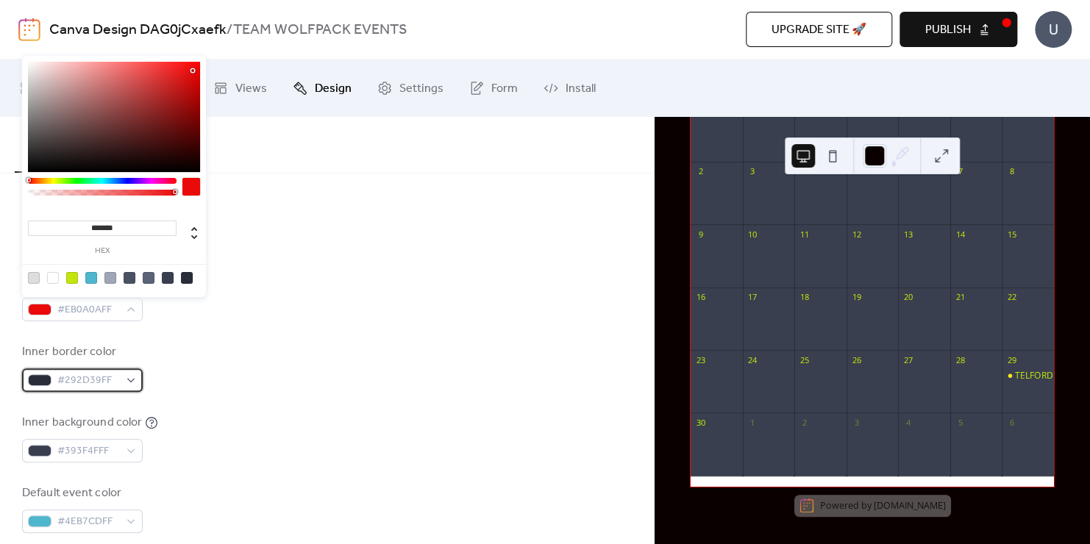
click at [138, 379] on div "#292D39FF" at bounding box center [82, 380] width 121 height 24
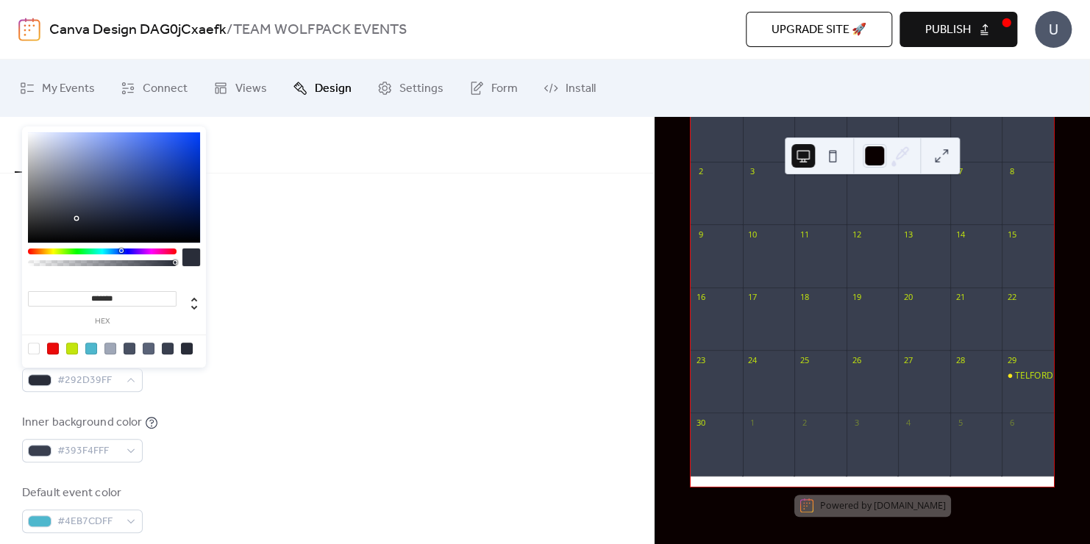
click at [192, 347] on div at bounding box center [187, 349] width 12 height 12
click at [86, 348] on div at bounding box center [91, 349] width 12 height 12
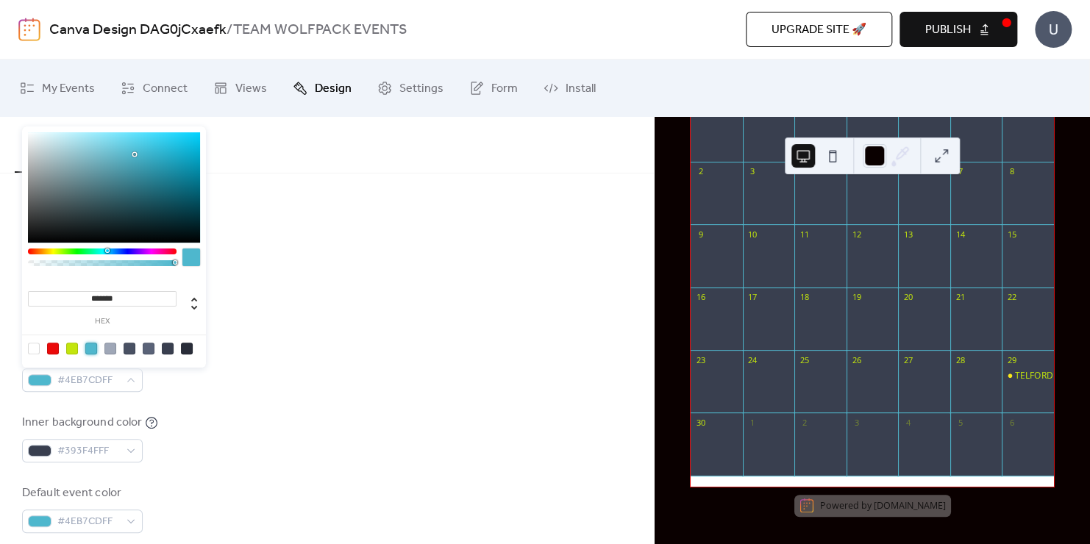
click at [188, 349] on div at bounding box center [187, 349] width 12 height 12
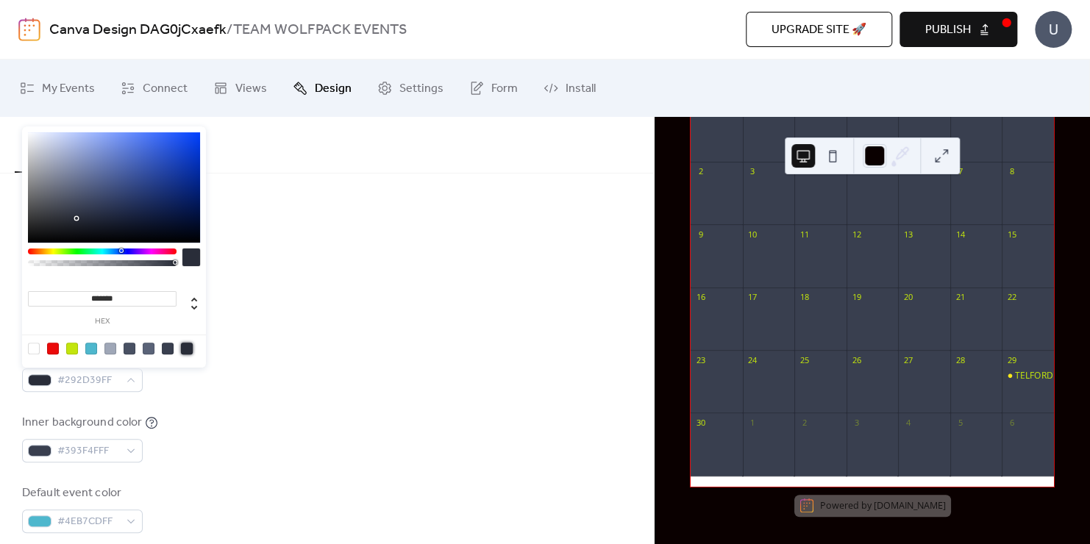
click at [74, 348] on div at bounding box center [72, 349] width 12 height 12
type input "*******"
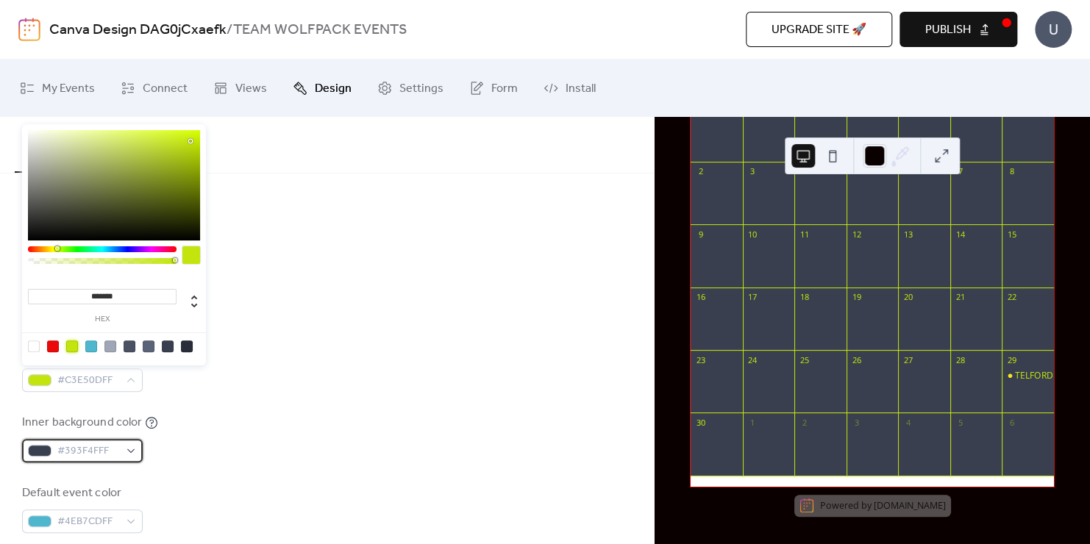
click at [136, 449] on div "#393F4FFF" at bounding box center [82, 451] width 121 height 24
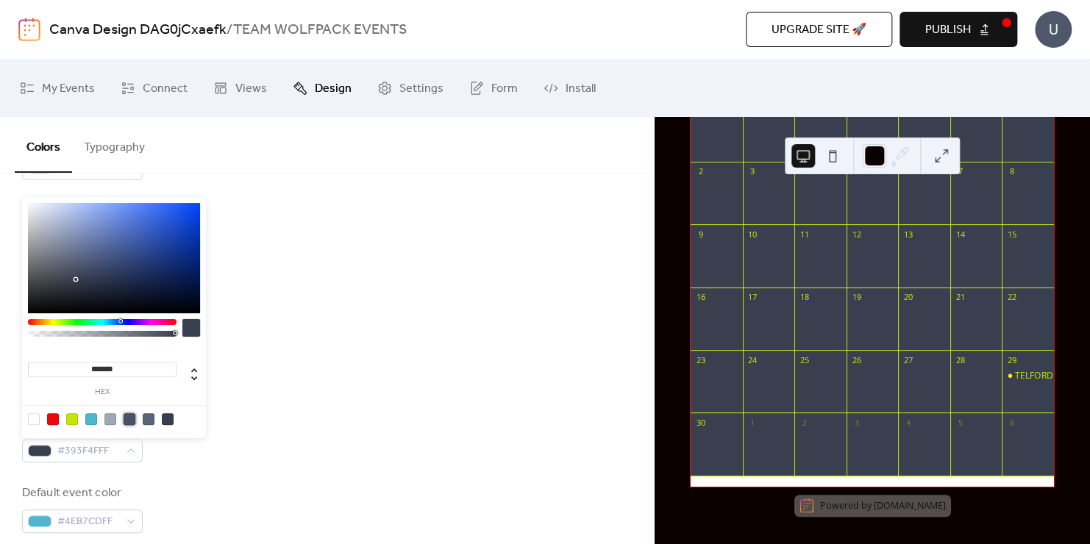
click at [134, 422] on div at bounding box center [130, 419] width 12 height 12
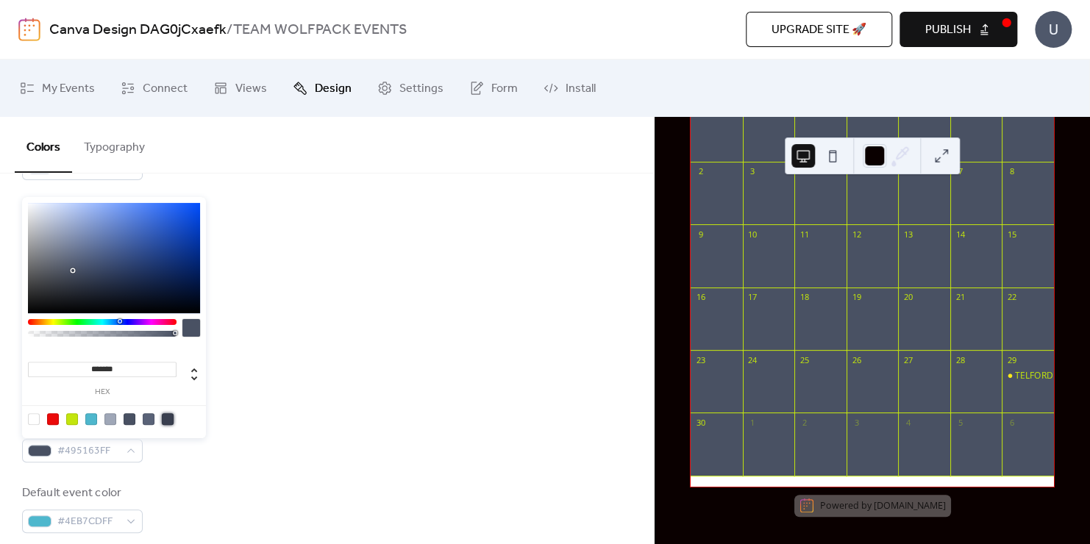
click at [171, 421] on div at bounding box center [168, 419] width 12 height 12
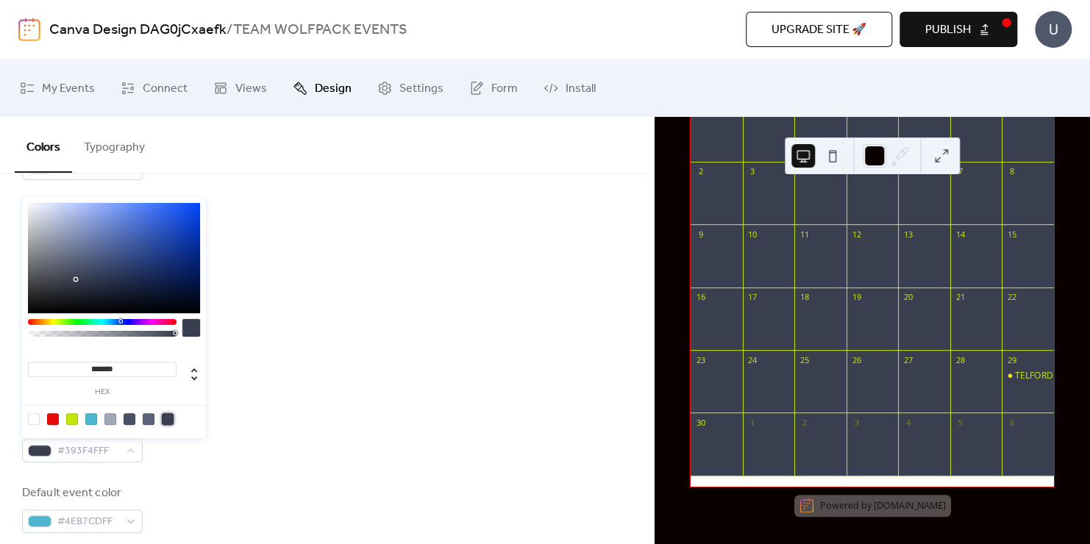
click at [49, 420] on div at bounding box center [53, 419] width 12 height 12
type input "*******"
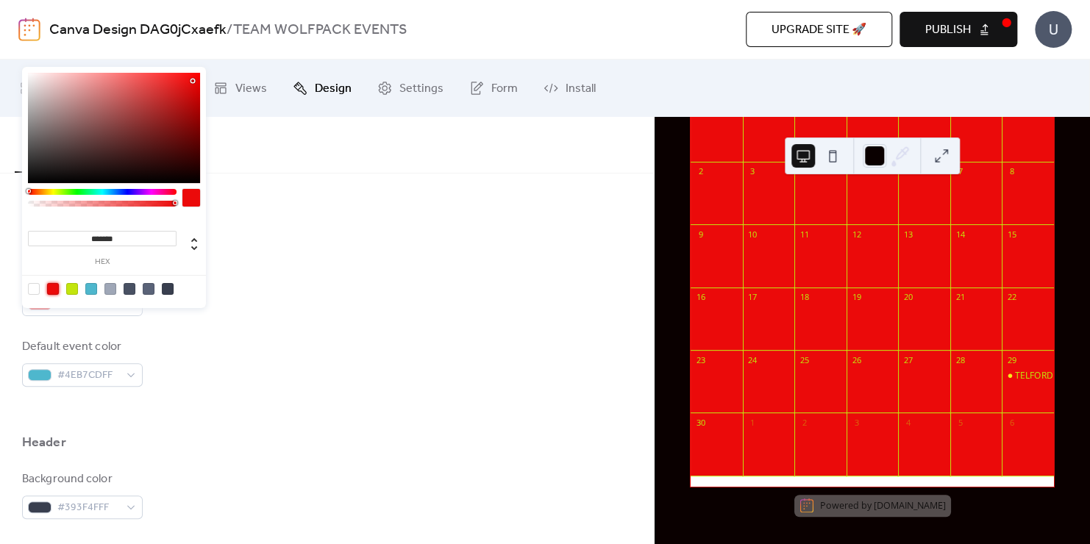
scroll to position [392, 0]
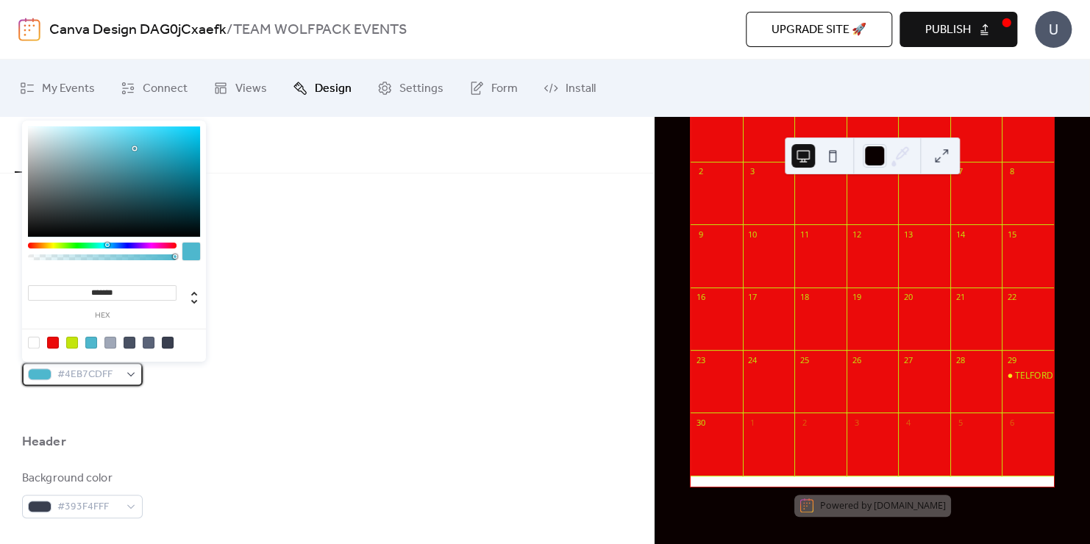
click at [132, 376] on div "#4EB7CDFF" at bounding box center [82, 374] width 121 height 24
click at [93, 342] on div at bounding box center [91, 343] width 12 height 12
click at [171, 343] on div at bounding box center [168, 343] width 12 height 12
type input "*******"
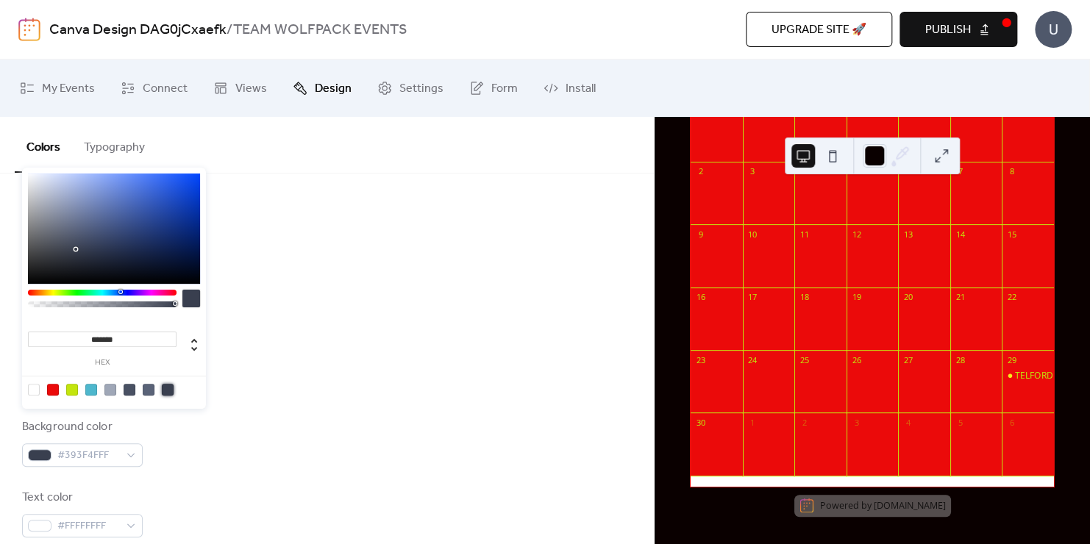
scroll to position [441, 0]
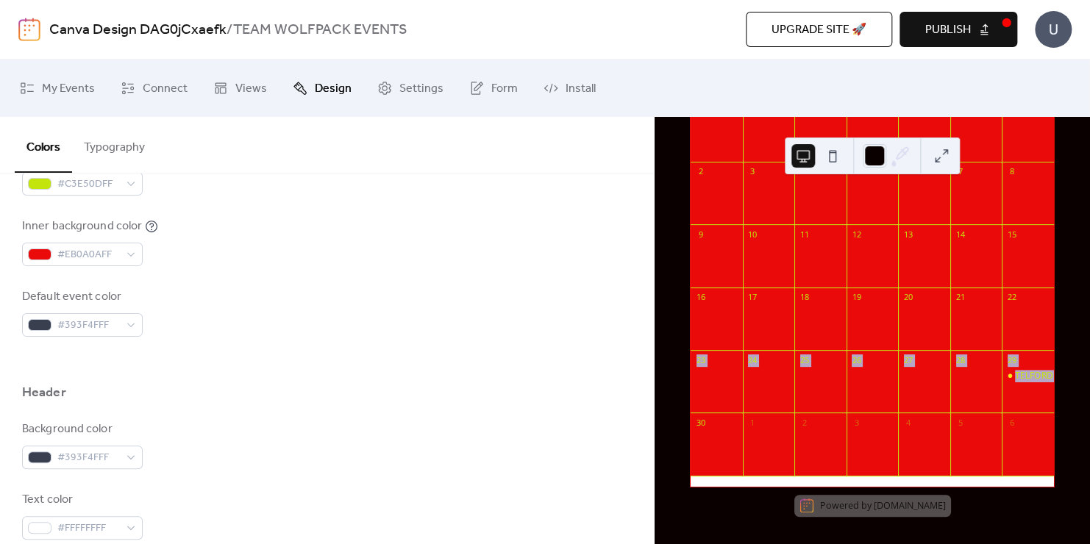
drag, startPoint x: 690, startPoint y: 426, endPoint x: 684, endPoint y: 365, distance: 62.0
click at [684, 365] on div "[DATE] 15 [DATE] Sun Mon Tue Wed Thu Fri Sat 26 27 28 29 30 31 1 2 3 4 5 6 7 8 …" at bounding box center [872, 267] width 388 height 505
click at [681, 365] on div "[DATE] 15 [DATE] Sun Mon Tue Wed Thu Fri Sat 26 27 28 29 30 31 1 2 3 4 5 6 7 8 …" at bounding box center [872, 267] width 388 height 505
click at [424, 431] on div "Background color #393F4FFF" at bounding box center [326, 445] width 609 height 49
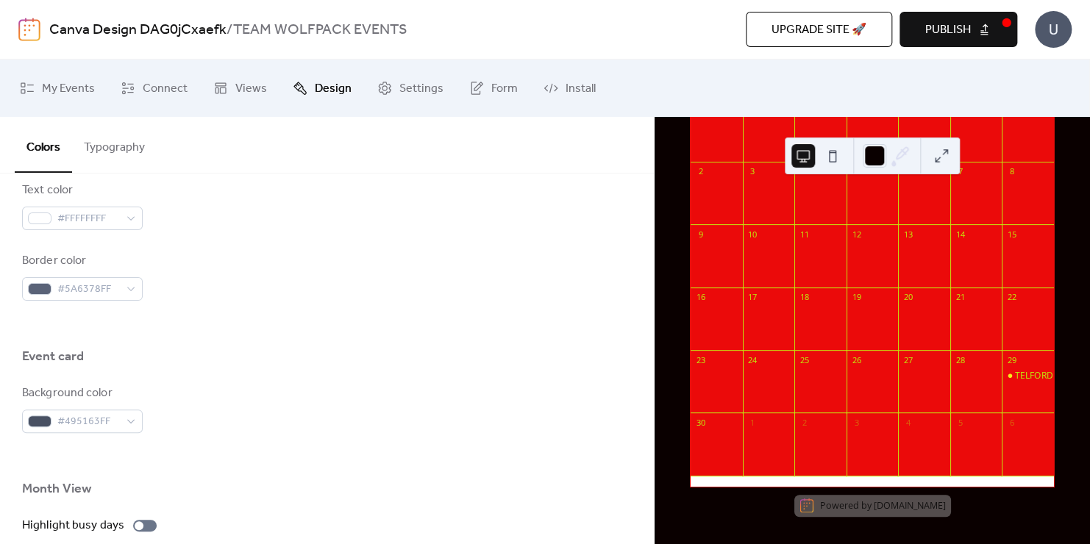
scroll to position [759, 0]
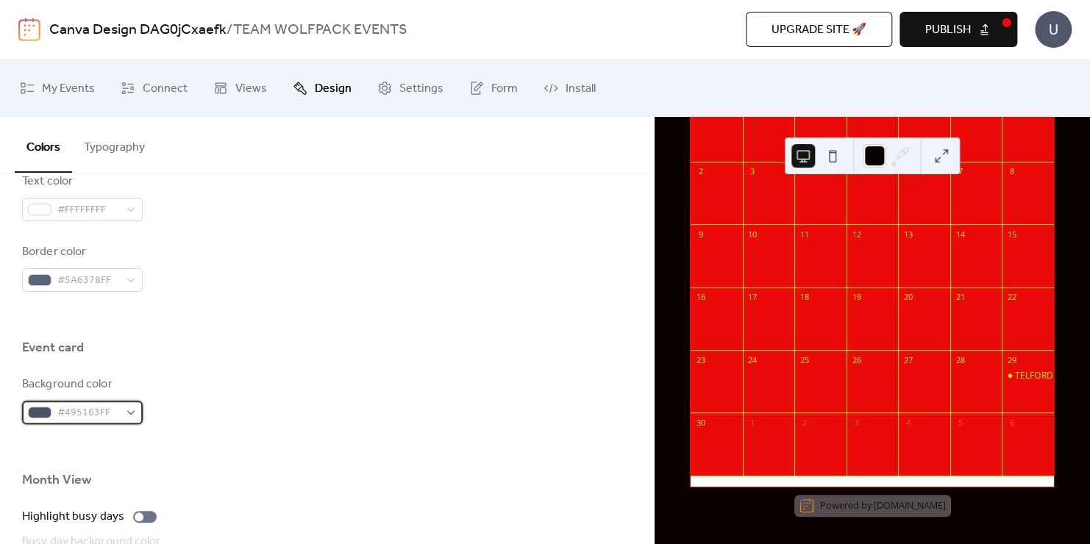
click at [135, 415] on div "#495163FF" at bounding box center [82, 413] width 121 height 24
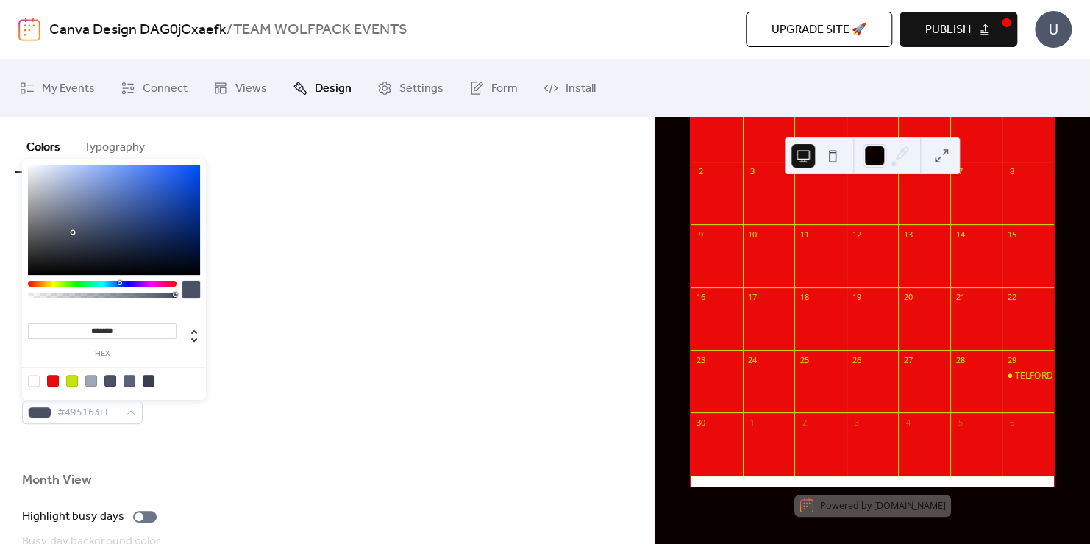
click at [76, 381] on div at bounding box center [72, 381] width 12 height 12
type input "*******"
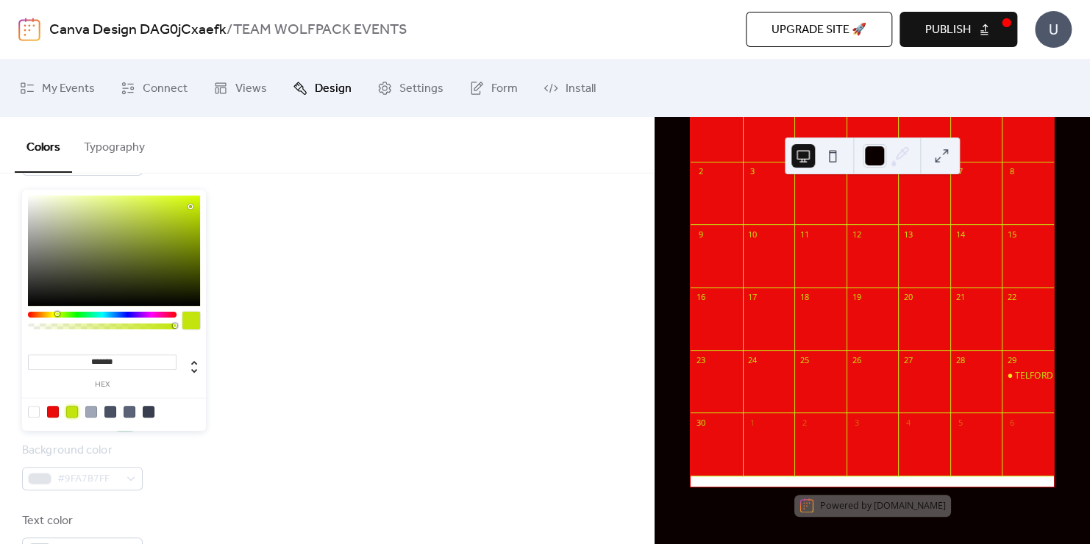
scroll to position [1053, 0]
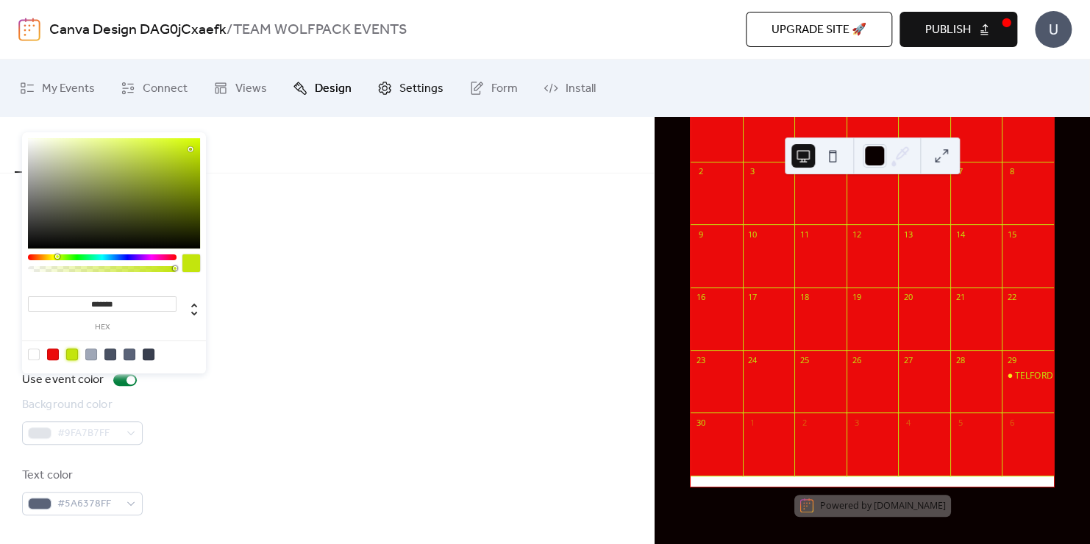
click at [435, 79] on span "Settings" at bounding box center [421, 89] width 44 height 24
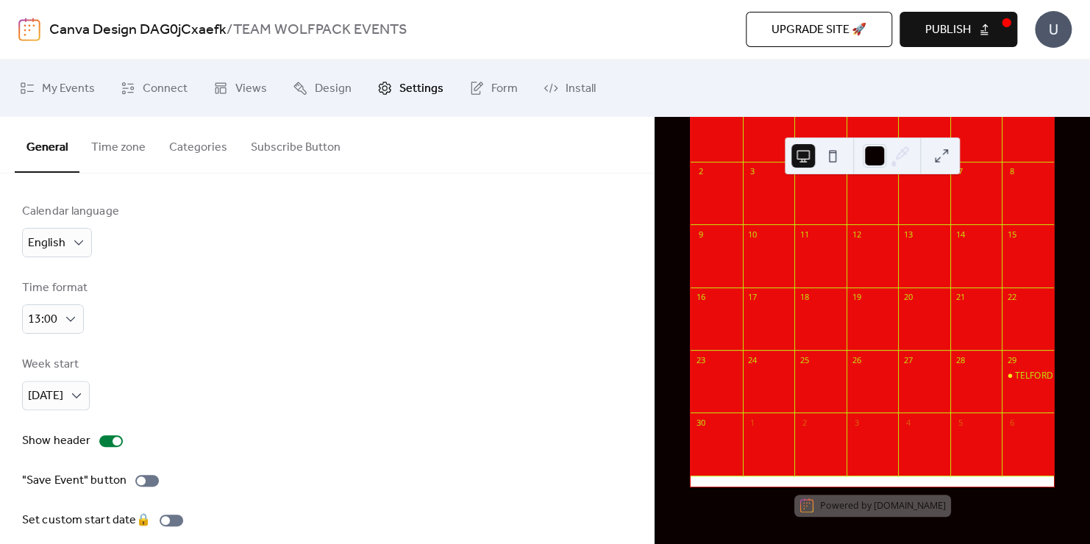
click at [107, 140] on button "Time zone" at bounding box center [118, 144] width 78 height 54
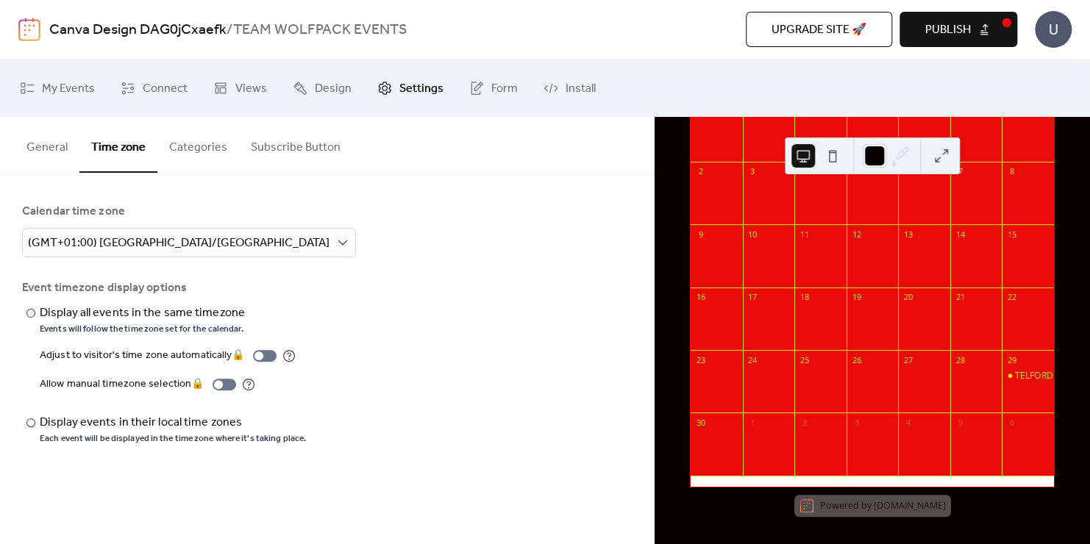
click at [226, 139] on button "Categories" at bounding box center [198, 144] width 82 height 54
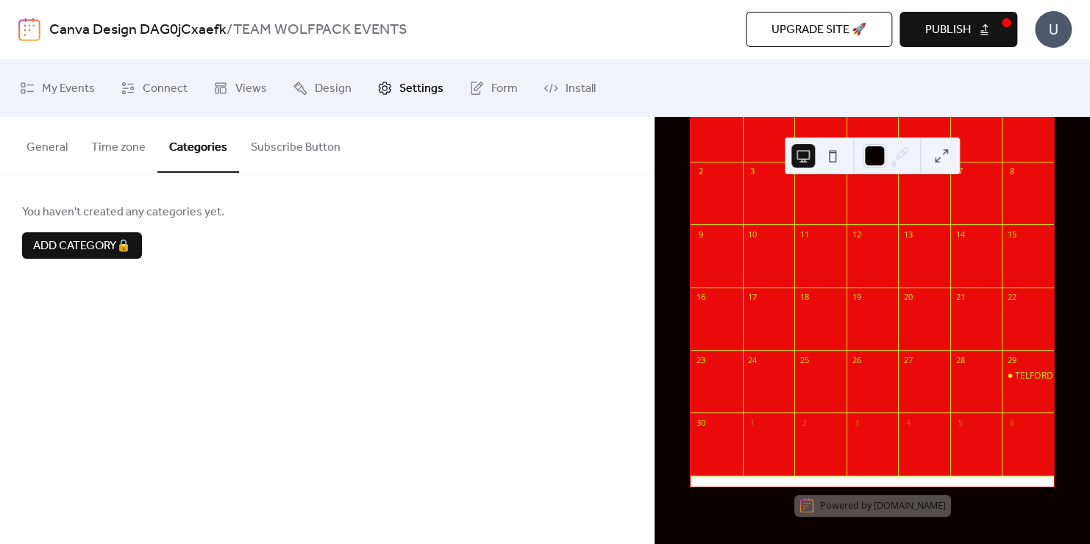
click at [267, 140] on button "Subscribe Button" at bounding box center [295, 144] width 113 height 54
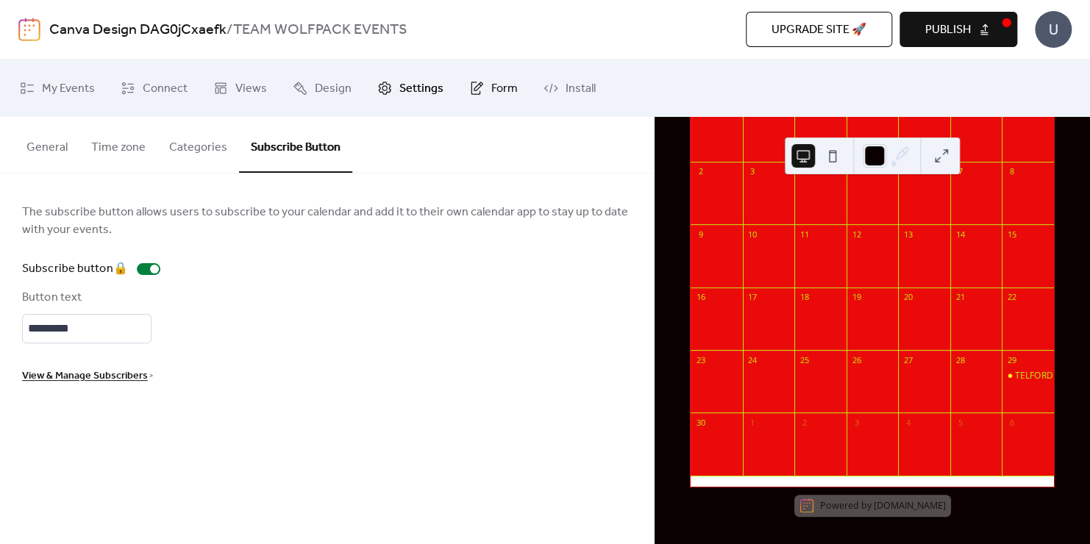
click at [491, 90] on span "Form" at bounding box center [504, 89] width 26 height 24
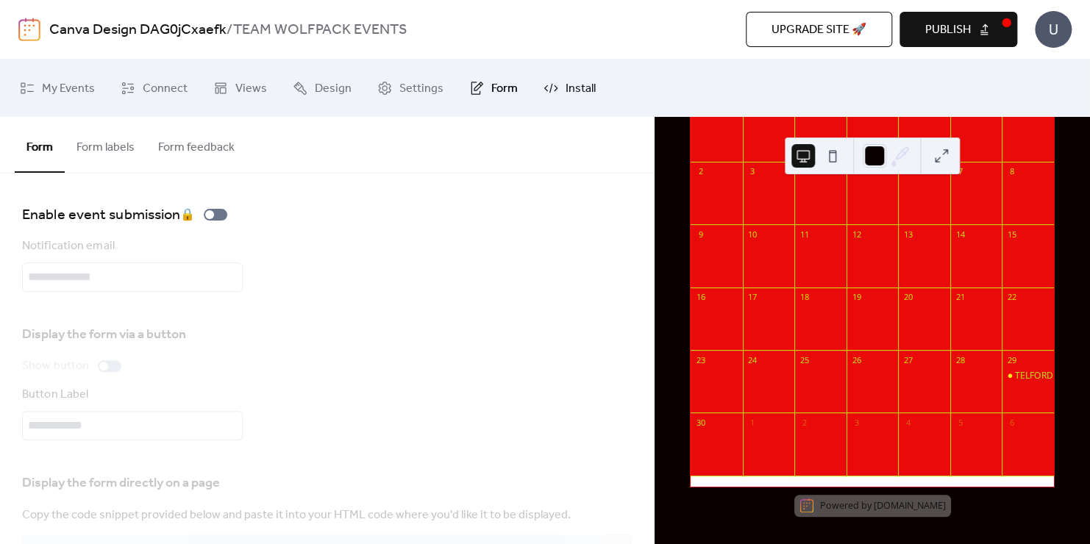
click at [570, 90] on span "Install" at bounding box center [580, 89] width 30 height 24
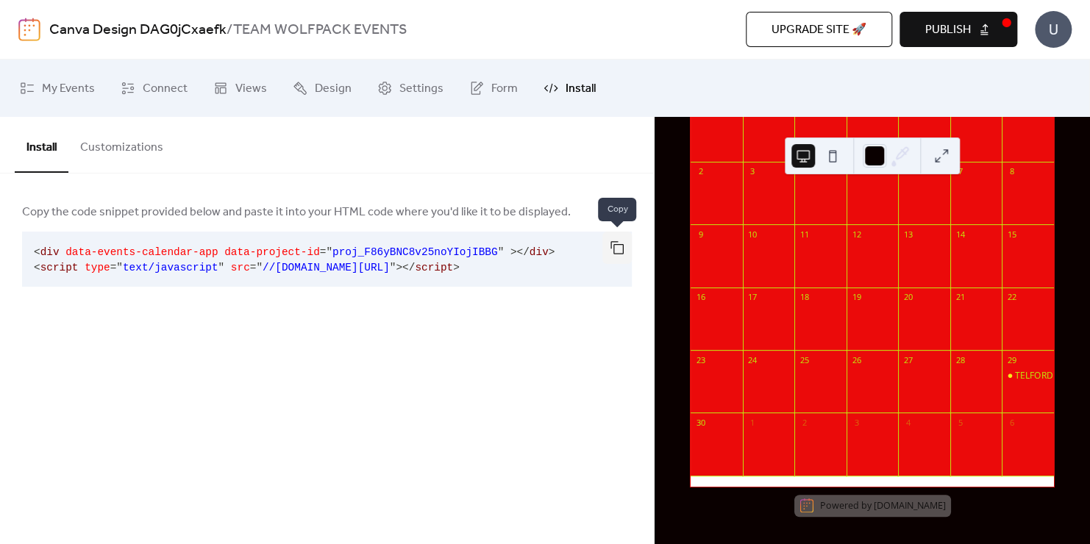
click at [615, 251] on button "button" at bounding box center [616, 248] width 29 height 32
click at [937, 26] on span "Publish" at bounding box center [948, 30] width 46 height 18
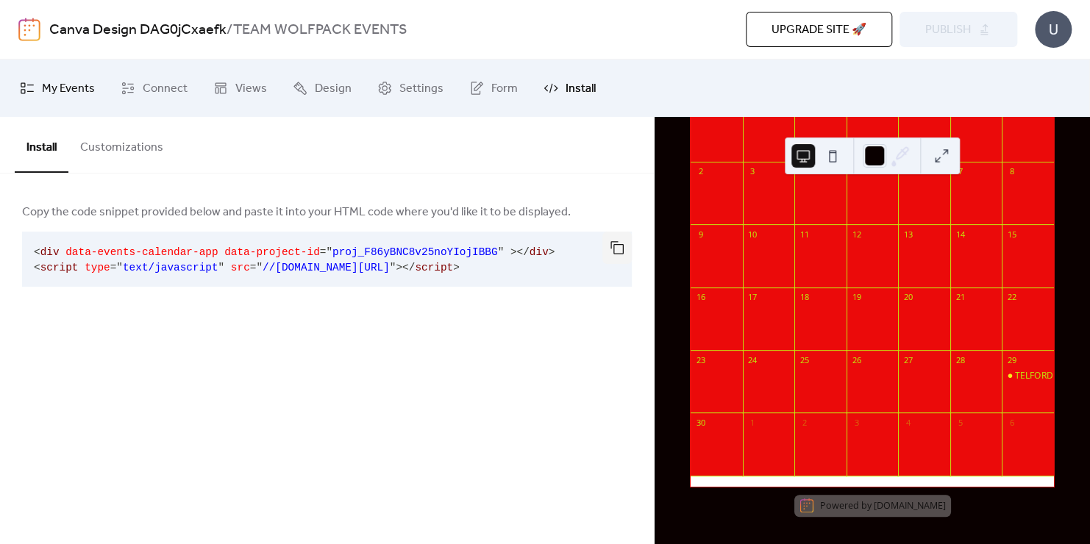
click at [30, 88] on icon at bounding box center [27, 88] width 15 height 15
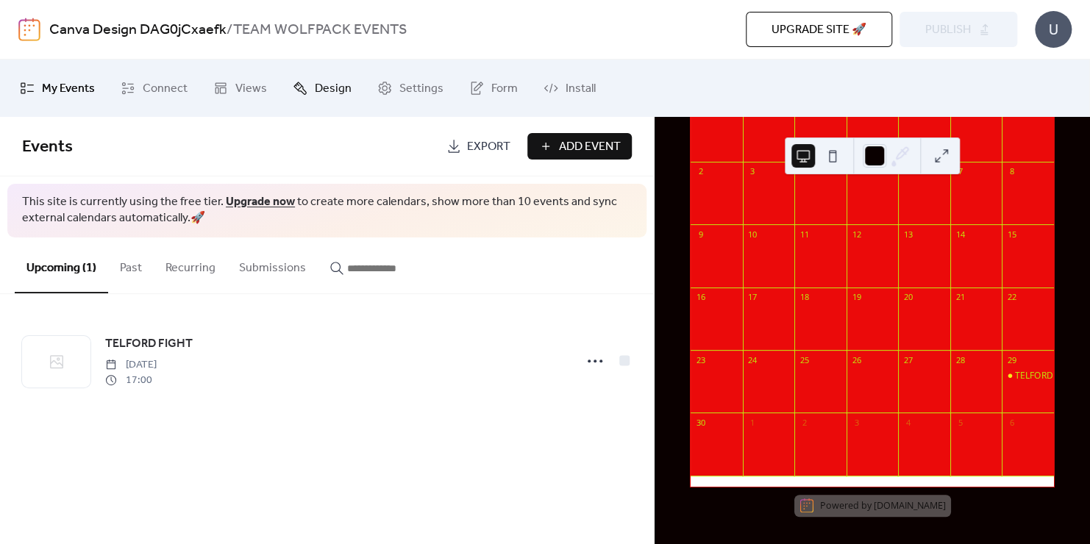
click at [335, 82] on span "Design" at bounding box center [333, 89] width 37 height 24
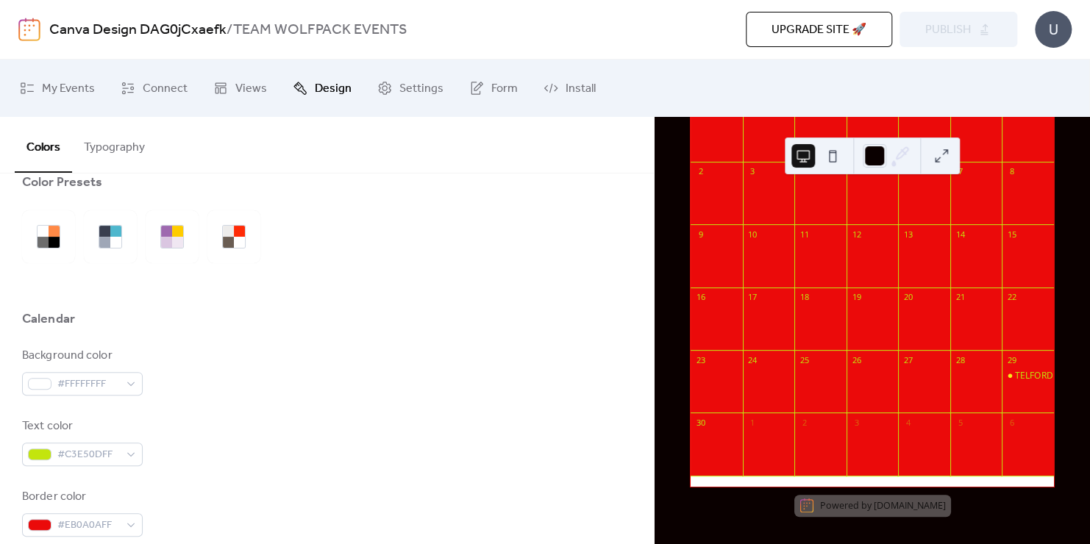
scroll to position [24, 0]
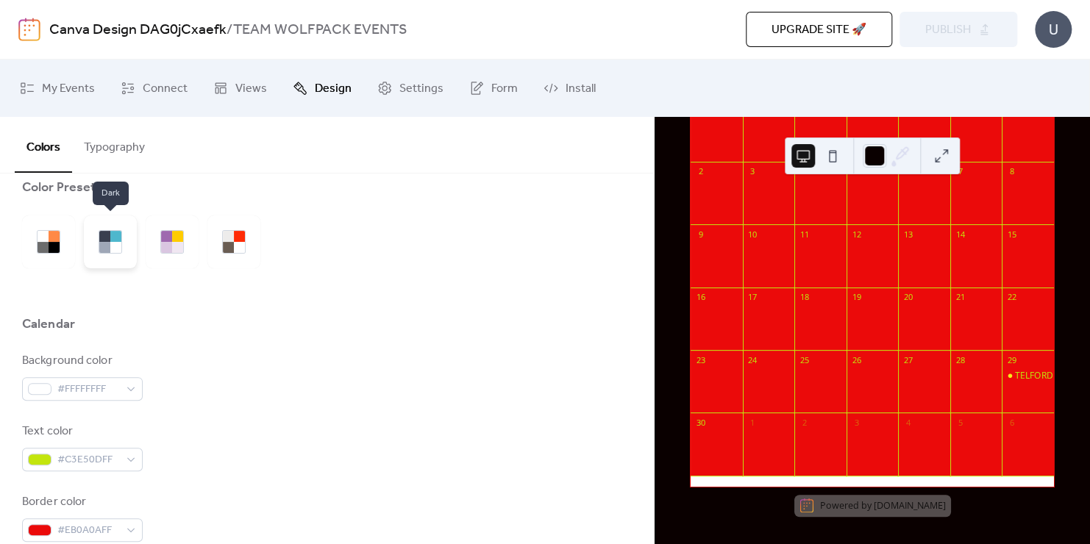
click at [101, 235] on div at bounding box center [104, 236] width 11 height 11
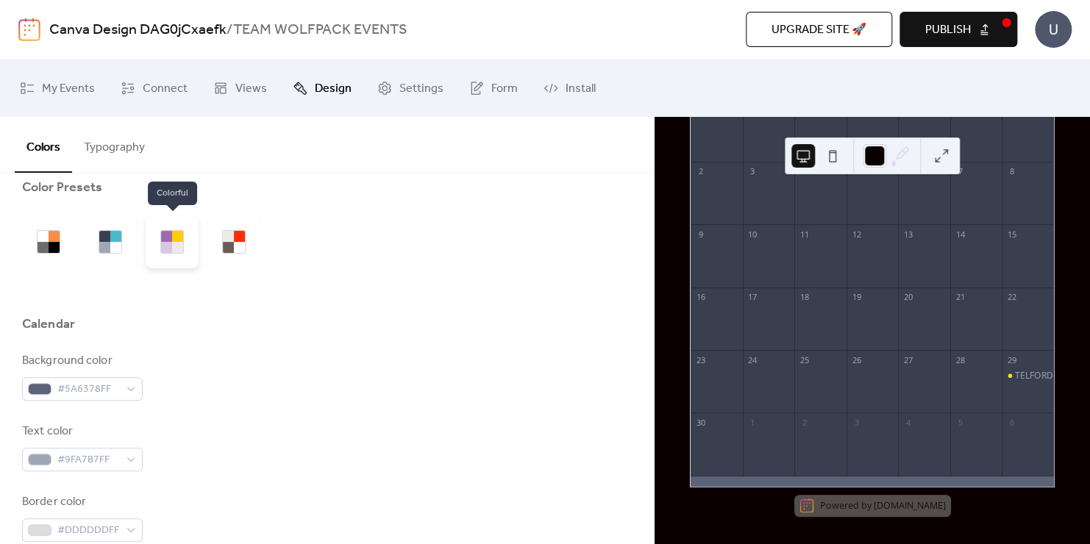
click at [179, 248] on div at bounding box center [177, 247] width 11 height 11
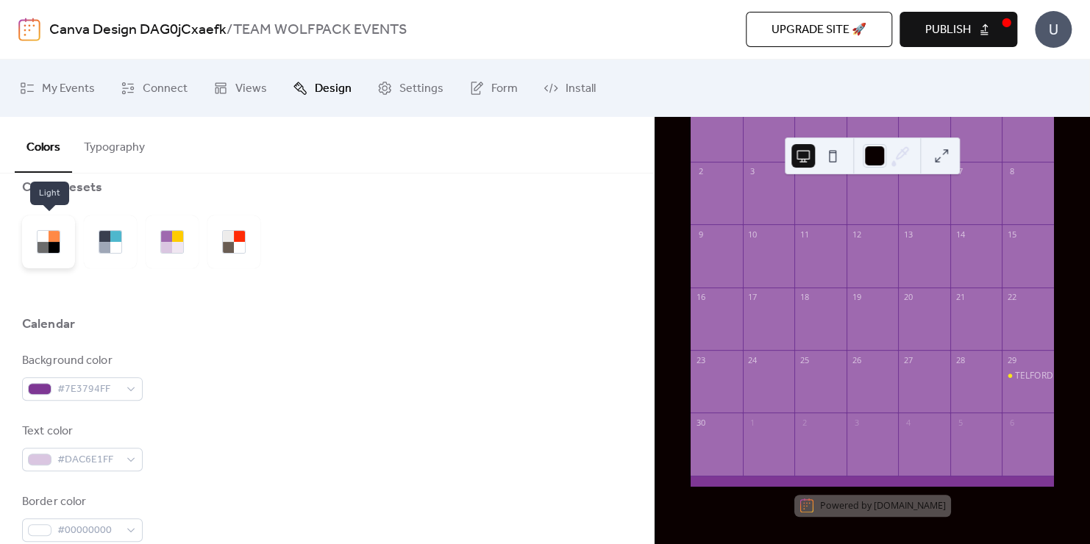
click at [45, 244] on div at bounding box center [42, 247] width 11 height 11
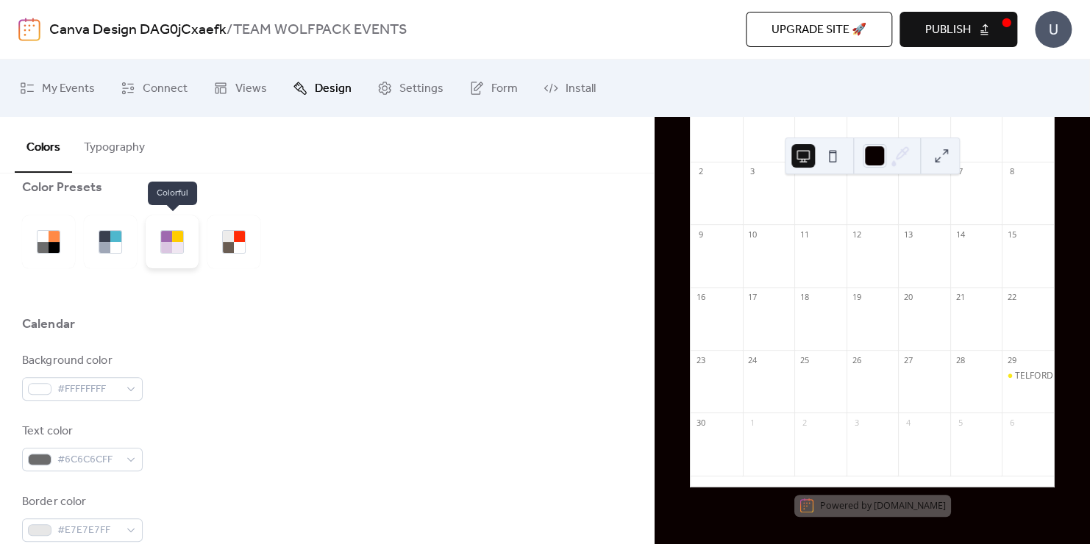
click at [185, 250] on div at bounding box center [172, 241] width 53 height 53
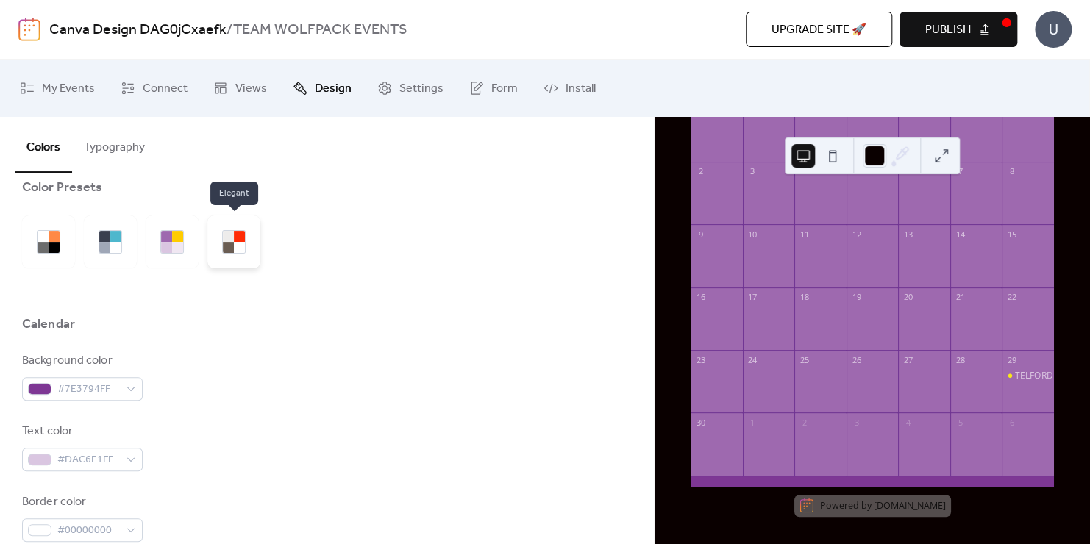
click at [229, 250] on div at bounding box center [228, 247] width 11 height 11
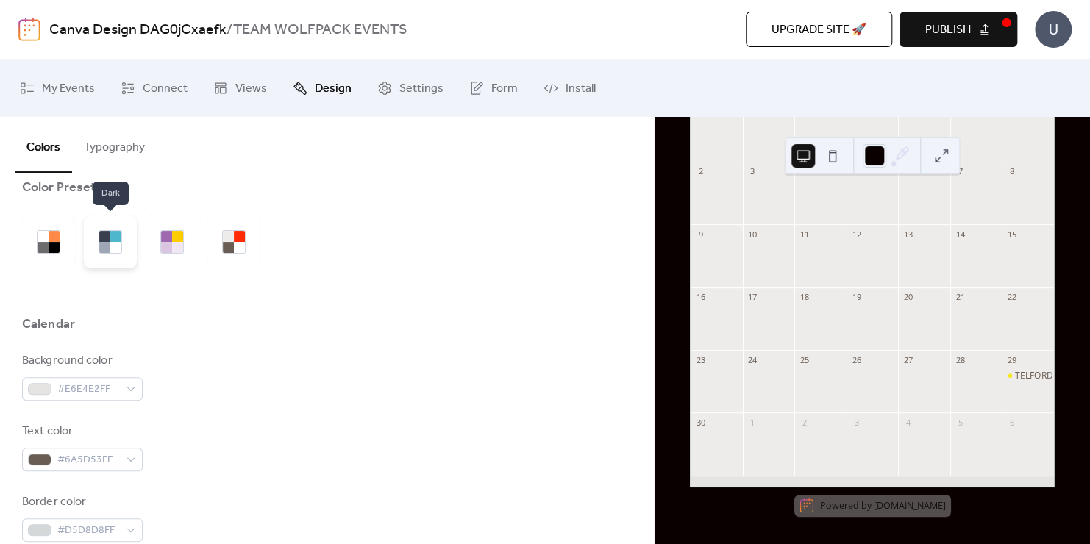
click at [121, 246] on div at bounding box center [115, 247] width 11 height 11
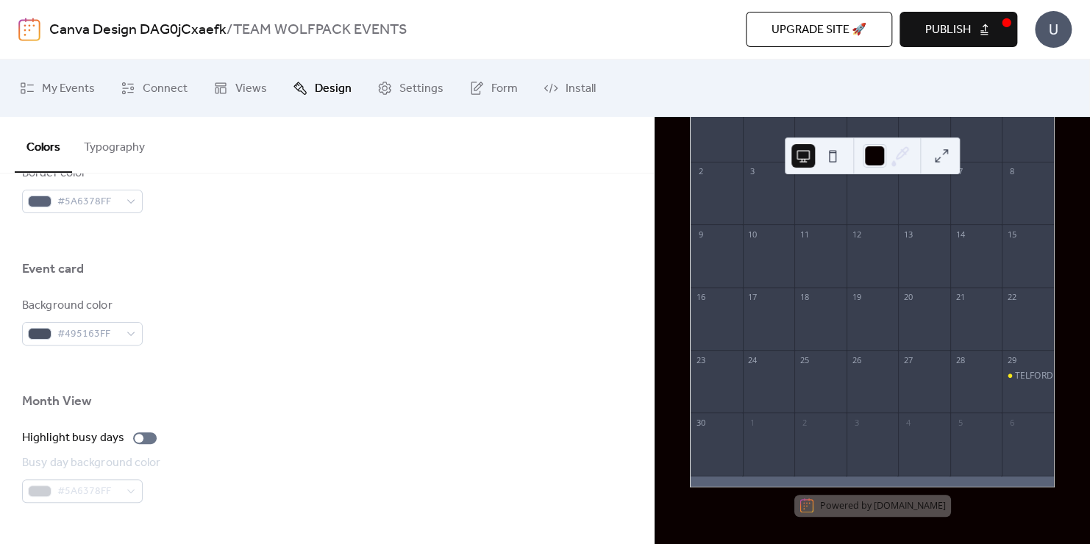
scroll to position [857, 0]
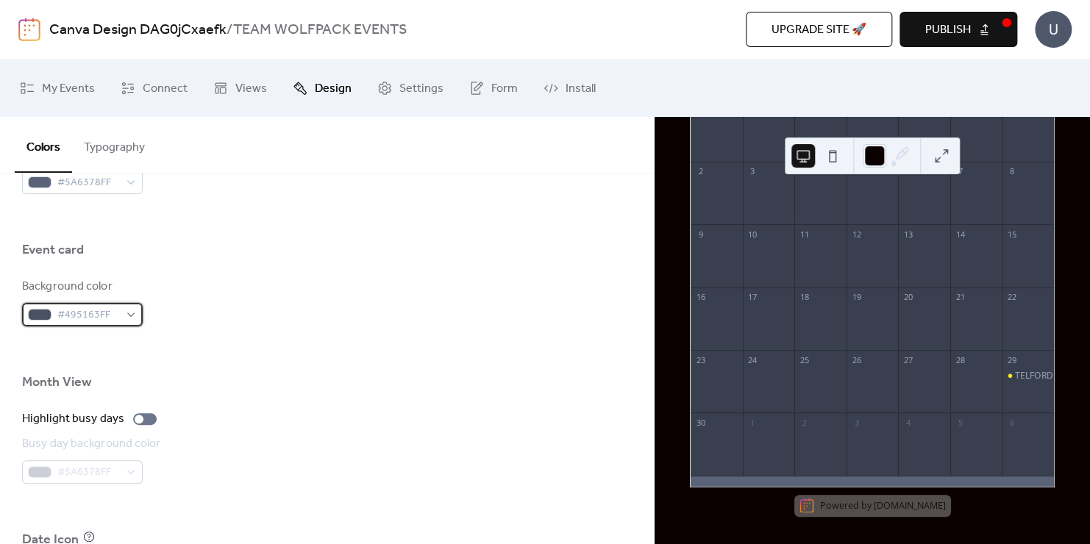
click at [135, 315] on div "#495163FF" at bounding box center [82, 315] width 121 height 24
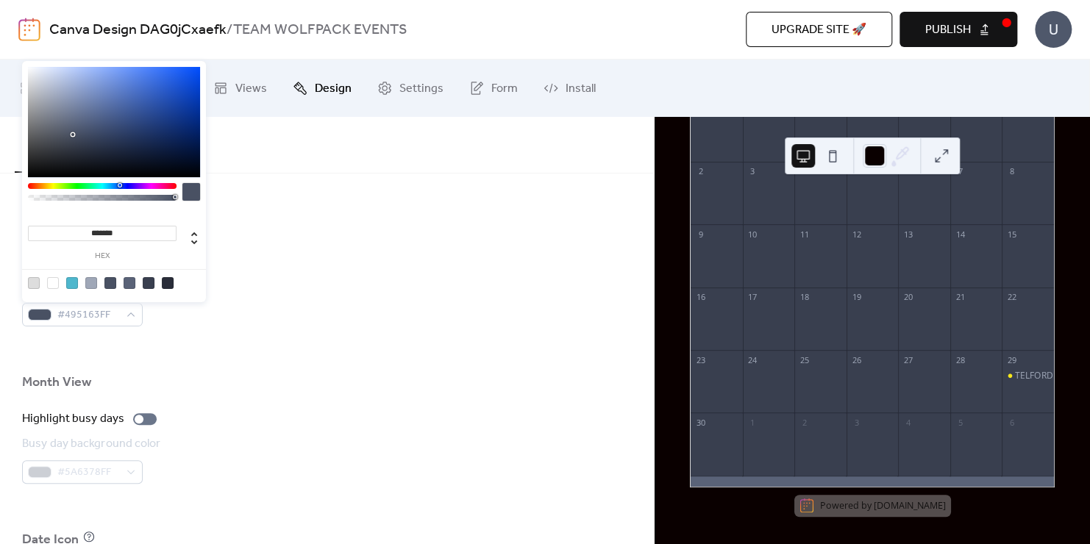
click at [54, 282] on div at bounding box center [53, 283] width 12 height 12
click at [34, 71] on div at bounding box center [114, 122] width 172 height 110
click at [185, 89] on div at bounding box center [114, 122] width 172 height 110
click at [165, 285] on div at bounding box center [168, 283] width 12 height 12
type input "*******"
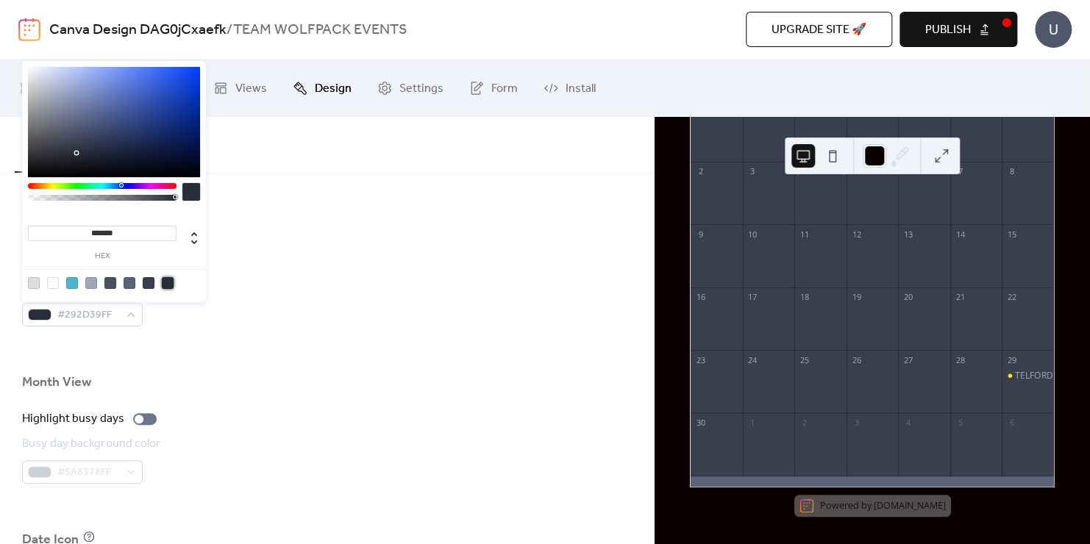
click at [277, 229] on div at bounding box center [326, 217] width 609 height 47
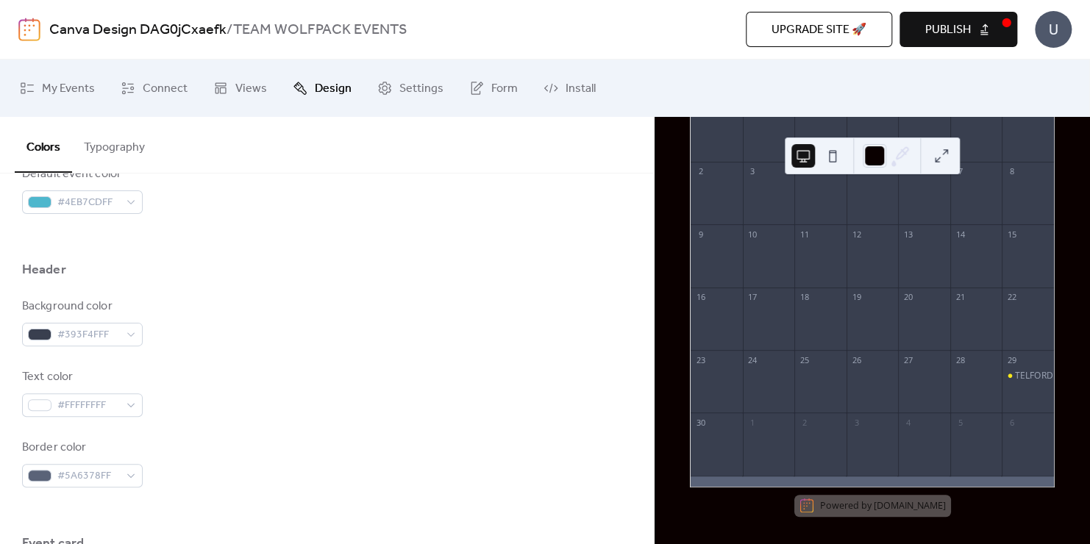
scroll to position [563, 0]
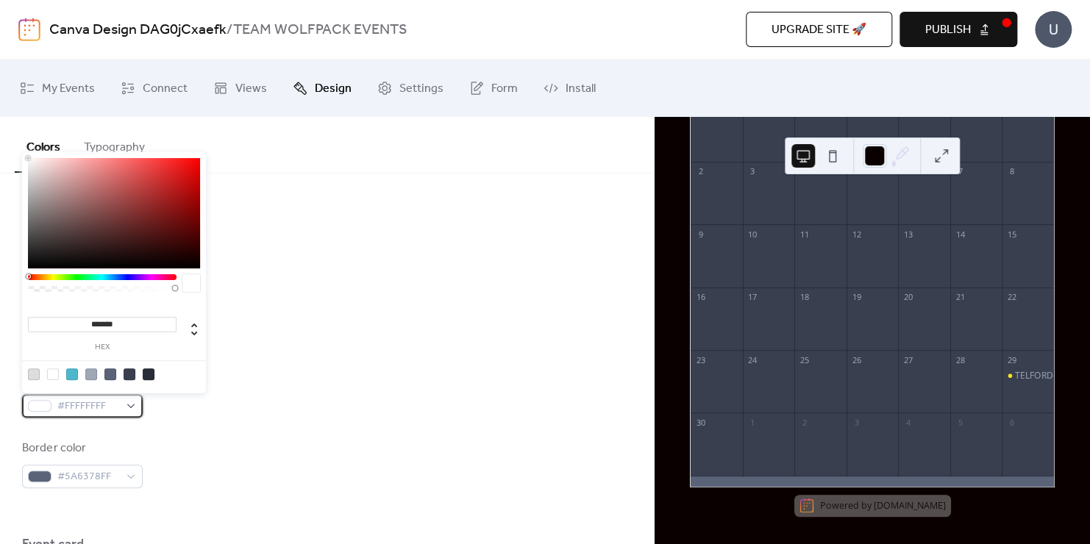
click at [129, 406] on div "#FFFFFFFF" at bounding box center [82, 406] width 121 height 24
click at [183, 168] on div at bounding box center [114, 213] width 172 height 110
type input "*******"
click at [193, 168] on div at bounding box center [114, 213] width 172 height 110
click at [260, 244] on div at bounding box center [326, 238] width 609 height 47
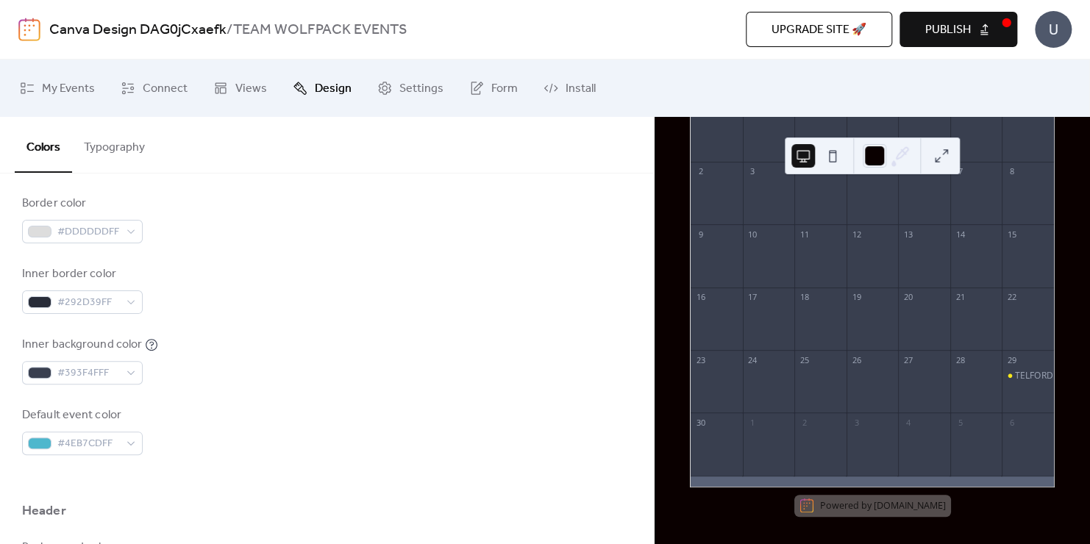
scroll to position [318, 0]
click at [118, 156] on button "Typography" at bounding box center [114, 144] width 85 height 54
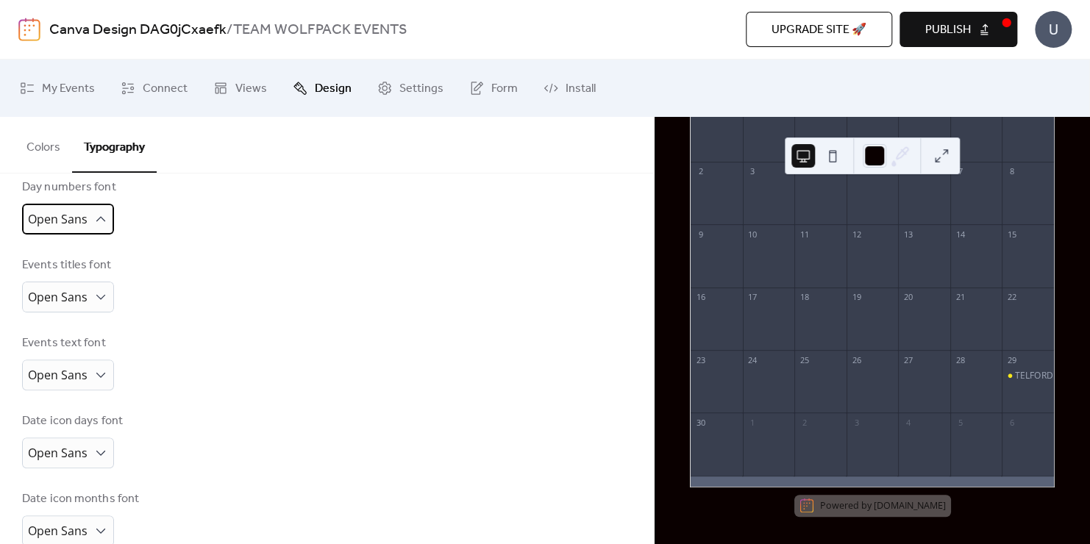
click at [90, 223] on div "Open Sans" at bounding box center [68, 219] width 92 height 31
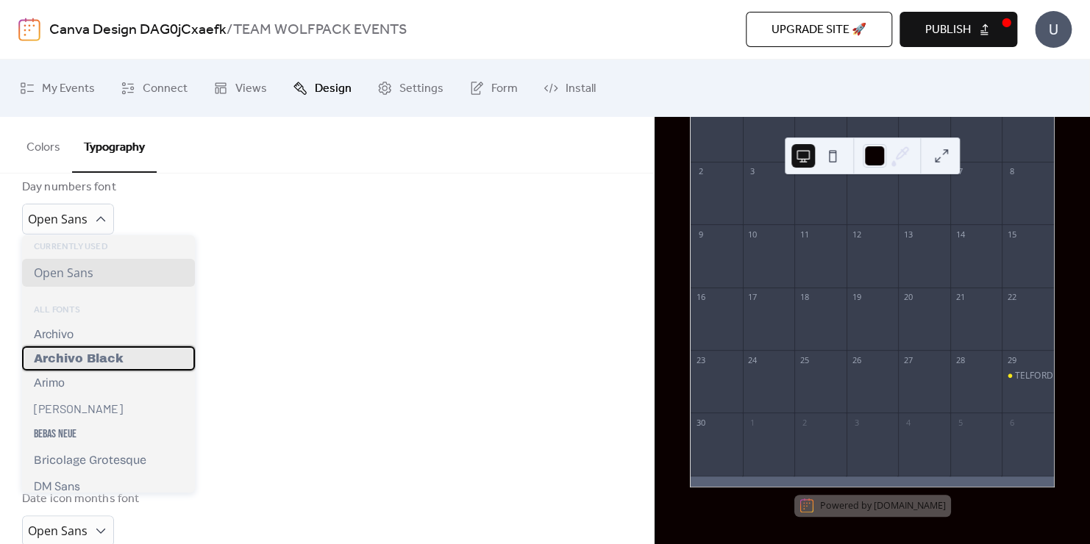
click at [138, 368] on div "Archivo Black" at bounding box center [108, 358] width 173 height 24
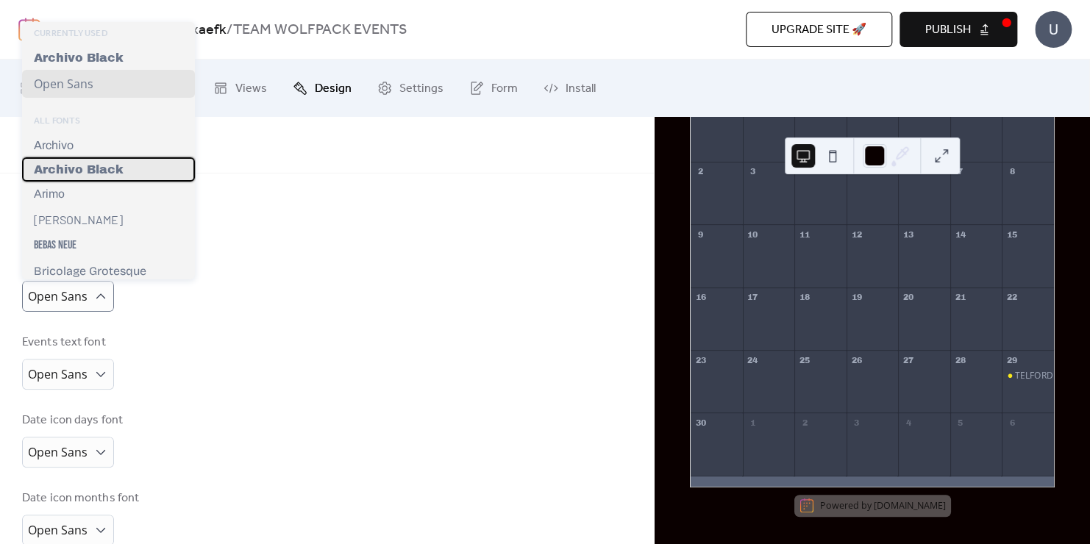
click at [95, 175] on span "Archivo Black" at bounding box center [79, 169] width 90 height 12
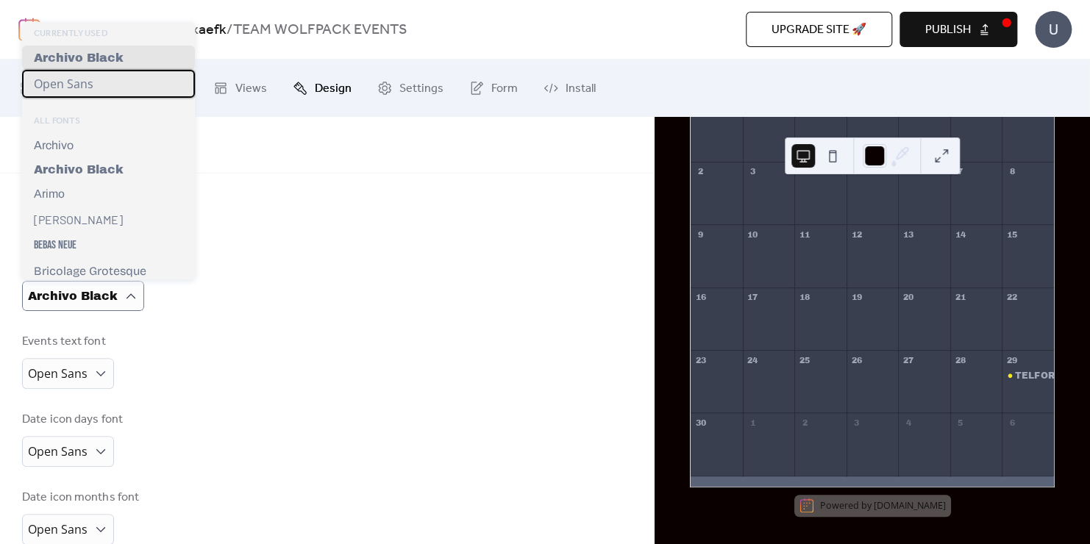
click at [104, 97] on div "Open Sans" at bounding box center [108, 84] width 173 height 28
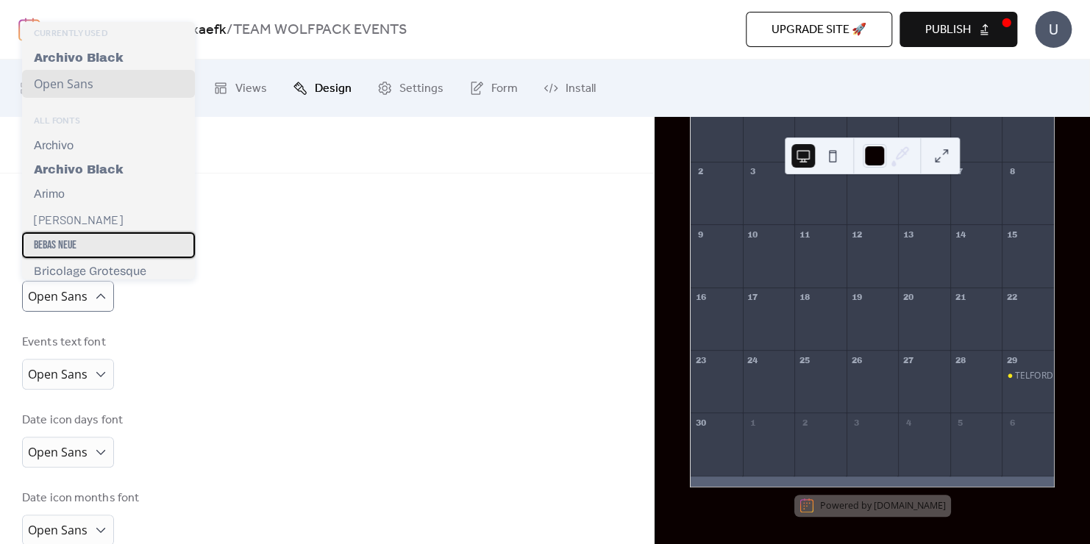
click at [87, 247] on div "Bebas Neue" at bounding box center [108, 245] width 173 height 26
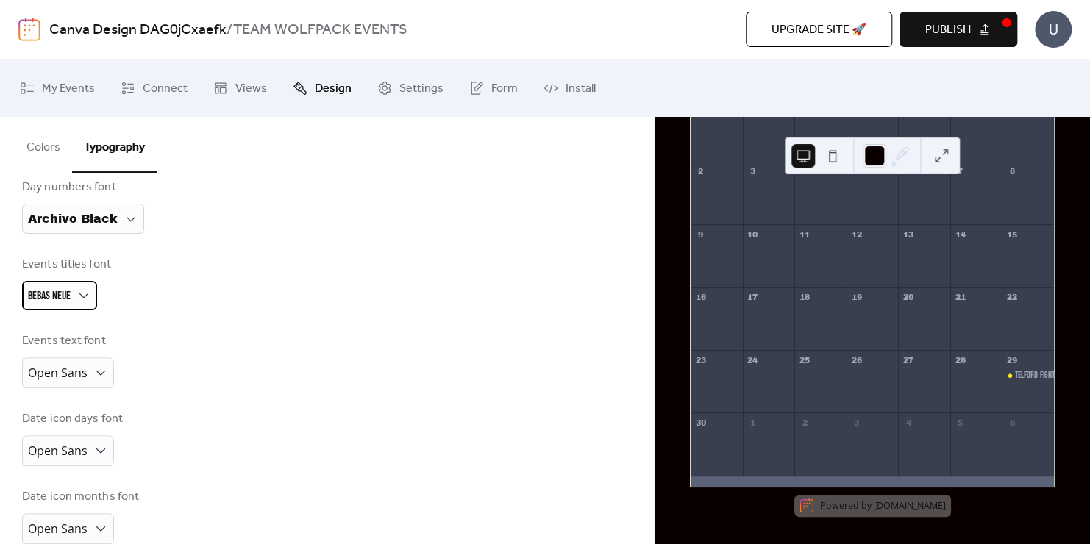
click at [95, 297] on div "Bebas Neue" at bounding box center [59, 295] width 75 height 29
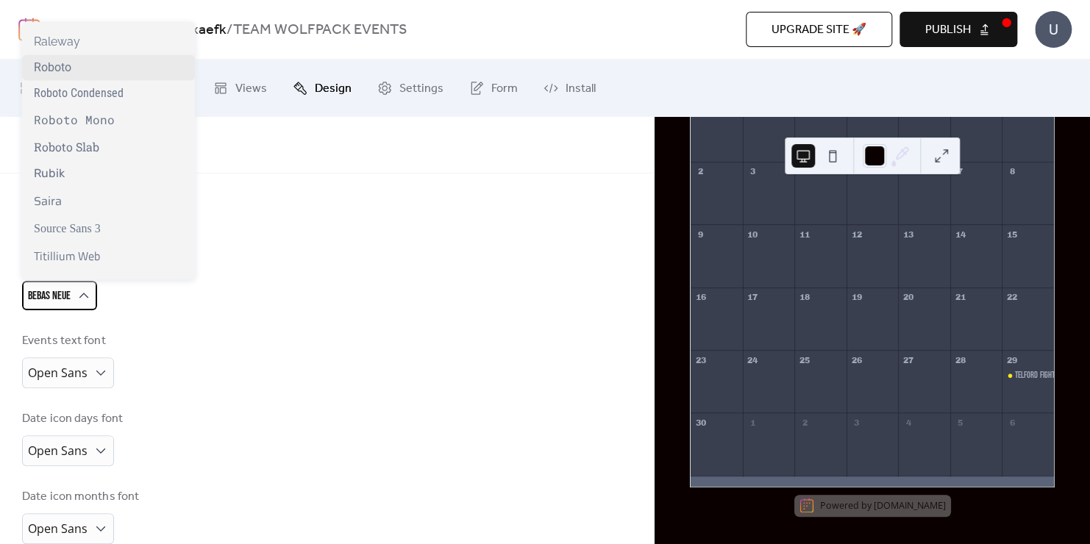
scroll to position [1201, 0]
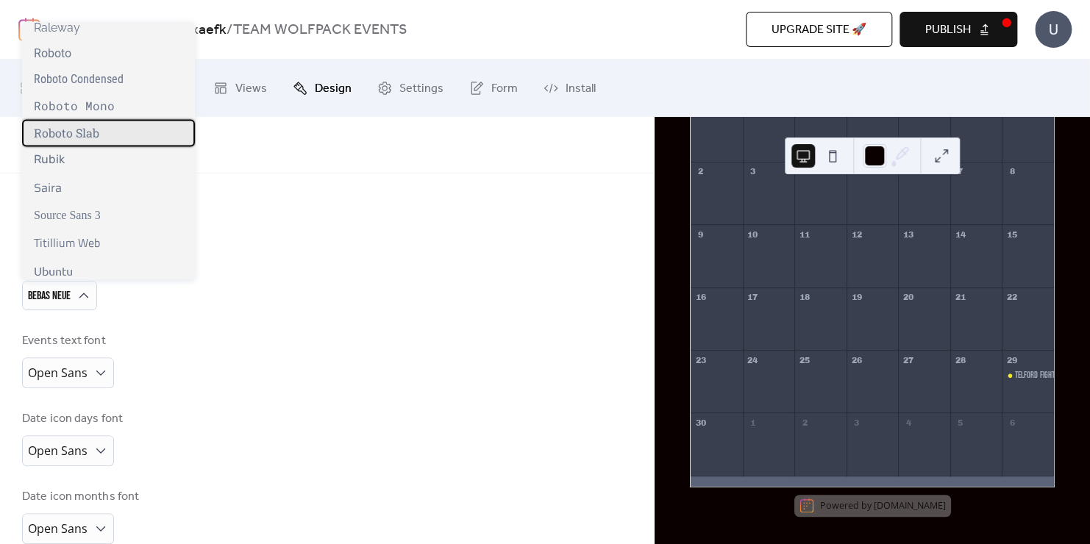
click at [120, 141] on div "Roboto Slab" at bounding box center [108, 132] width 173 height 27
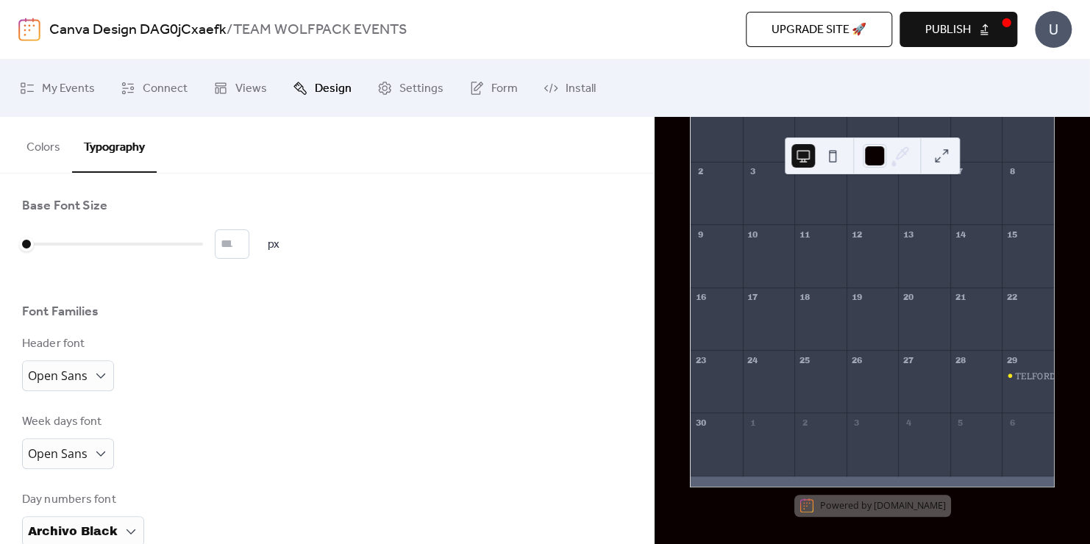
scroll to position [0, 0]
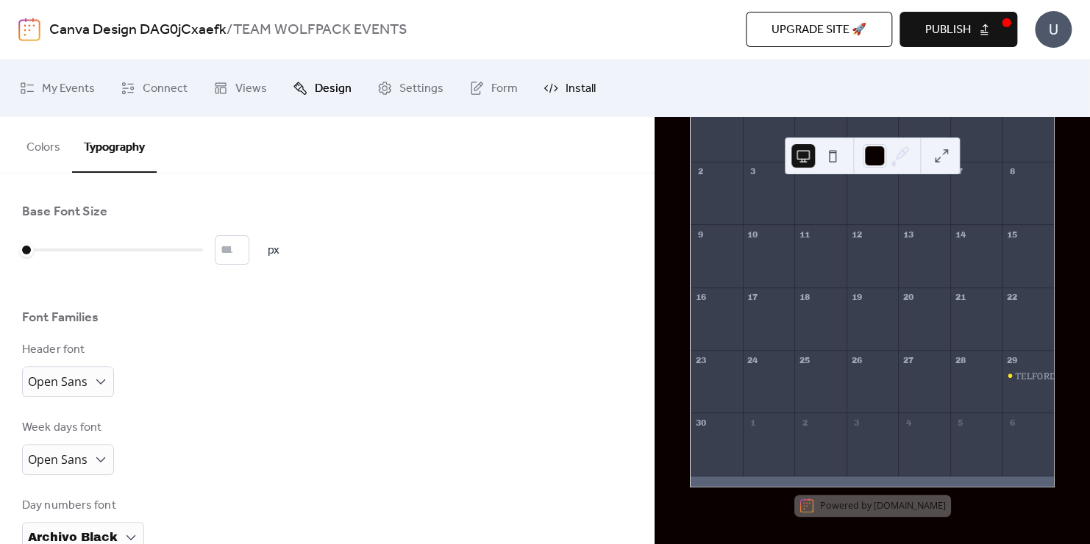
click at [572, 85] on span "Install" at bounding box center [580, 89] width 30 height 24
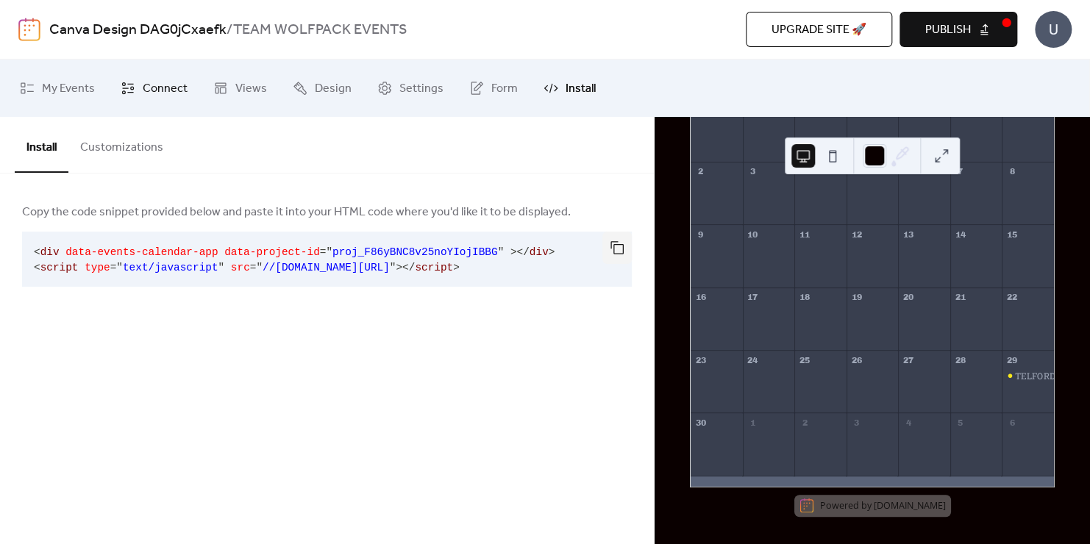
click at [176, 90] on span "Connect" at bounding box center [165, 89] width 45 height 24
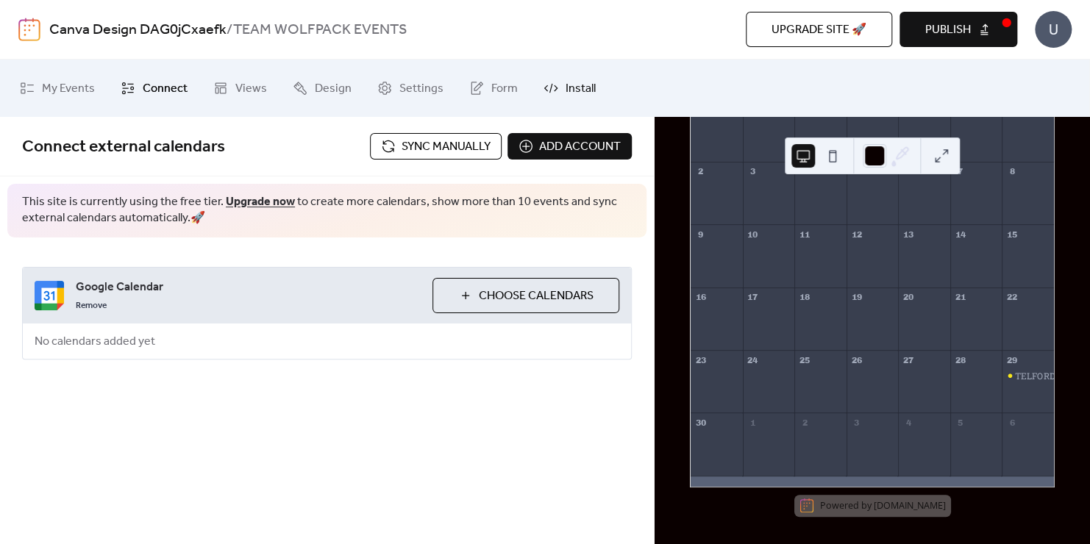
click at [567, 82] on span "Install" at bounding box center [580, 89] width 30 height 24
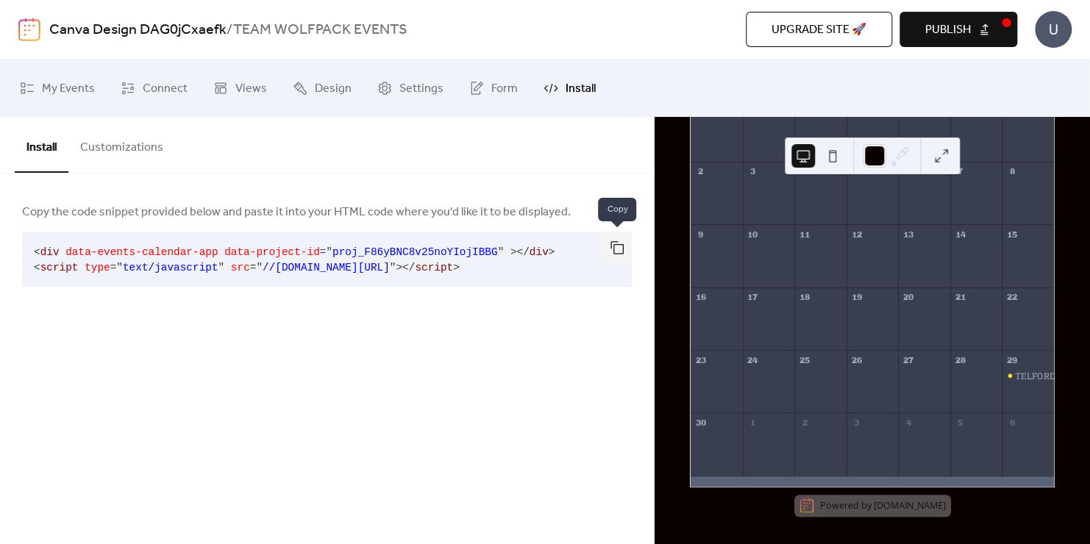
click at [611, 247] on button "button" at bounding box center [616, 248] width 29 height 32
click at [925, 32] on span "Publish" at bounding box center [948, 30] width 46 height 18
